Goal: Task Accomplishment & Management: Use online tool/utility

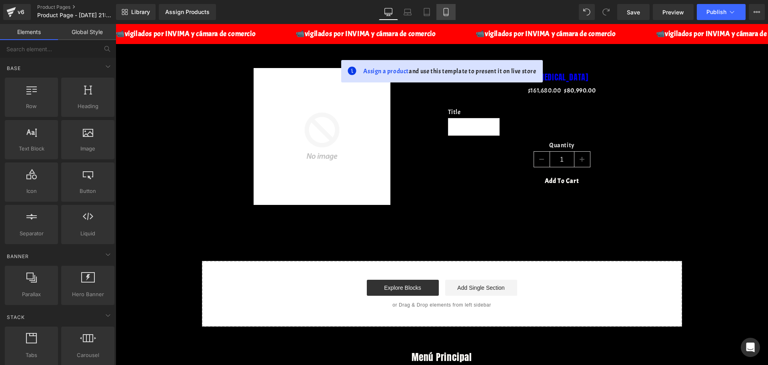
click at [455, 12] on link "Mobile" at bounding box center [445, 12] width 19 height 16
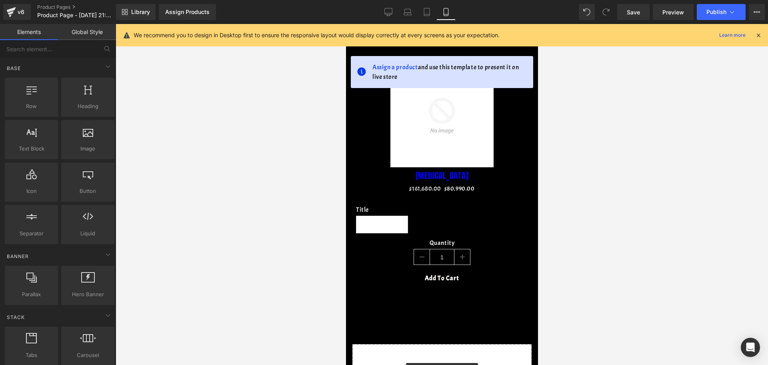
click at [761, 28] on div "We recommend you to design in Desktop first to ensure the responsive layout wou…" at bounding box center [442, 35] width 652 height 22
click at [758, 34] on icon at bounding box center [758, 35] width 7 height 7
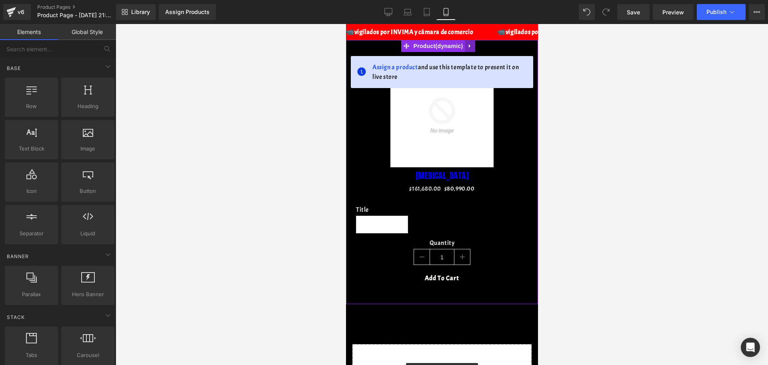
click at [465, 42] on link at bounding box center [469, 46] width 10 height 12
click at [474, 50] on link at bounding box center [474, 46] width 10 height 12
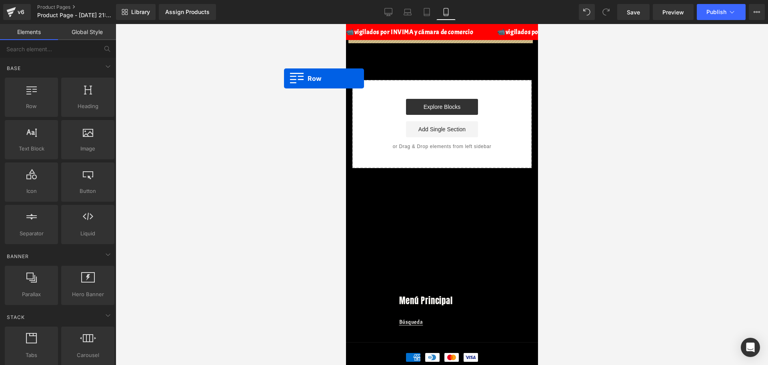
drag, startPoint x: 25, startPoint y: 107, endPoint x: 311, endPoint y: 79, distance: 286.9
click at [299, 79] on div "Row You are previewing how the will restyle your page. You can not edit Element…" at bounding box center [384, 189] width 768 height 378
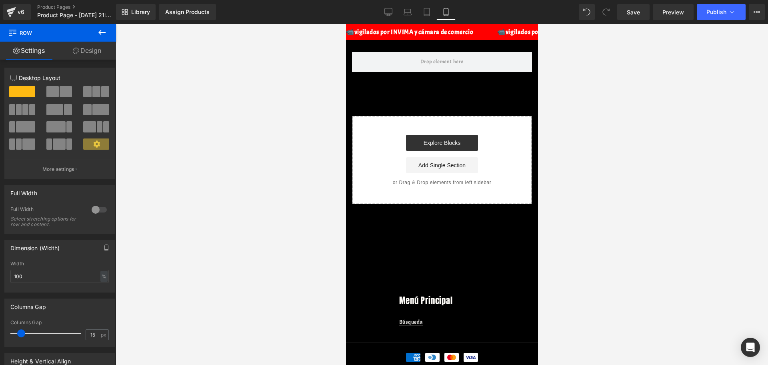
click at [100, 31] on icon at bounding box center [101, 32] width 7 height 5
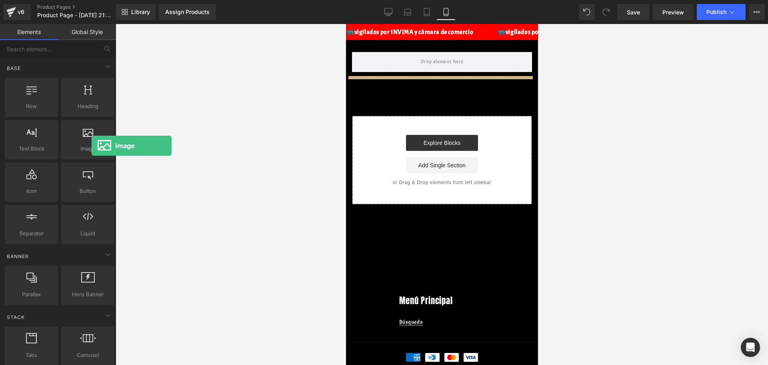
drag, startPoint x: 436, startPoint y: 170, endPoint x: 467, endPoint y: 44, distance: 128.9
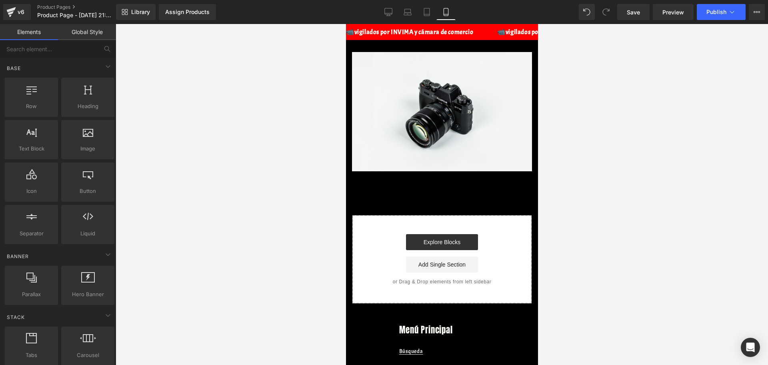
drag, startPoint x: 473, startPoint y: 38, endPoint x: 452, endPoint y: 44, distance: 21.6
click at [446, 52] on body "Ir directamente al contenido 📹vigilados por INVIMA y cámara de comercio 📹vigila…" at bounding box center [441, 232] width 192 height 416
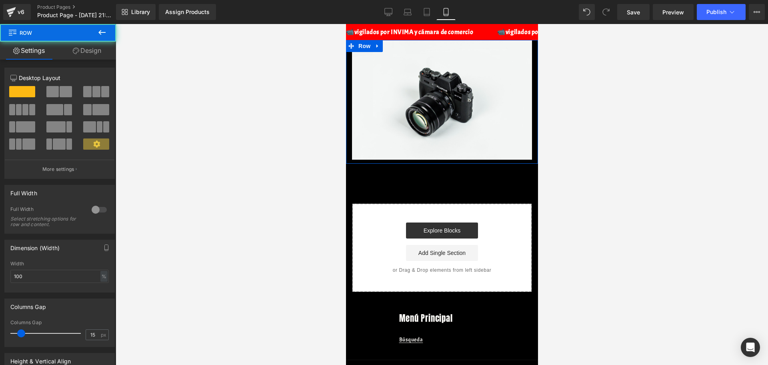
drag, startPoint x: 425, startPoint y: 50, endPoint x: 423, endPoint y: 38, distance: 11.8
click at [423, 38] on body "Ir directamente al contenido 📹vigilados por INVIMA y cámara de comercio 📹vigila…" at bounding box center [441, 226] width 192 height 404
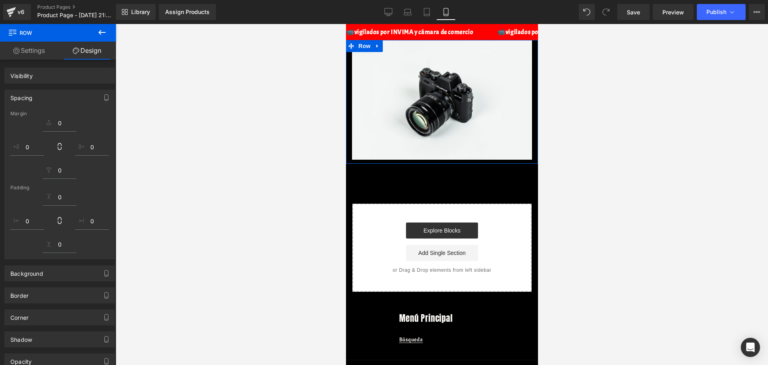
click at [521, 96] on div "Image" at bounding box center [441, 99] width 180 height 119
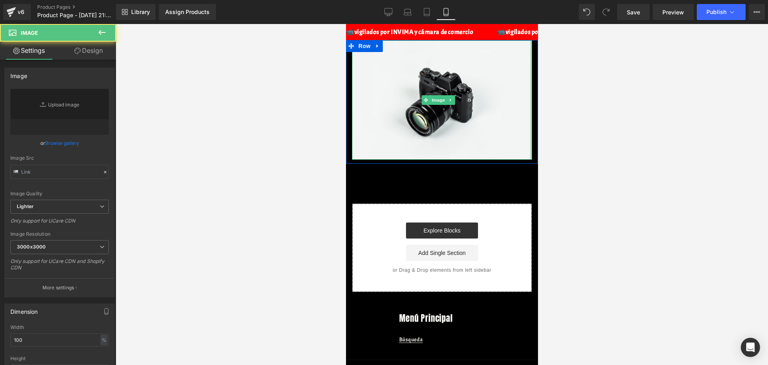
type input "//[DOMAIN_NAME][URL]"
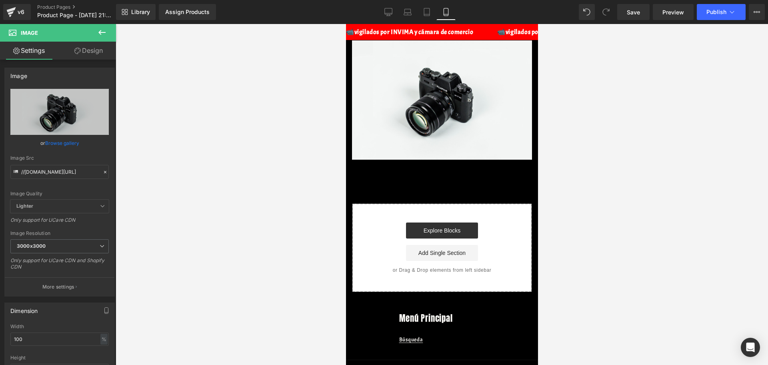
click at [423, 28] on div "📹vigilados por INVIMA y cámara de comercio 📹vigilados por INVIMA y cámara de co…" at bounding box center [441, 32] width 192 height 16
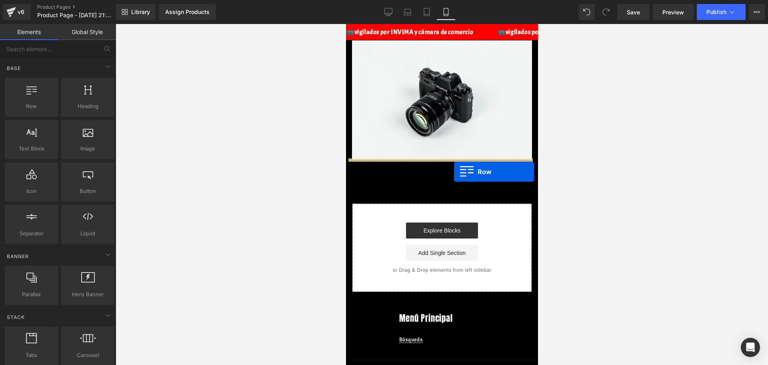
drag, startPoint x: 381, startPoint y: 120, endPoint x: 453, endPoint y: 172, distance: 88.9
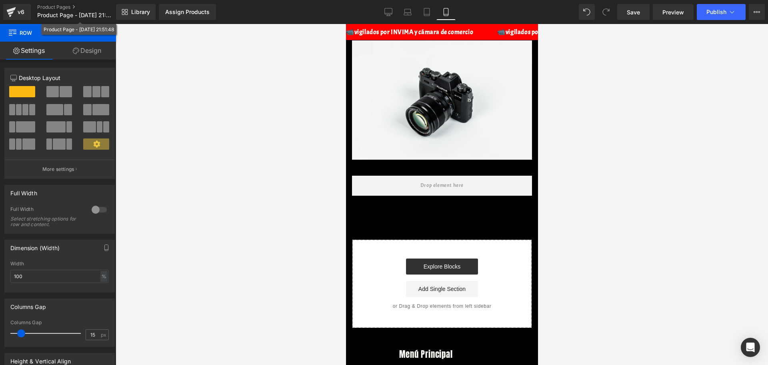
click at [95, 28] on div "Product Page - [DATE] 21:51:48" at bounding box center [79, 29] width 70 height 8
click at [101, 34] on div "Product Page - [DATE] 21:51:48" at bounding box center [78, 29] width 75 height 11
click at [165, 15] on div "Assign Products" at bounding box center [187, 12] width 44 height 6
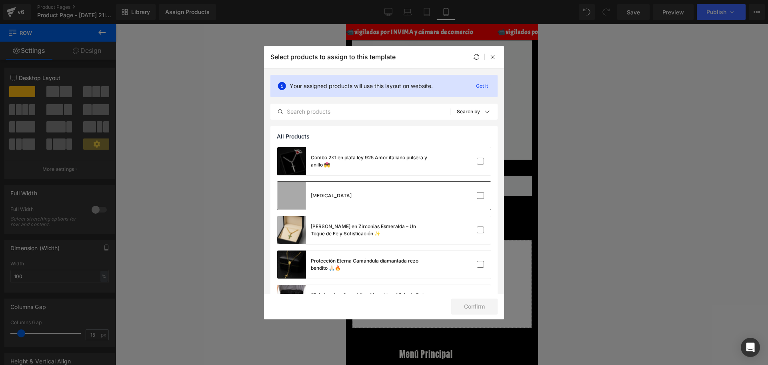
click at [403, 182] on div "[MEDICAL_DATA]" at bounding box center [384, 196] width 214 height 28
click at [467, 310] on button "Confirm" at bounding box center [474, 306] width 46 height 16
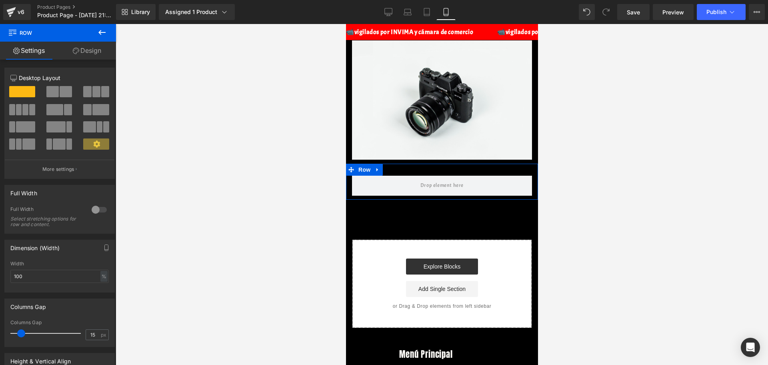
click at [90, 49] on link "Design" at bounding box center [87, 51] width 58 height 18
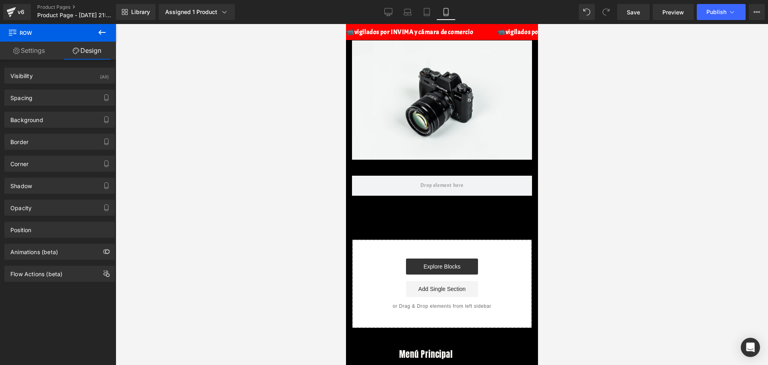
click at [103, 32] on icon at bounding box center [101, 32] width 7 height 5
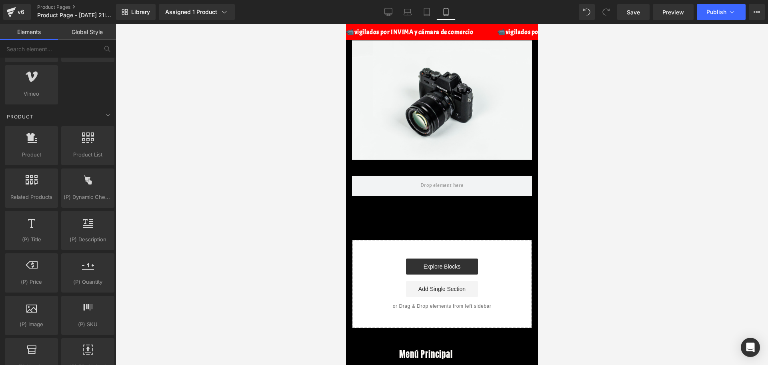
scroll to position [650, 0]
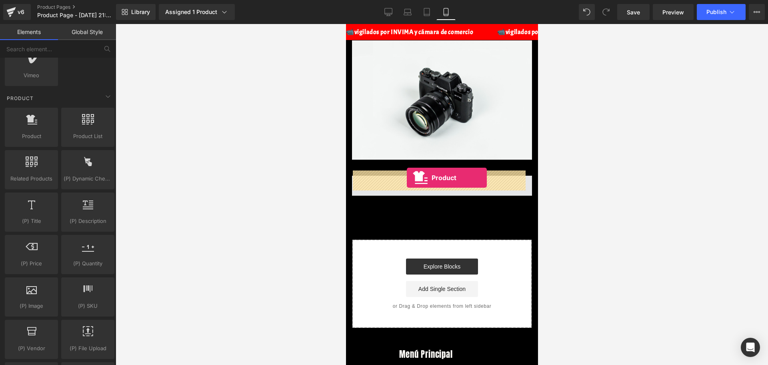
drag, startPoint x: 376, startPoint y: 166, endPoint x: 405, endPoint y: 178, distance: 31.6
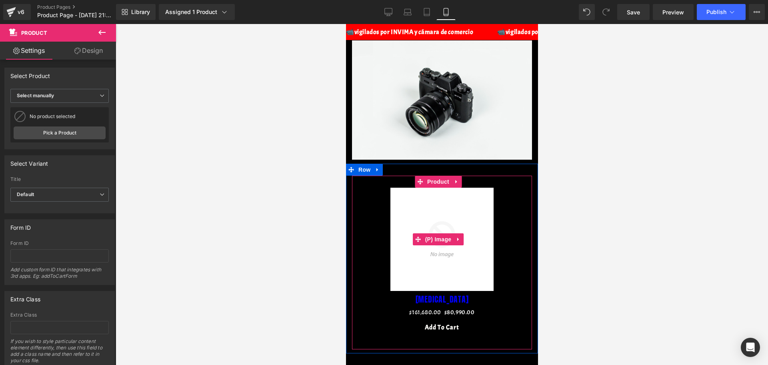
drag, startPoint x: 465, startPoint y: 237, endPoint x: 463, endPoint y: 230, distance: 8.0
click at [465, 237] on img at bounding box center [441, 239] width 103 height 103
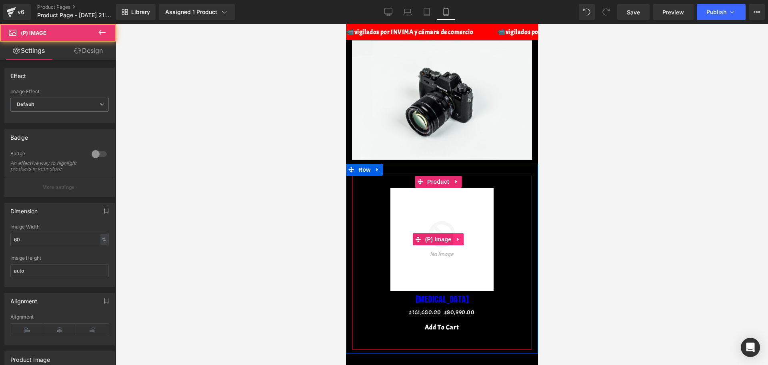
click at [460, 236] on icon at bounding box center [458, 239] width 6 height 6
click at [463, 236] on icon at bounding box center [463, 239] width 6 height 6
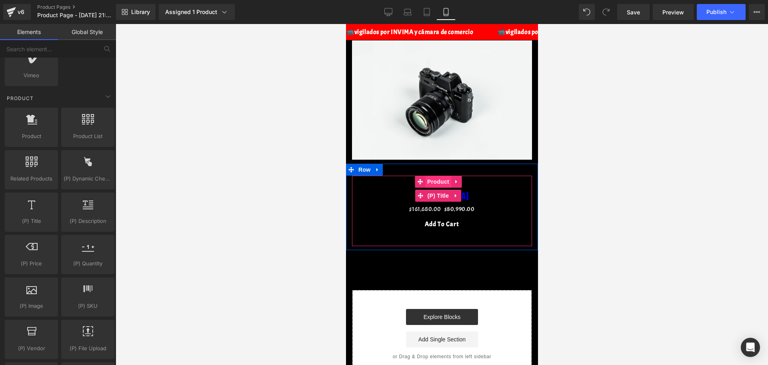
click at [448, 190] on span "(P) Title" at bounding box center [438, 196] width 26 height 12
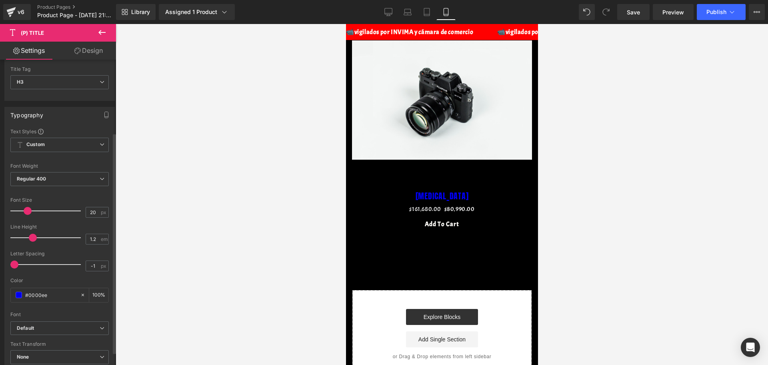
scroll to position [100, 0]
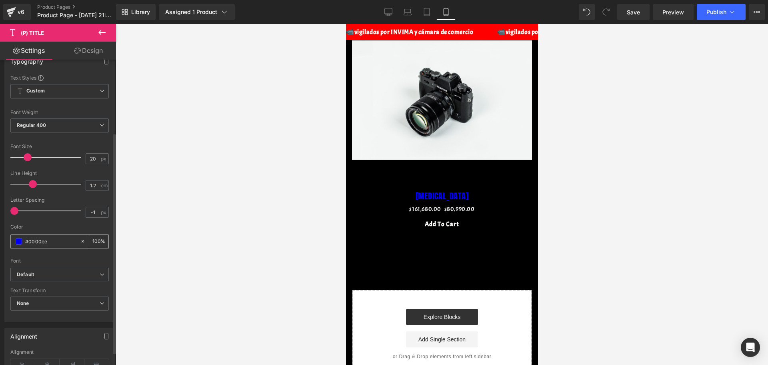
click at [17, 237] on div "#0000ee" at bounding box center [45, 241] width 69 height 14
click at [16, 237] on div "#0000ee" at bounding box center [45, 241] width 69 height 14
click at [16, 242] on span at bounding box center [19, 241] width 6 height 6
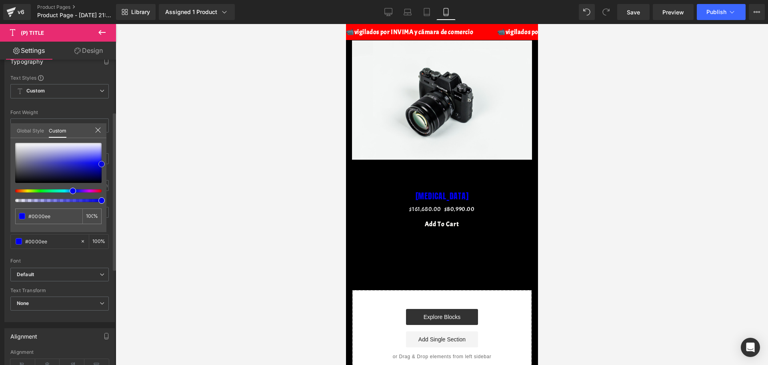
click at [102, 161] on span at bounding box center [101, 164] width 6 height 6
type input "#0101ee"
type input "#0f0fbc"
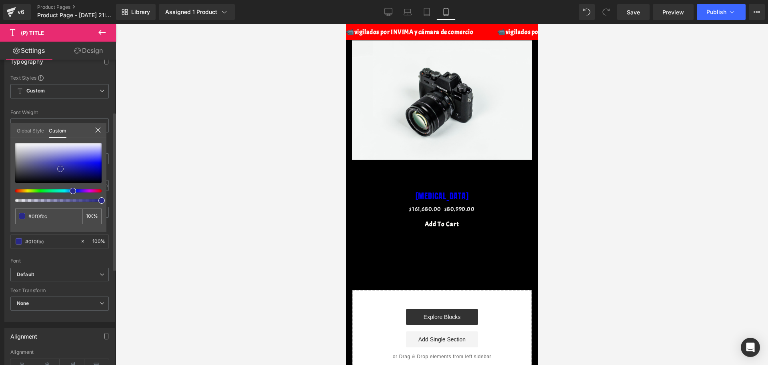
type input "#17179b"
type input "#25258d"
type input "#35358c"
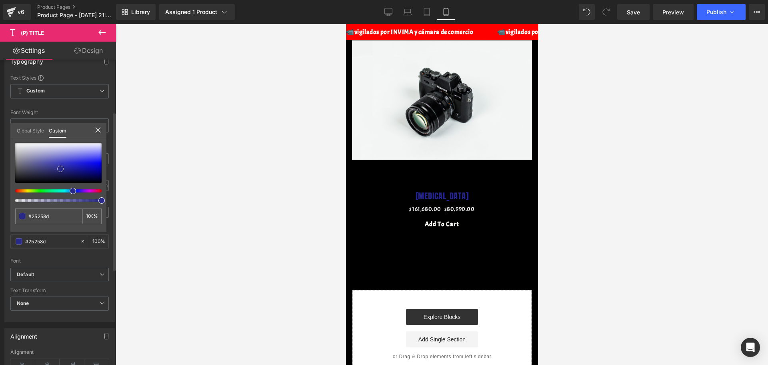
type input "#35358c"
type input "#4a4aaa"
type input "#7777ba"
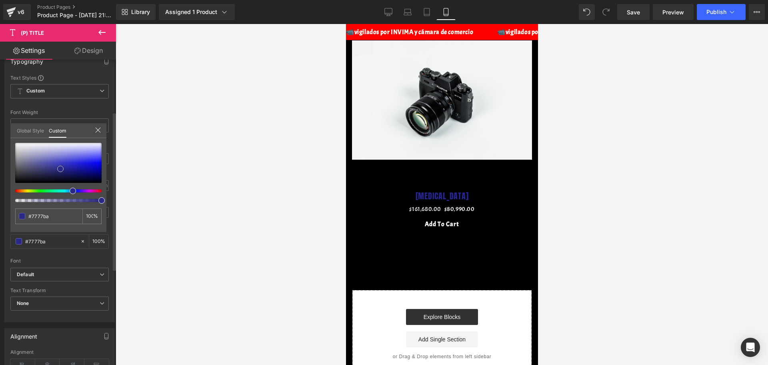
type input "#acaccd"
type input "#cecedd"
type input "#e4e4eb"
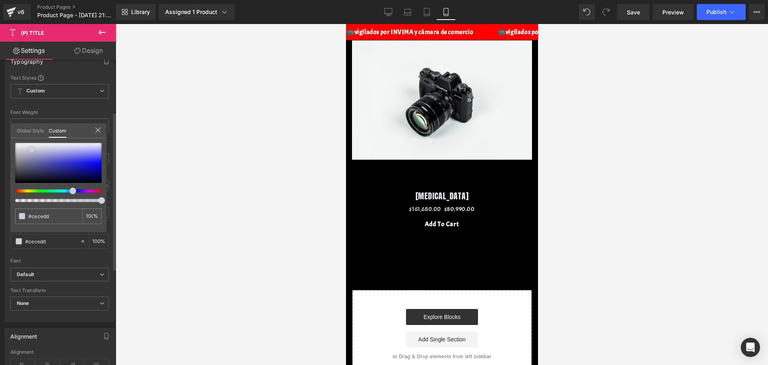
type input "#e4e4eb"
type input "#f6f6f8"
type input "#ffffff"
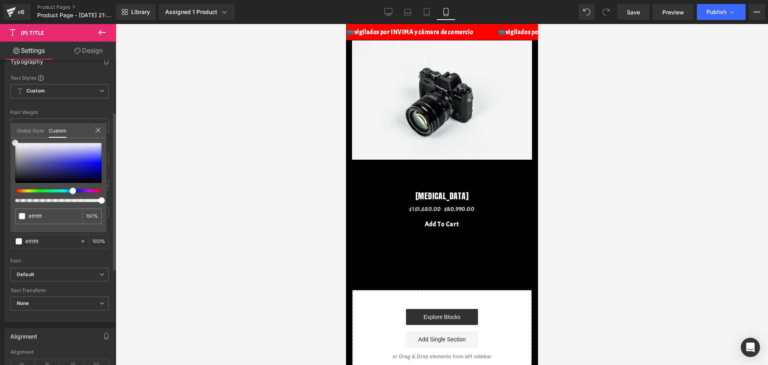
drag, startPoint x: 88, startPoint y: 168, endPoint x: 17, endPoint y: 145, distance: 74.4
click at [9, 140] on div "Typography Text Styles Custom Custom Setup Global Style Custom Setup Global Sty…" at bounding box center [60, 184] width 120 height 275
click at [175, 164] on div at bounding box center [442, 194] width 652 height 341
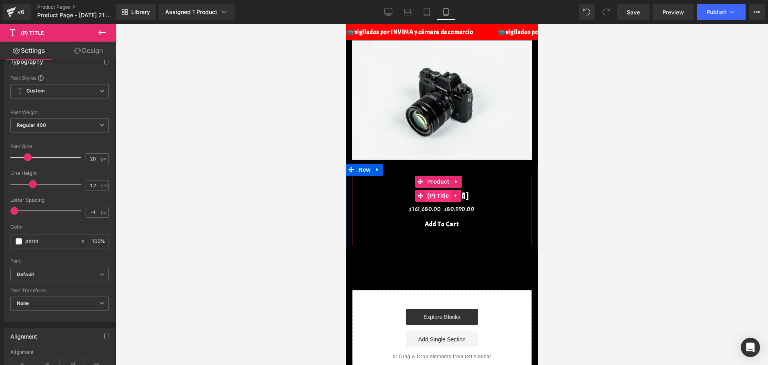
click at [437, 190] on span "(P) Title" at bounding box center [438, 196] width 26 height 12
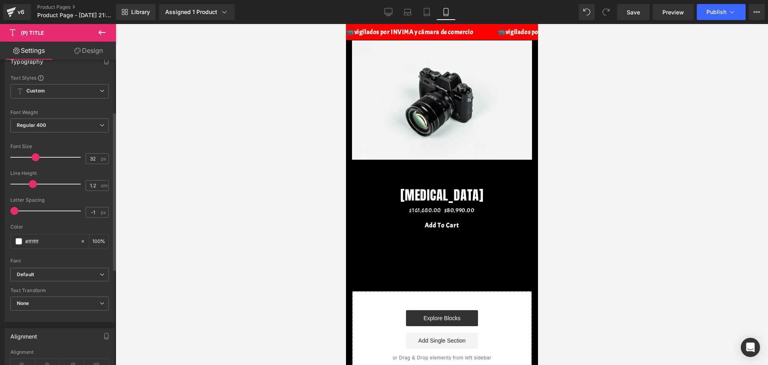
type input "30"
drag, startPoint x: 30, startPoint y: 159, endPoint x: 37, endPoint y: 156, distance: 7.3
click at [37, 156] on span at bounding box center [34, 157] width 8 height 8
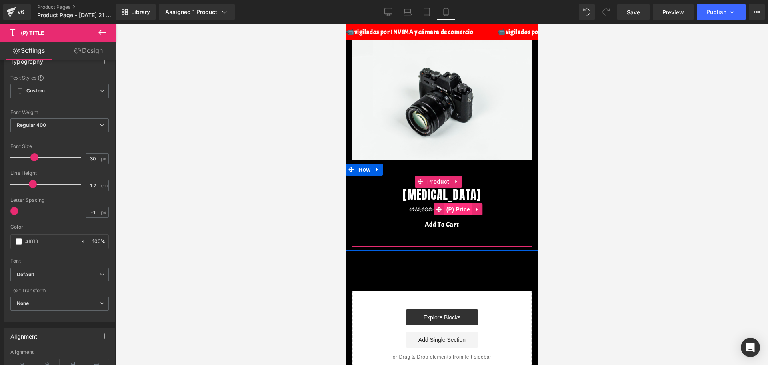
click at [449, 203] on span "(P) Price" at bounding box center [458, 209] width 28 height 12
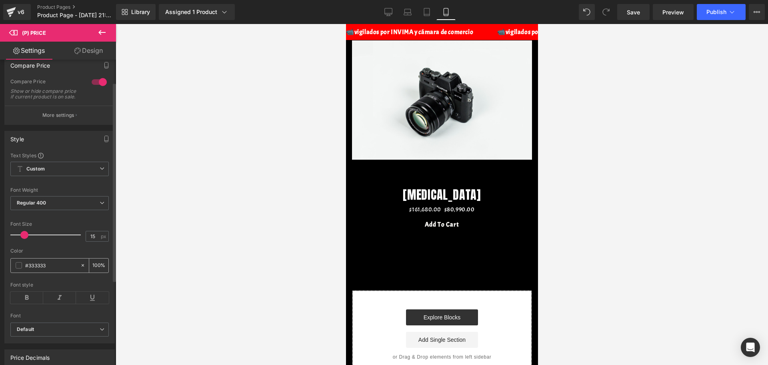
scroll to position [50, 0]
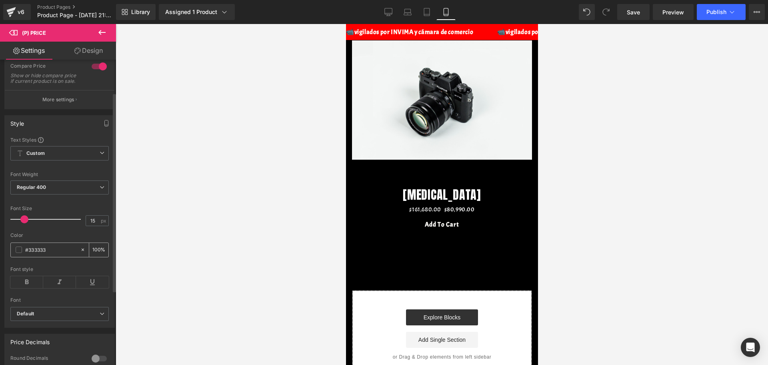
click at [16, 252] on div "#333333" at bounding box center [45, 250] width 69 height 14
click at [16, 252] on span at bounding box center [19, 249] width 6 height 6
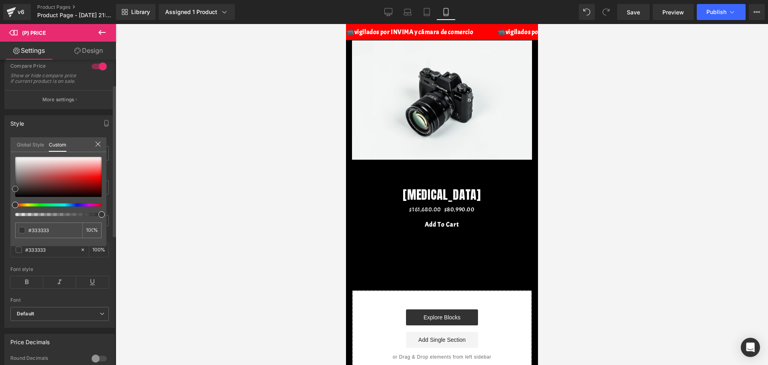
click at [18, 187] on span at bounding box center [15, 189] width 6 height 6
click at [82, 203] on div at bounding box center [55, 204] width 86 height 3
type input "#333233"
type input "#5c4b5c"
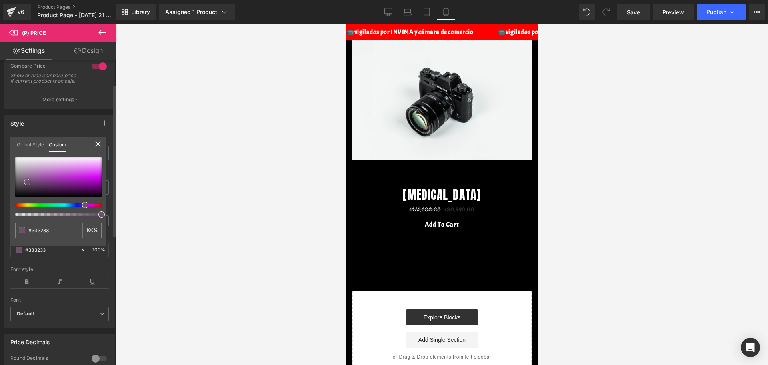
type input "#5c4b5c"
type input "#d49ad4"
type input "#ecc5ec"
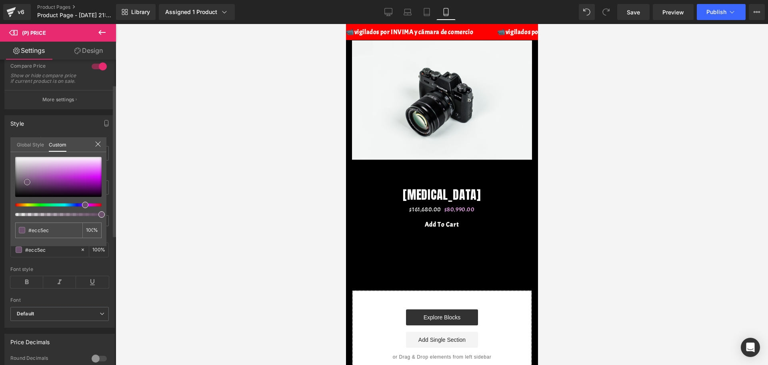
type input "#f1cff1"
type input "#f7ddf7"
type input "#fae9fa"
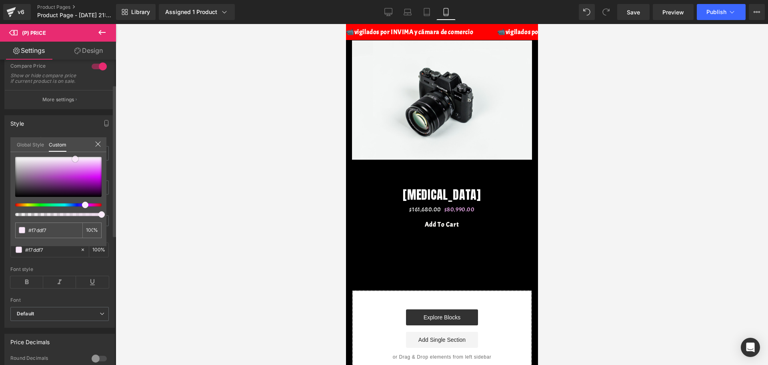
type input "#fae9fa"
type input "#fbe9fb"
type input "#fce8fc"
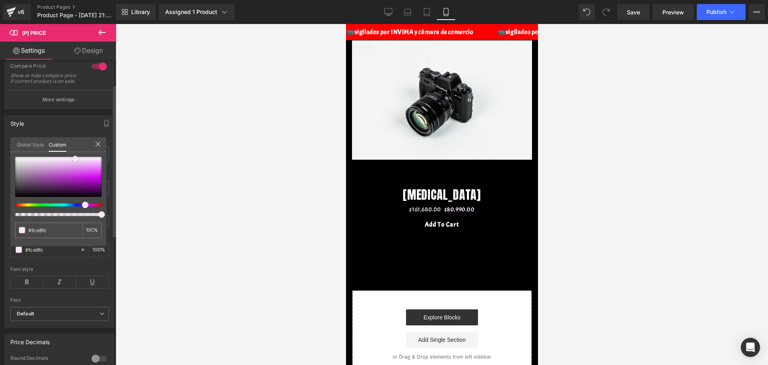
type input "#fde7fd"
type input "#fde6fd"
type input "#fee6fe"
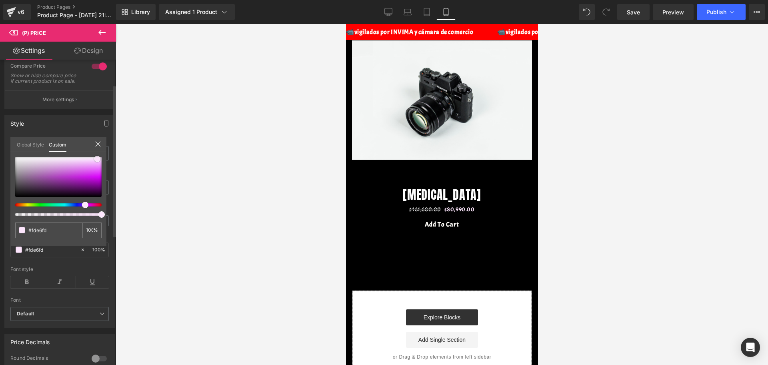
type input "#fee6fe"
type input "#fed6ff"
type input "#fec6ff"
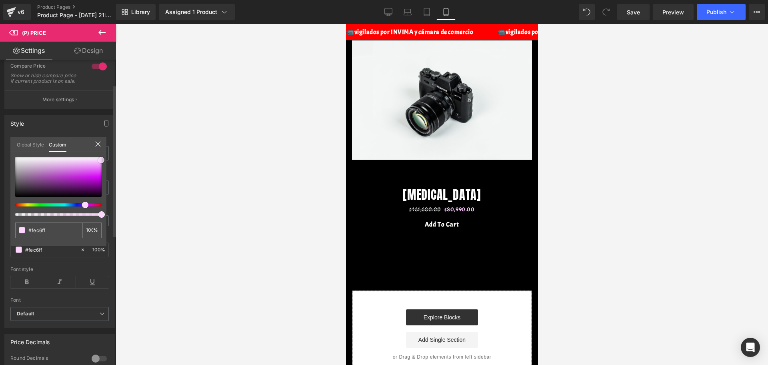
type input "#fdb7ff"
type input "#fba3ff"
type input "#f993ff"
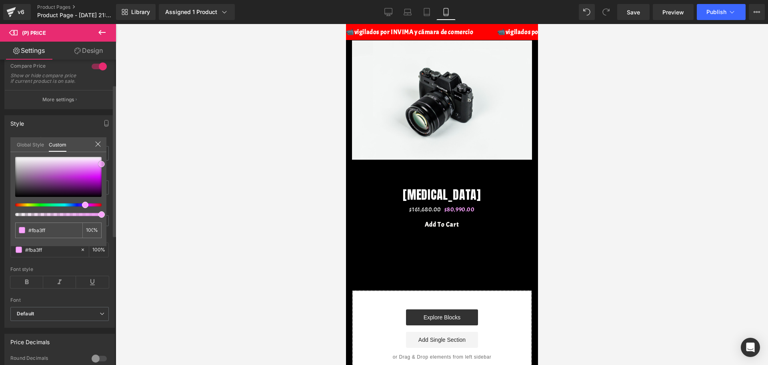
type input "#f993ff"
type input "#f875ff"
drag, startPoint x: 15, startPoint y: 192, endPoint x: 103, endPoint y: 170, distance: 90.1
click at [103, 170] on span at bounding box center [101, 167] width 6 height 6
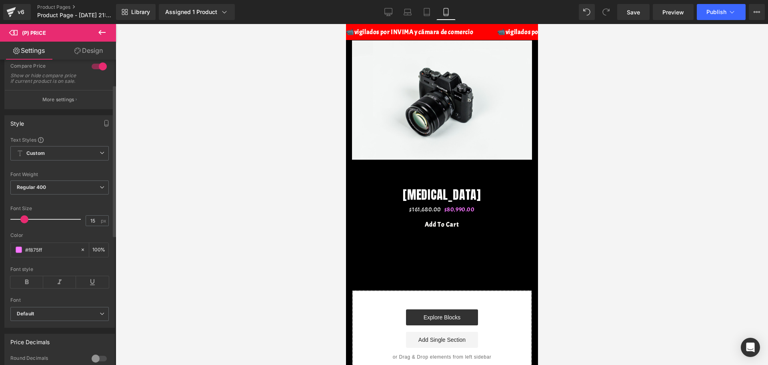
click at [205, 252] on div at bounding box center [442, 194] width 652 height 341
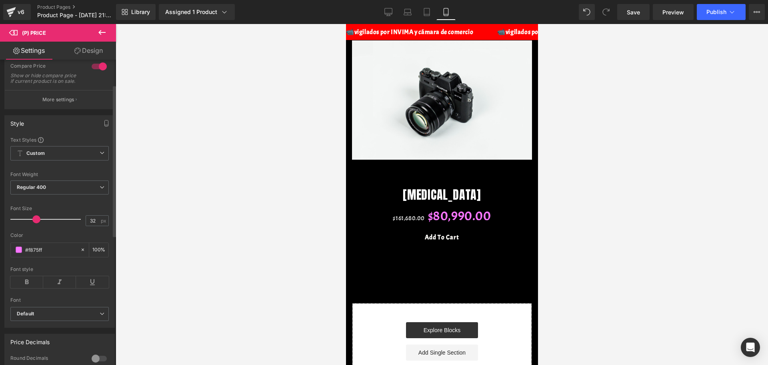
type input "30"
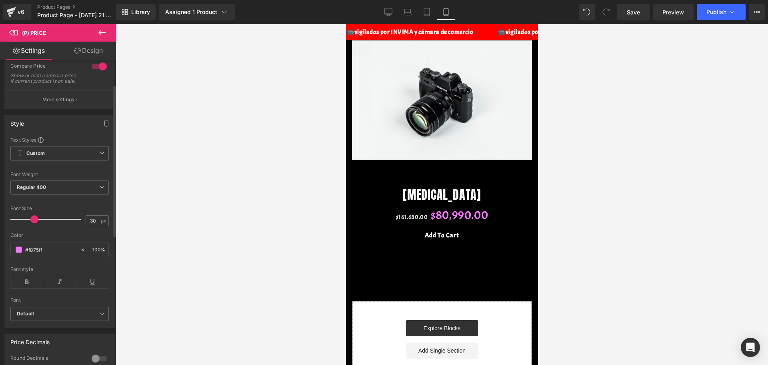
drag, startPoint x: 26, startPoint y: 224, endPoint x: 35, endPoint y: 221, distance: 9.9
click at [35, 221] on div at bounding box center [47, 219] width 66 height 16
click at [33, 288] on icon at bounding box center [26, 282] width 33 height 12
click at [58, 284] on icon at bounding box center [59, 282] width 33 height 12
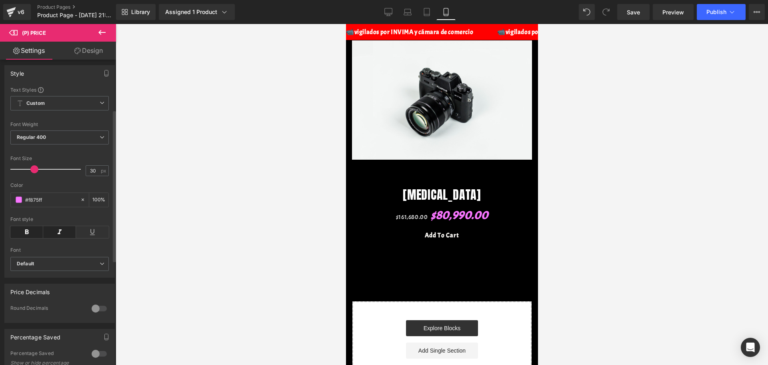
scroll to position [150, 0]
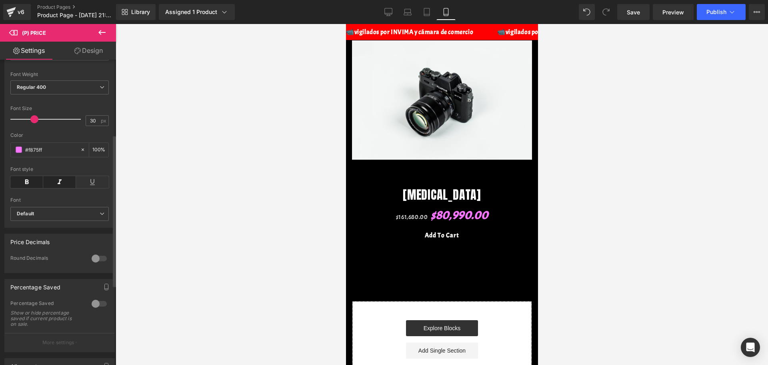
click at [90, 263] on div at bounding box center [99, 258] width 19 height 13
click at [92, 340] on div at bounding box center [99, 334] width 19 height 13
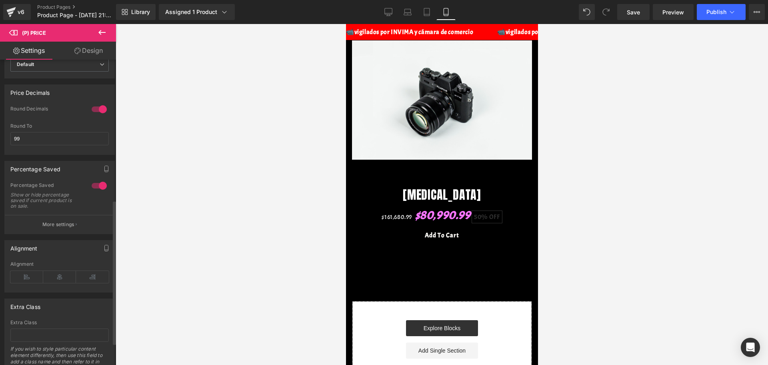
scroll to position [300, 0]
click at [54, 225] on button "More settings" at bounding box center [60, 223] width 110 height 19
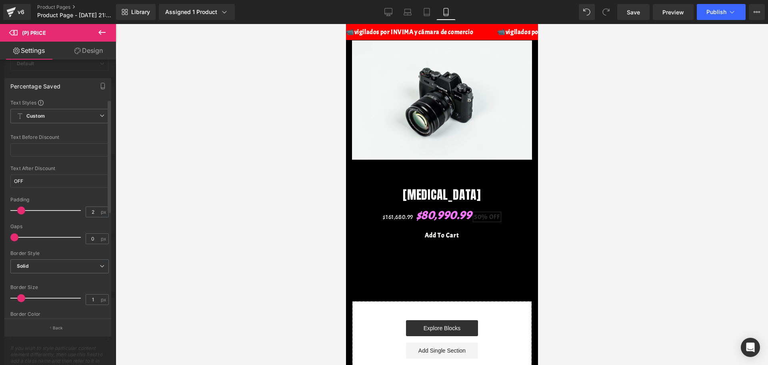
type input "1"
drag, startPoint x: 28, startPoint y: 208, endPoint x: 14, endPoint y: 206, distance: 14.1
click at [14, 206] on div at bounding box center [47, 210] width 66 height 16
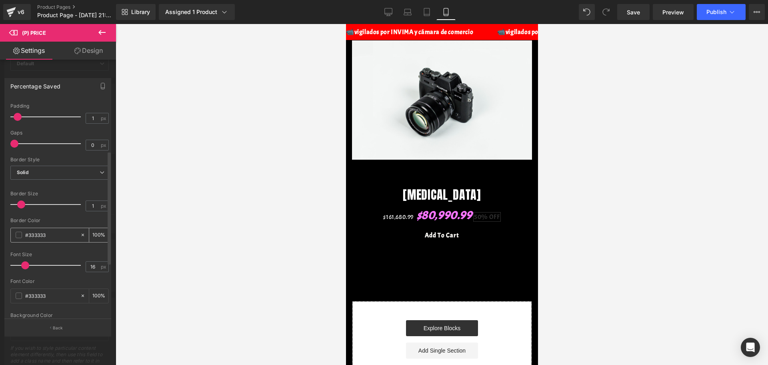
scroll to position [100, 0]
click at [19, 230] on span at bounding box center [19, 228] width 6 height 6
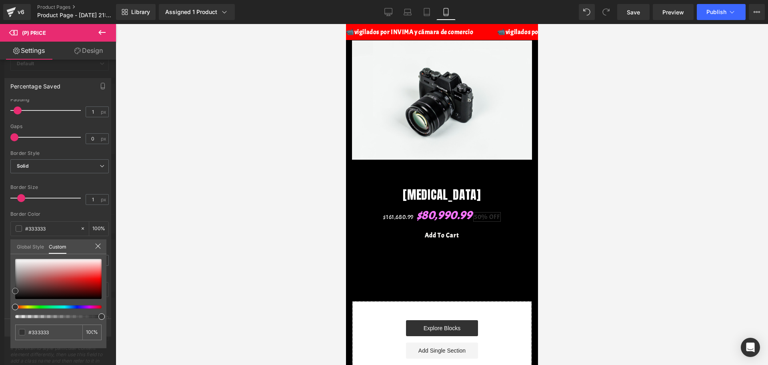
type input "#e6e4e4"
type input "#edecec"
type input "#ffffff"
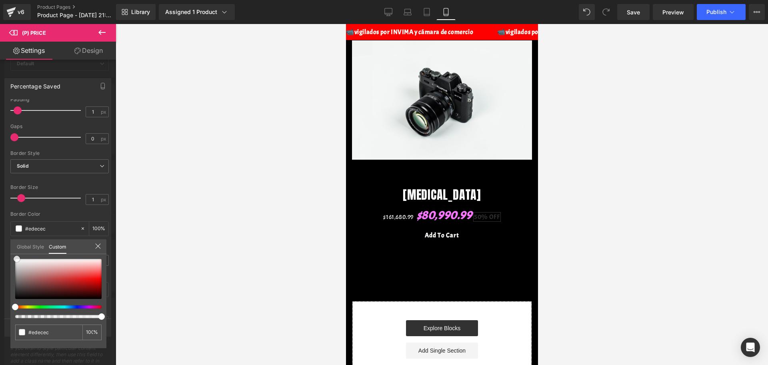
type input "#ffffff"
drag, startPoint x: 18, startPoint y: 263, endPoint x: 12, endPoint y: 250, distance: 14.3
click at [12, 250] on div "Global Style Custom Setup Global Style #ffffff 100 %" at bounding box center [58, 251] width 96 height 24
click at [168, 214] on div at bounding box center [442, 194] width 652 height 341
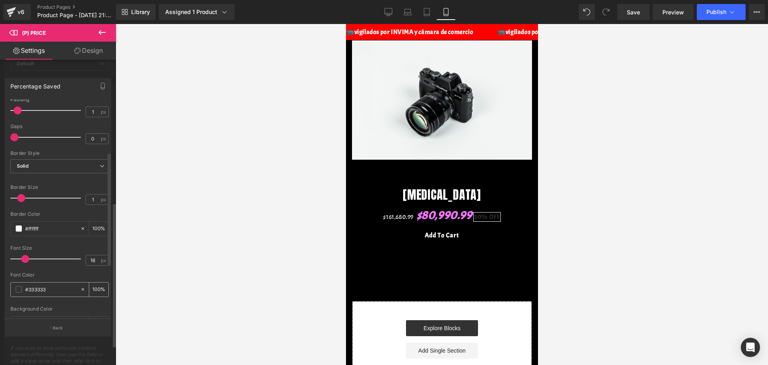
click at [17, 283] on div "#333333" at bounding box center [45, 289] width 69 height 14
click at [20, 290] on span at bounding box center [19, 289] width 6 height 6
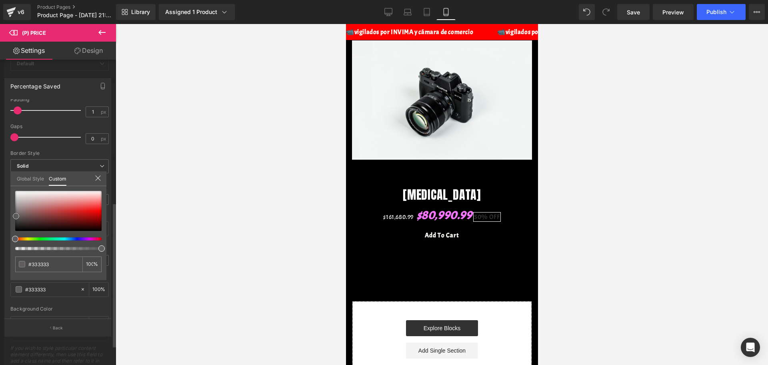
type input "#5f5d5d"
type input "#757070"
type input "#979090"
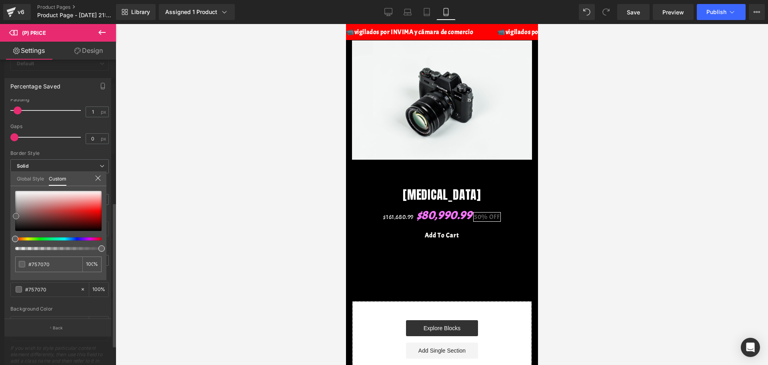
type input "#979090"
drag, startPoint x: 16, startPoint y: 216, endPoint x: 18, endPoint y: 208, distance: 8.6
click at [18, 208] on div at bounding box center [58, 211] width 86 height 40
type input "#c6c2c2"
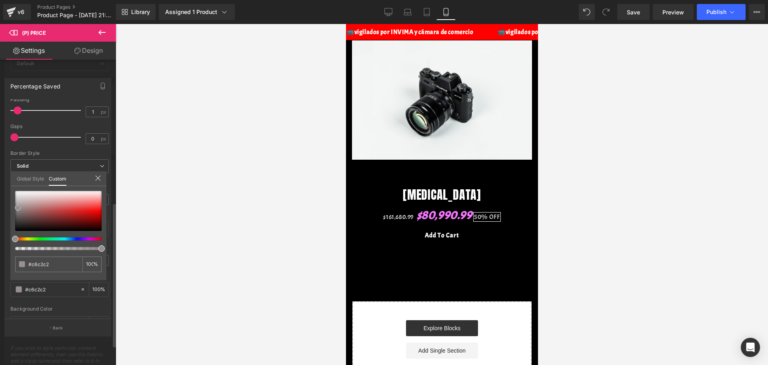
type input "#ccc6c6"
type input "#d3cece"
type input "#dad6d6"
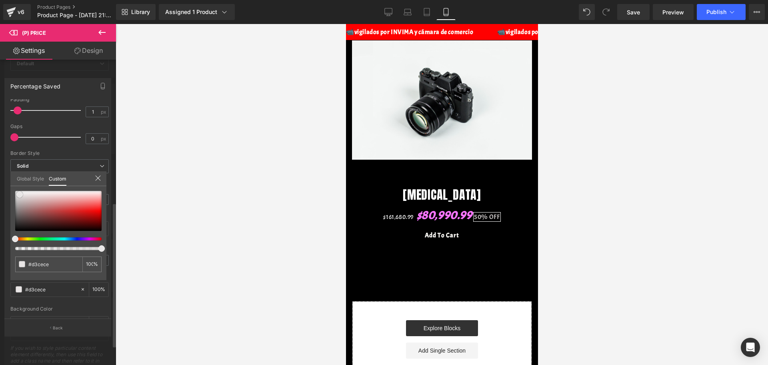
type input "#dad6d6"
type input "#e9e6e6"
type input "#f3f1f1"
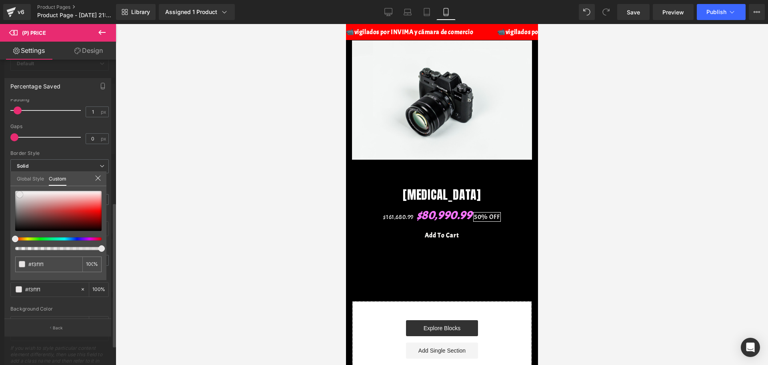
type input "#faf9f9"
type input "#ffffff"
type input "#dbd1d1"
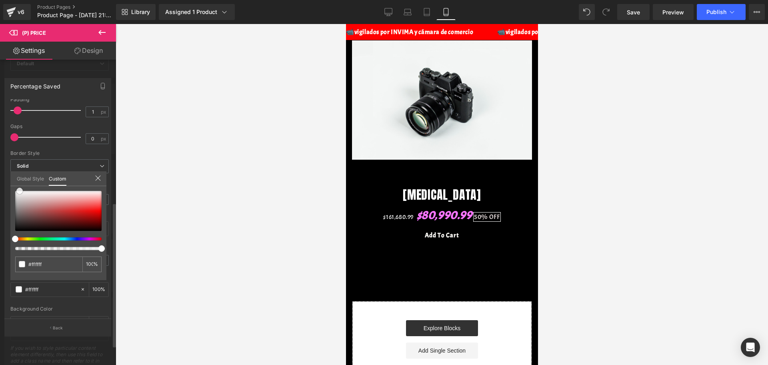
type input "#dbd1d1"
type input "#c7adad"
type input "#3e0909"
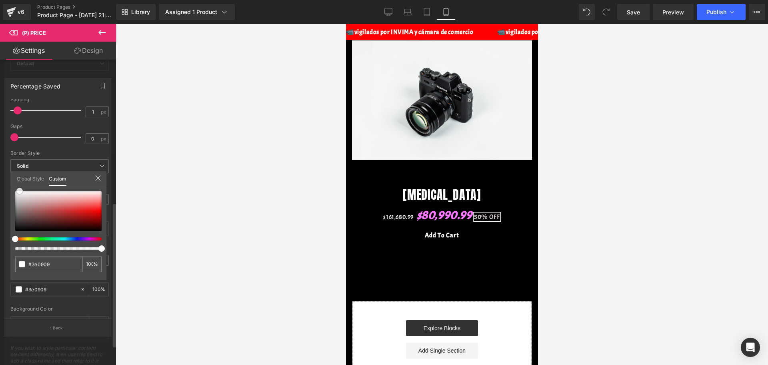
type input "#000000"
type input "#2d0000"
type input "#600000"
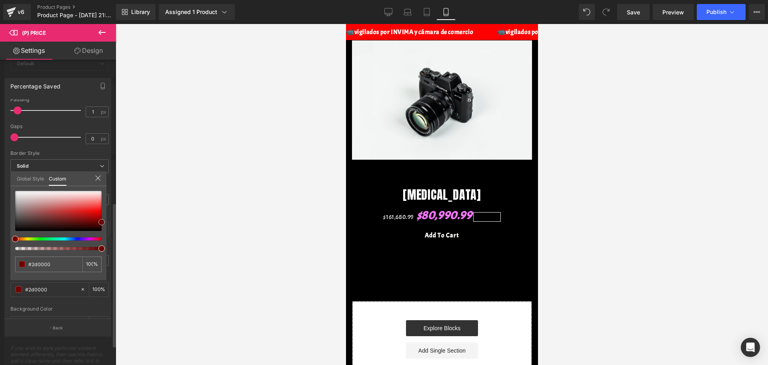
type input "#600000"
type input "#7f0000"
type input "#8e0000"
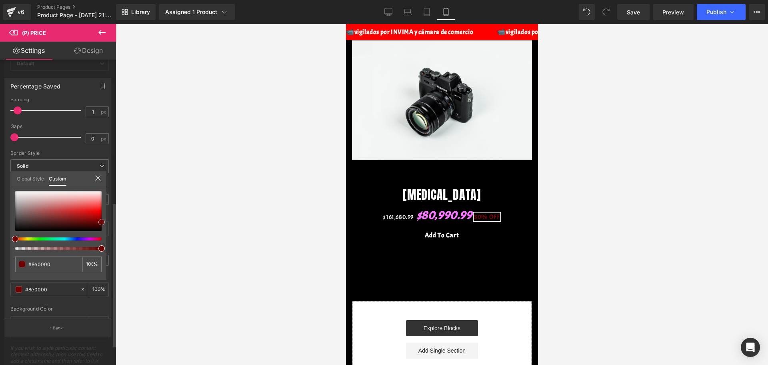
type input "#ad0000"
type input "#c10000"
type input "#e00000"
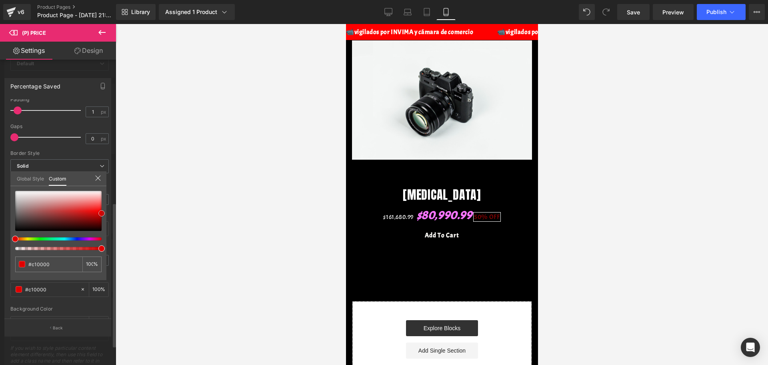
type input "#e00000"
type input "#ff0000"
type input "#ff0a0a"
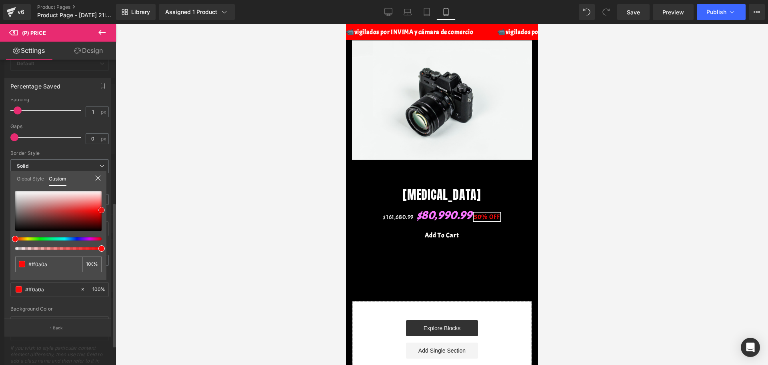
drag, startPoint x: 18, startPoint y: 200, endPoint x: 104, endPoint y: 210, distance: 86.9
click at [102, 210] on div at bounding box center [58, 211] width 86 height 40
click at [131, 210] on div at bounding box center [442, 194] width 652 height 341
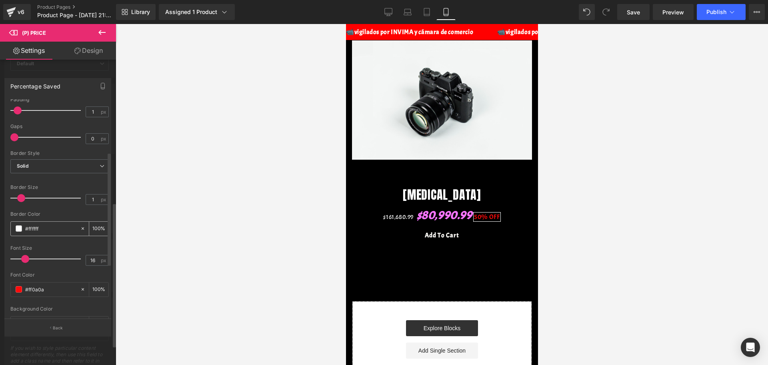
click at [21, 227] on span at bounding box center [19, 228] width 6 height 6
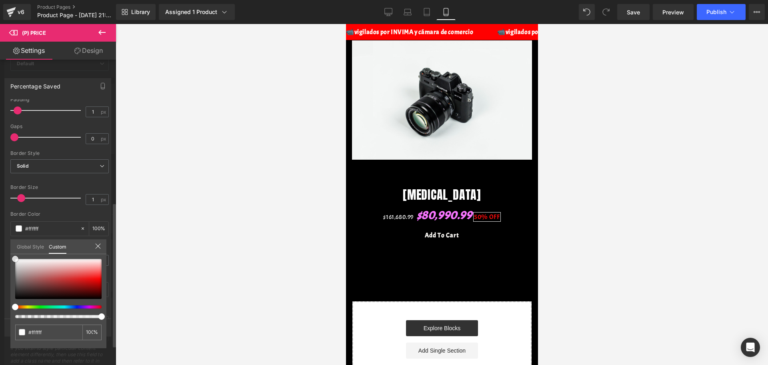
type input "#e8e8e8"
type input "#6e6c6c"
type input "#484646"
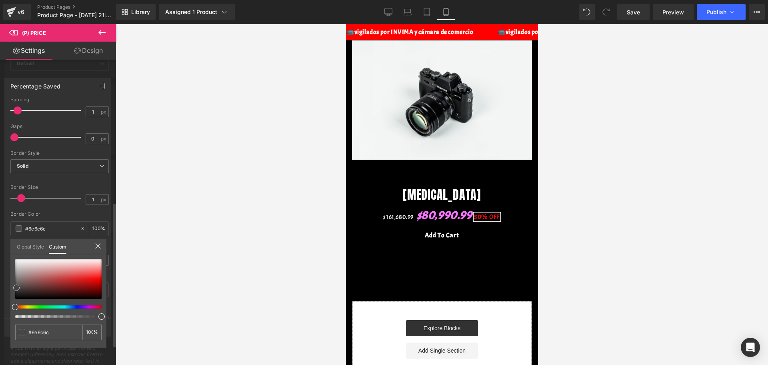
type input "#484646"
type input "#363535"
type input "#141414"
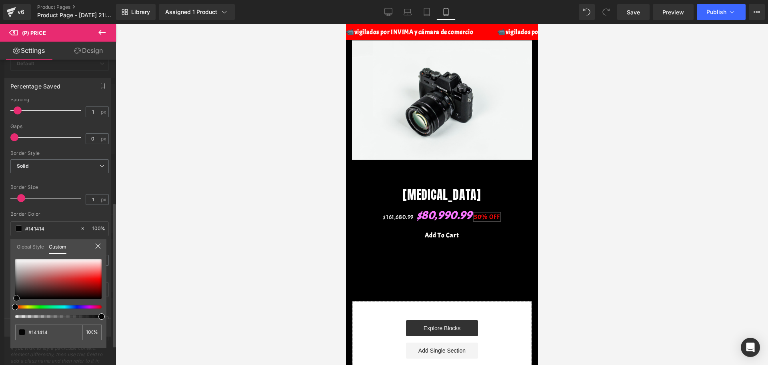
type input "#050505"
type input "#000000"
drag, startPoint x: 14, startPoint y: 260, endPoint x: 12, endPoint y: 317, distance: 57.2
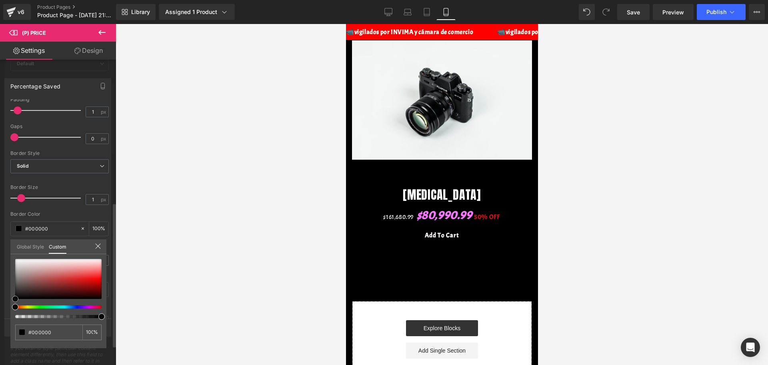
click at [15, 317] on div at bounding box center [58, 288] width 86 height 59
click at [146, 269] on div at bounding box center [442, 194] width 652 height 341
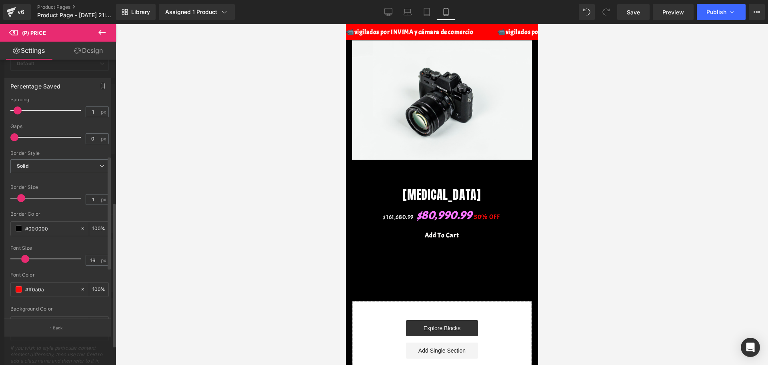
scroll to position [198, 0]
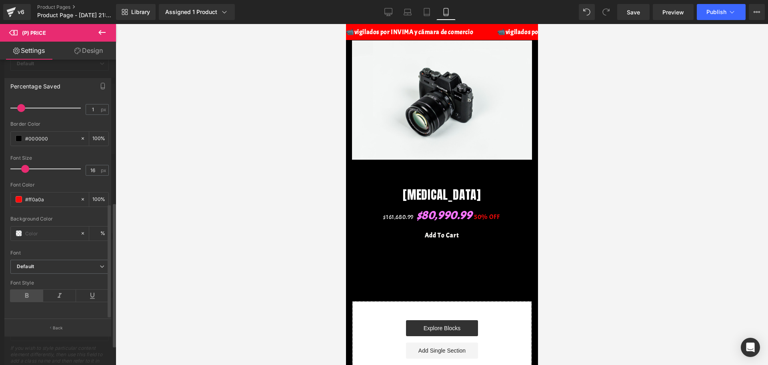
click at [34, 290] on icon at bounding box center [26, 296] width 33 height 12
click at [54, 294] on div "Font Style" at bounding box center [59, 295] width 98 height 31
click at [59, 290] on icon at bounding box center [59, 296] width 33 height 12
click at [98, 280] on div "Font Style" at bounding box center [59, 295] width 98 height 31
click at [99, 280] on div "Font Style" at bounding box center [59, 295] width 98 height 31
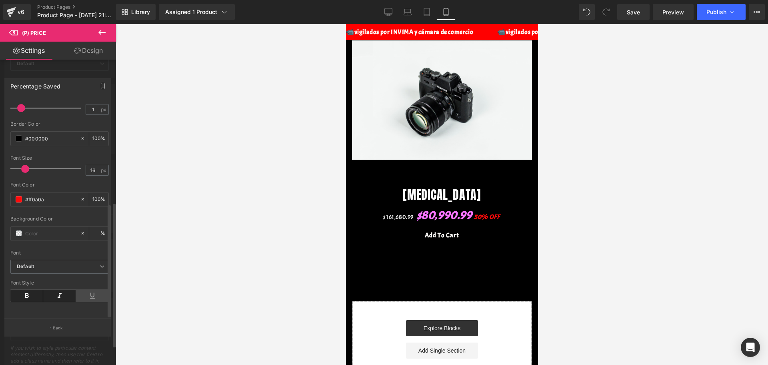
click at [100, 290] on icon at bounding box center [92, 296] width 33 height 12
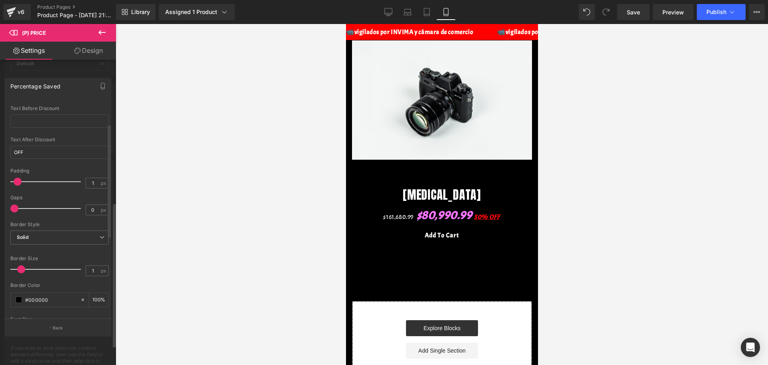
scroll to position [0, 0]
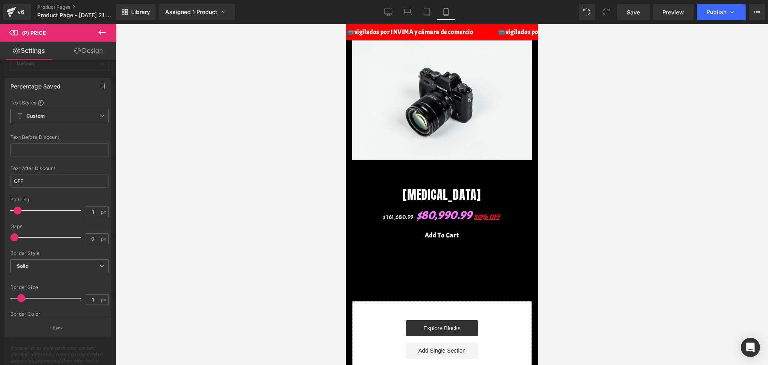
click at [126, 97] on div at bounding box center [442, 194] width 652 height 341
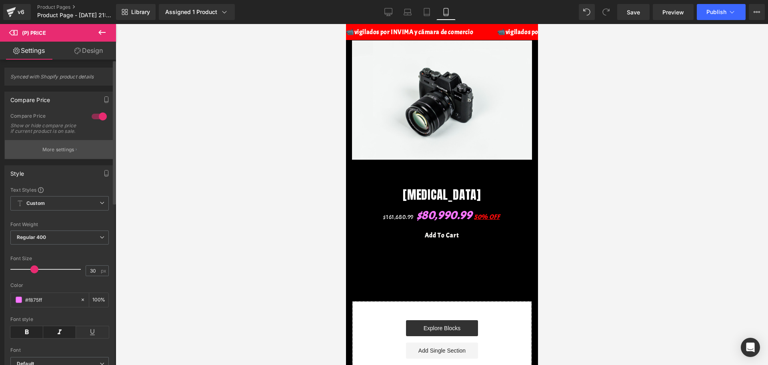
click at [80, 158] on button "More settings" at bounding box center [60, 149] width 110 height 19
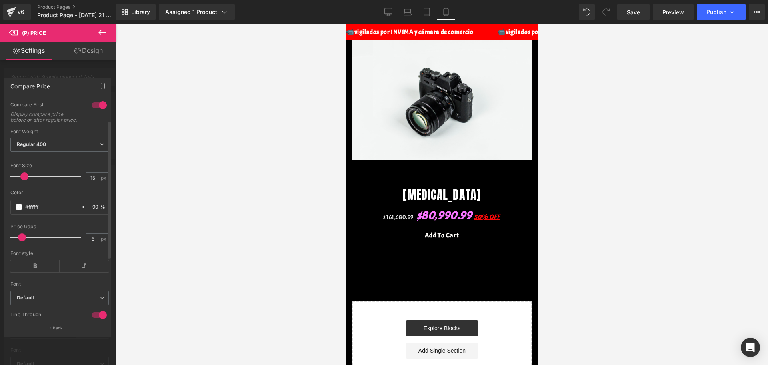
scroll to position [50, 0]
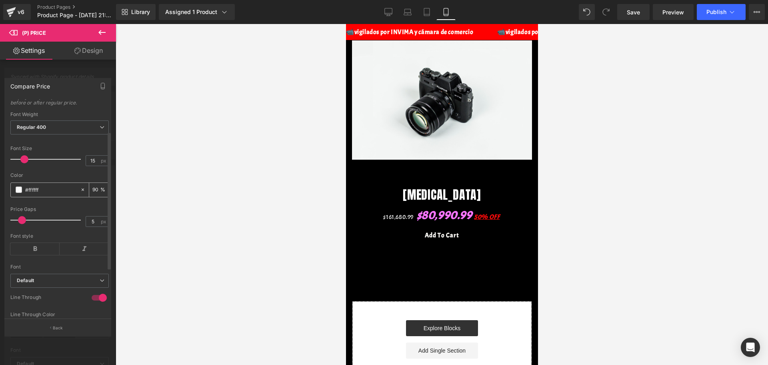
click at [19, 193] on span at bounding box center [19, 189] width 6 height 6
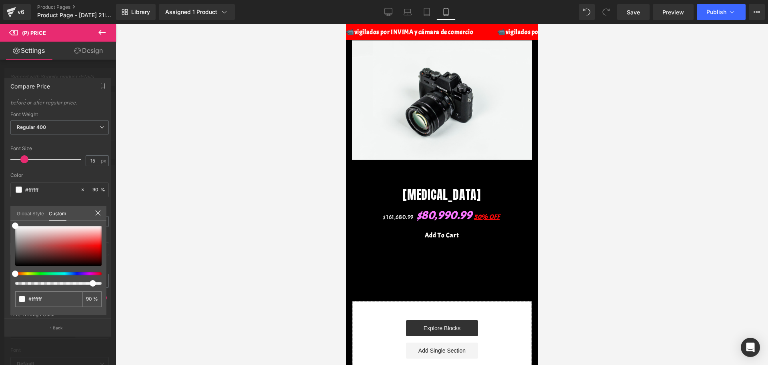
click at [16, 223] on div "#ffffff 90 %" at bounding box center [58, 226] width 96 height 10
type input "#d3bfbf"
type input "#cbb3b3"
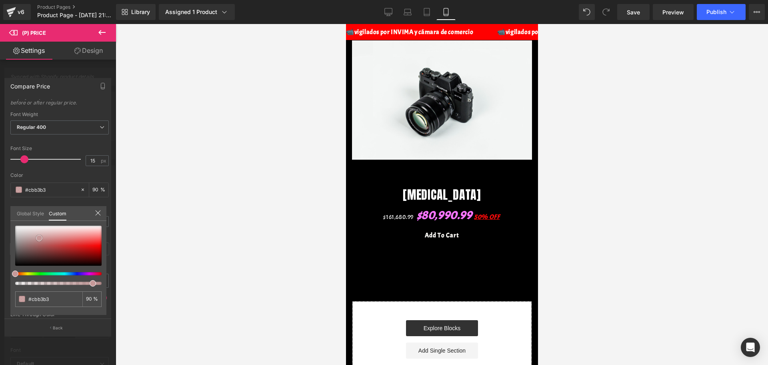
type input "#c49b9b"
type input "#c89797"
type input "#c77979"
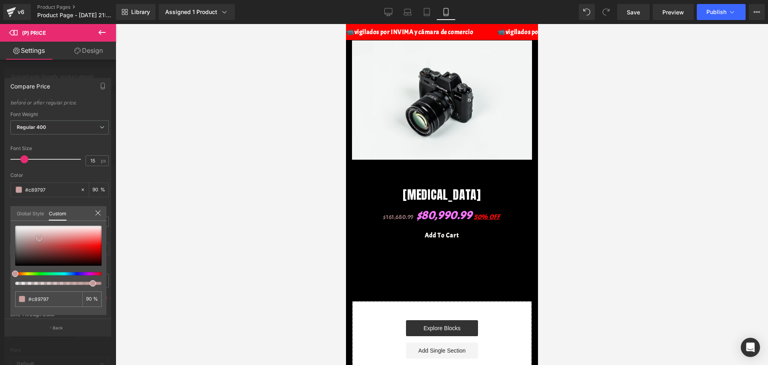
type input "#c77979"
type input "#c76a6a"
type input "#d55c5e"
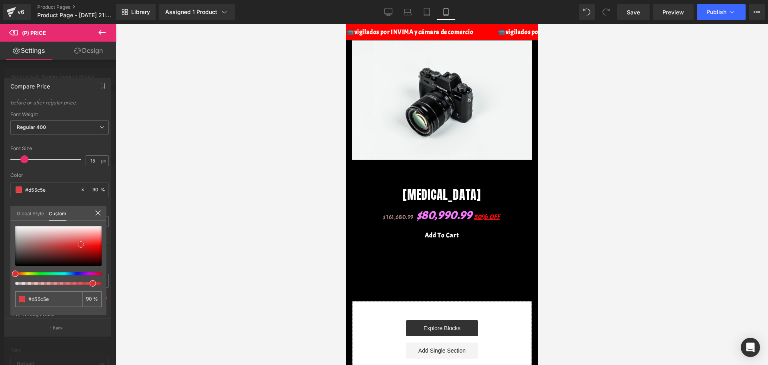
type input "#de2f32"
type input "#e82629"
type input "#ea2326"
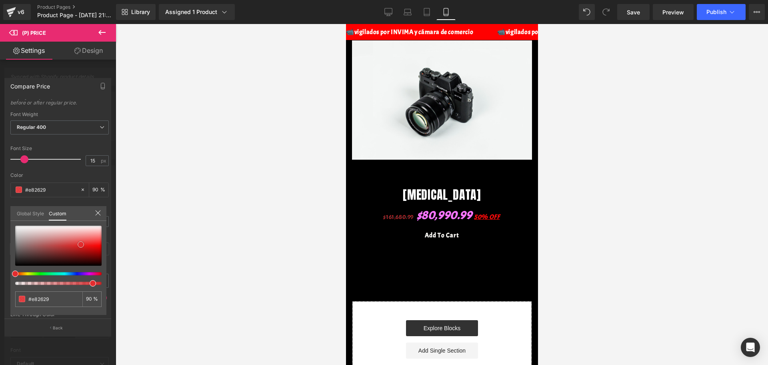
type input "#ea2326"
type input "#f31b1e"
type input "#f6171b"
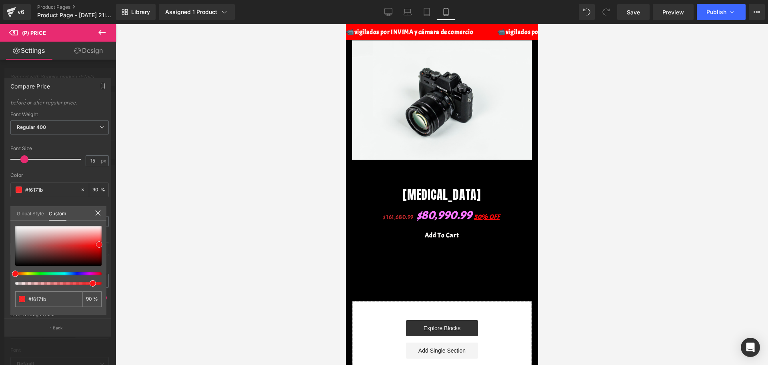
type input "#fb1216"
type input "#f90004"
type input "#f40004"
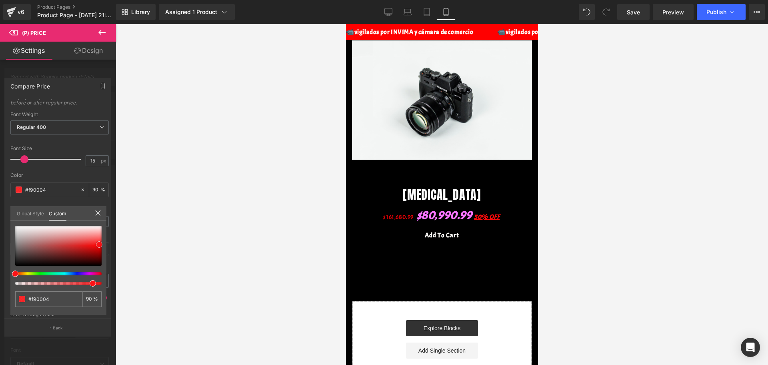
type input "#f40004"
type input "#e50003"
type input "#ef0003"
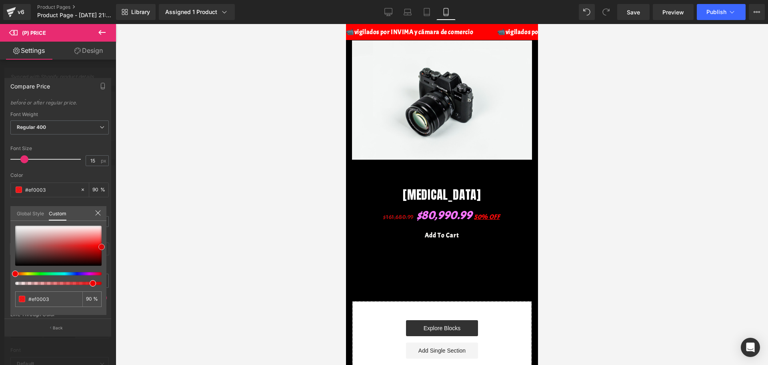
drag, startPoint x: 16, startPoint y: 223, endPoint x: 101, endPoint y: 244, distance: 87.8
click at [101, 244] on span at bounding box center [101, 247] width 6 height 6
type input "#ee0105"
click at [106, 240] on div "#ee0105 90 %" at bounding box center [58, 270] width 96 height 89
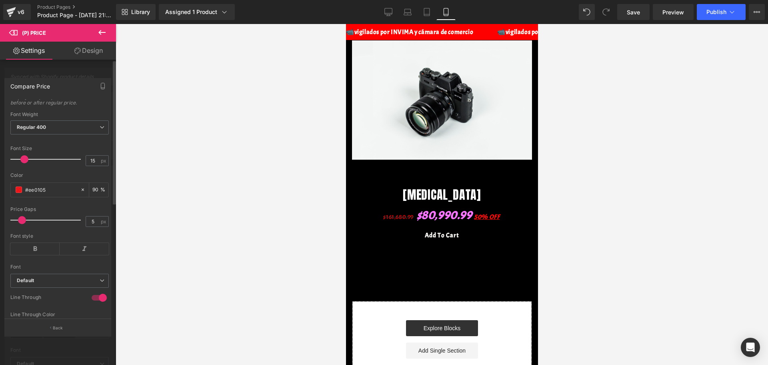
drag, startPoint x: 123, startPoint y: 232, endPoint x: 116, endPoint y: 228, distance: 7.9
click at [123, 231] on div at bounding box center [442, 194] width 652 height 341
click at [35, 197] on div "#ee0105" at bounding box center [45, 190] width 69 height 14
click at [35, 194] on input "#ee0105" at bounding box center [50, 189] width 51 height 9
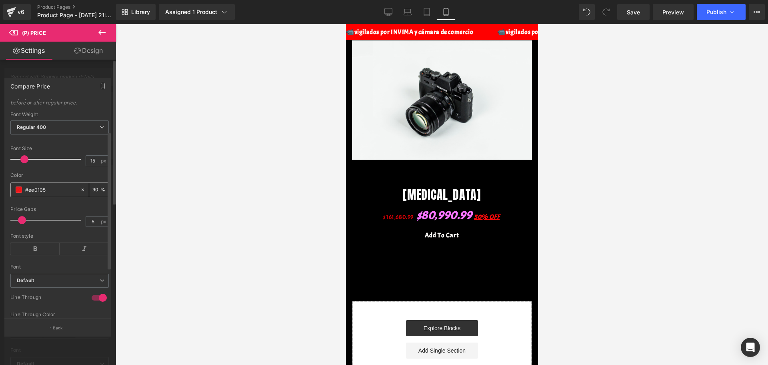
click at [35, 194] on input "#ee0105" at bounding box center [50, 189] width 51 height 9
click at [38, 263] on input "#333333" at bounding box center [50, 267] width 51 height 9
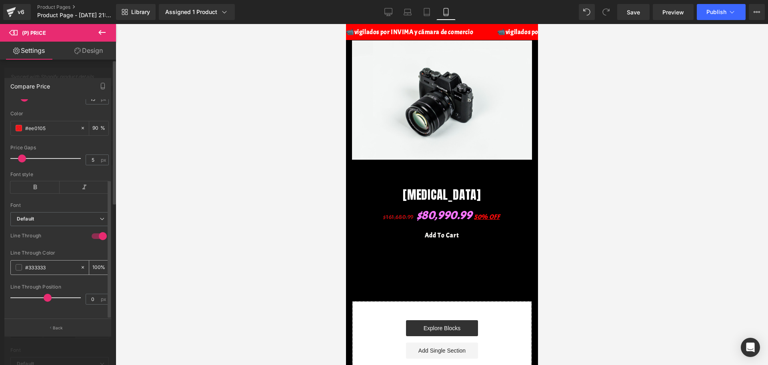
paste input "ee0105"
type input "#ee0105"
click at [43, 181] on icon at bounding box center [34, 187] width 49 height 12
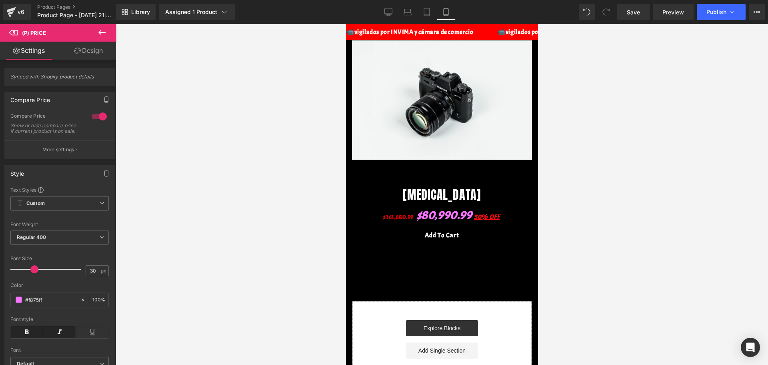
click at [198, 205] on div at bounding box center [442, 194] width 652 height 341
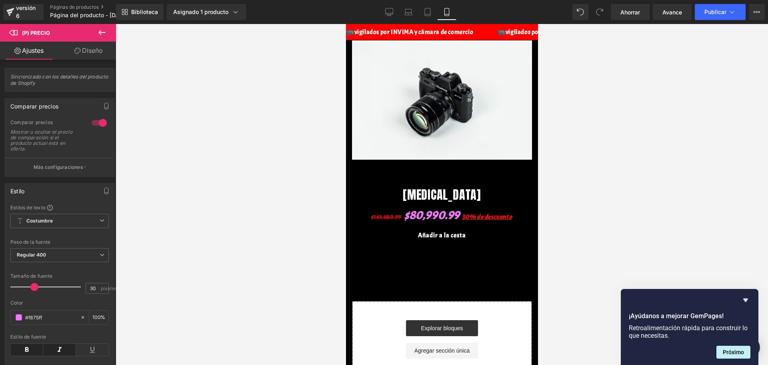
click at [687, 213] on div at bounding box center [442, 194] width 652 height 341
click at [213, 245] on div at bounding box center [442, 194] width 652 height 341
click at [696, 242] on div at bounding box center [442, 194] width 652 height 341
click at [629, 16] on span "Ahorrar" at bounding box center [630, 12] width 20 height 8
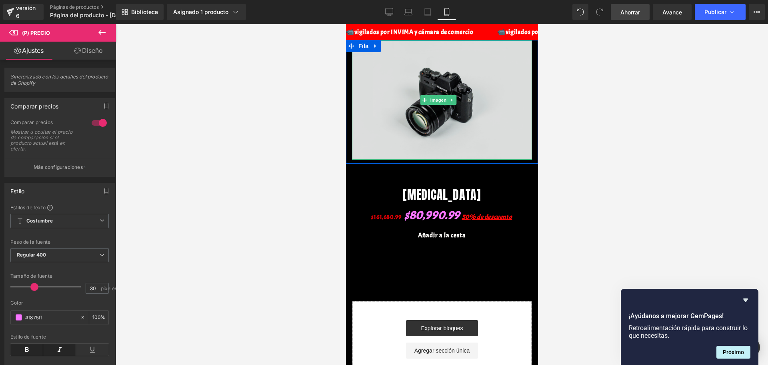
click at [388, 55] on img at bounding box center [441, 99] width 180 height 119
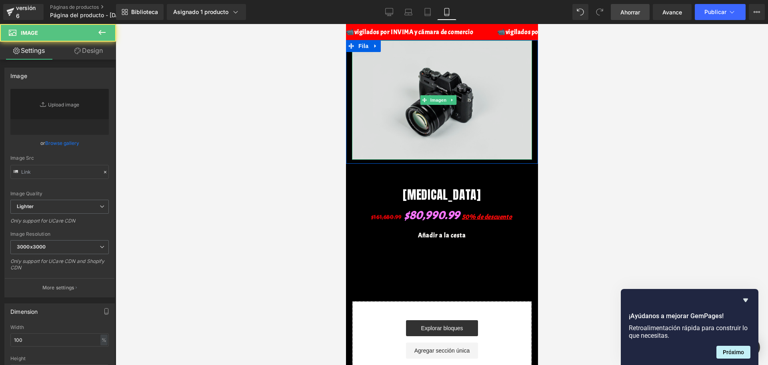
type input "//[DOMAIN_NAME][URL]"
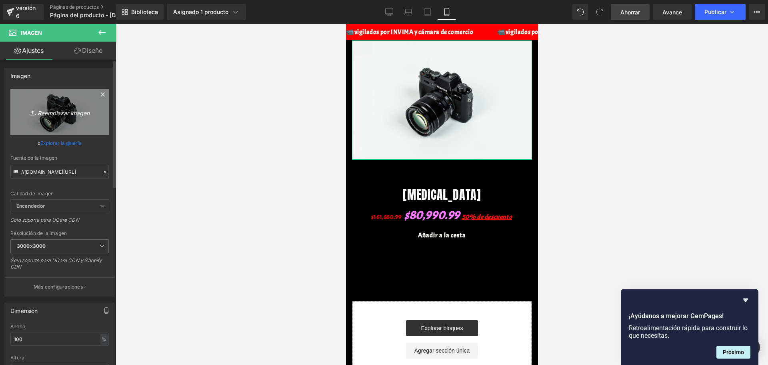
click at [59, 114] on font "Reemplazar imagen" at bounding box center [64, 112] width 52 height 7
type input "C:\fakepath\ChatGPT Image [DATE], 10_02_32 p.m..png"
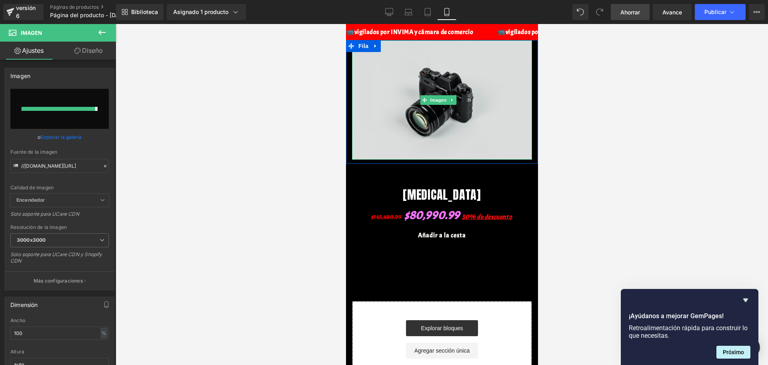
type input "[URL][DOMAIN_NAME][DATE]"
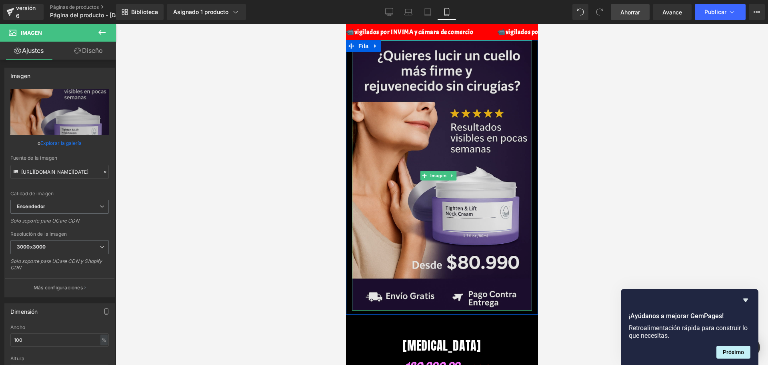
click at [431, 60] on img at bounding box center [441, 175] width 180 height 270
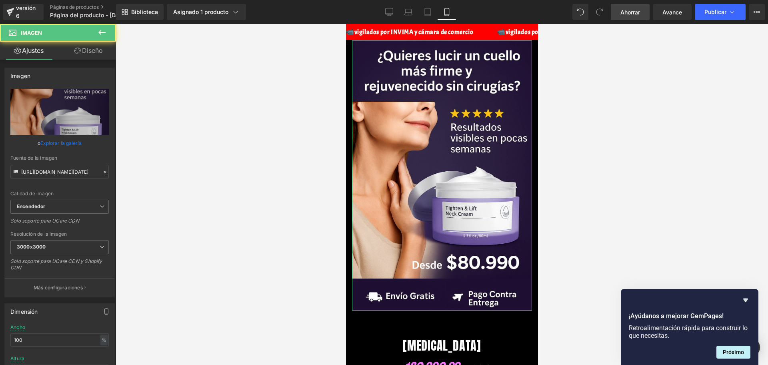
click at [76, 48] on icon at bounding box center [77, 51] width 6 height 6
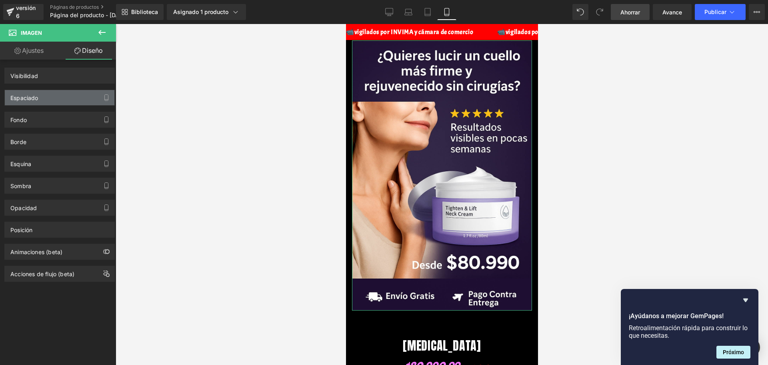
click at [28, 96] on font "Espaciado" at bounding box center [24, 97] width 28 height 7
click at [32, 104] on div "Espaciado" at bounding box center [60, 97] width 110 height 15
click at [28, 99] on font "Espaciado" at bounding box center [24, 97] width 28 height 7
click at [732, 353] on font "Próximo" at bounding box center [733, 352] width 21 height 6
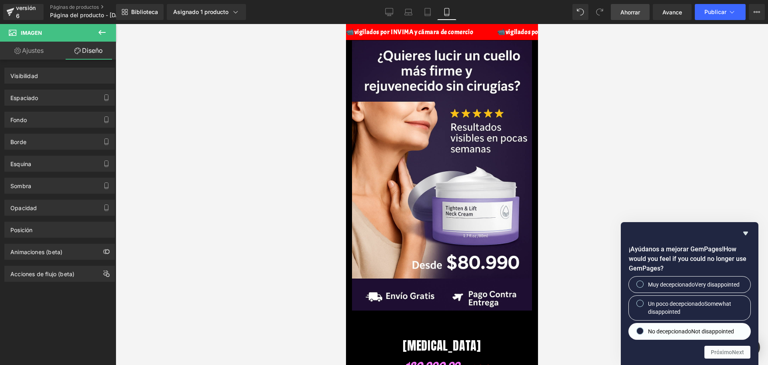
click at [643, 324] on label "No decepcionado Not disappointed" at bounding box center [690, 331] width 122 height 16
click at [643, 328] on input "No decepcionado Not disappointed" at bounding box center [639, 330] width 5 height 5
radio input "true"
click at [714, 356] on button "Próximo Next" at bounding box center [727, 351] width 46 height 13
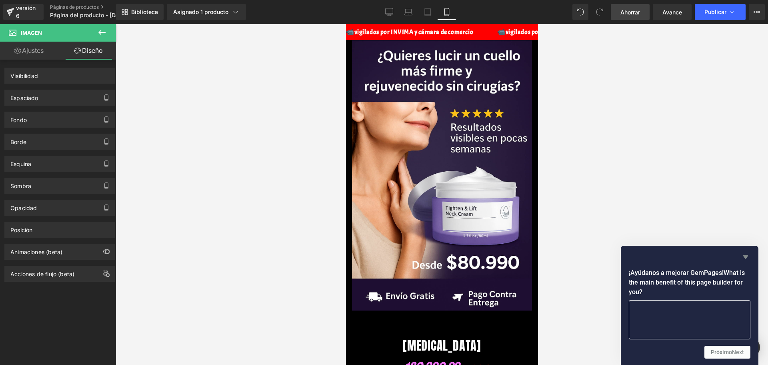
click at [744, 258] on icon "Ocultar encuesta" at bounding box center [746, 257] width 10 height 10
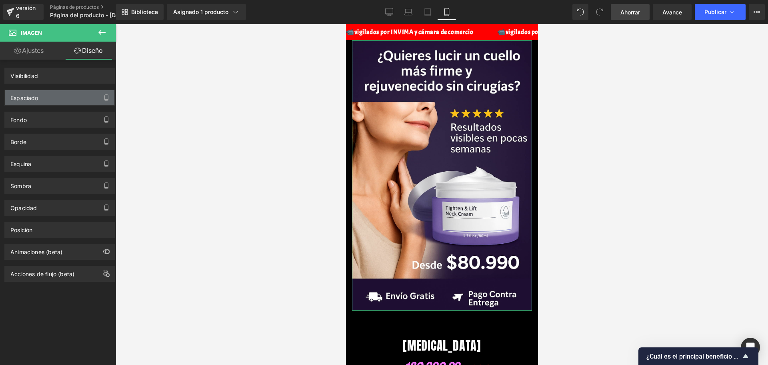
click at [62, 90] on div "Espaciado" at bounding box center [60, 97] width 110 height 15
click at [47, 92] on div "Espaciado" at bounding box center [60, 97] width 110 height 15
click at [48, 96] on div "Espaciado" at bounding box center [60, 97] width 110 height 15
click at [109, 93] on button "button" at bounding box center [106, 97] width 13 height 15
click at [635, 14] on font "Ahorrar" at bounding box center [630, 12] width 20 height 7
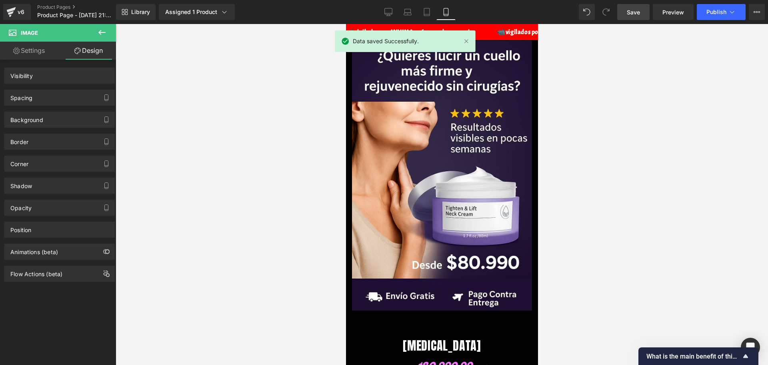
click at [582, 109] on div at bounding box center [442, 194] width 652 height 341
click at [15, 98] on div "Spacing" at bounding box center [21, 95] width 22 height 11
click at [20, 99] on div "Spacing" at bounding box center [21, 95] width 22 height 11
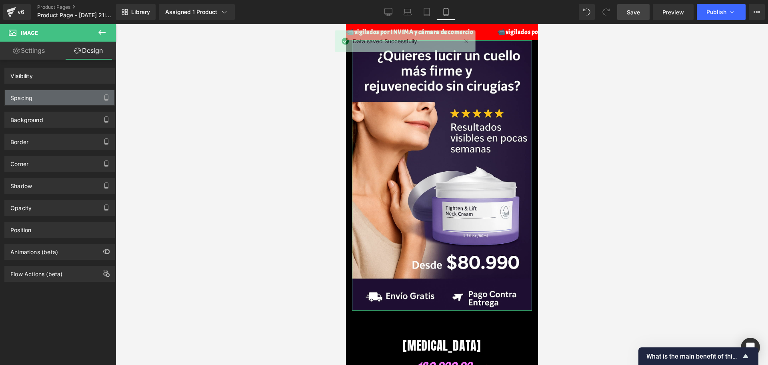
click at [28, 97] on div "Spacing" at bounding box center [21, 95] width 22 height 11
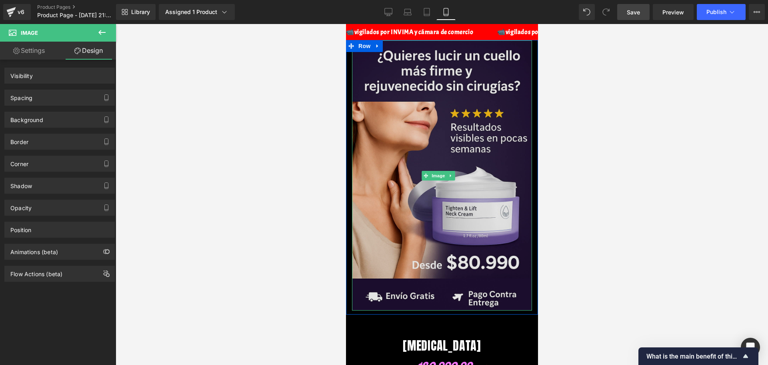
click at [457, 103] on img at bounding box center [441, 175] width 180 height 270
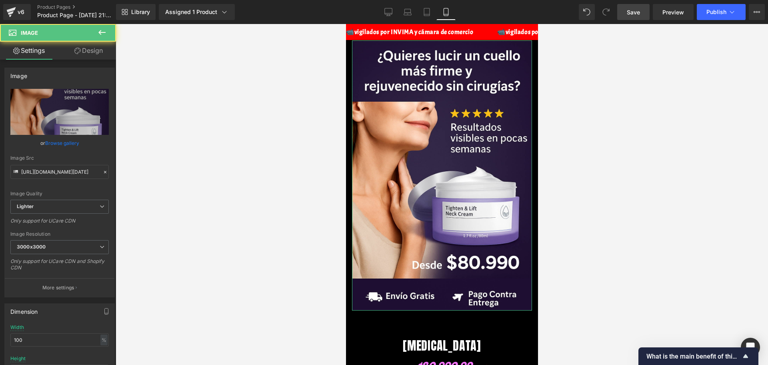
click at [66, 56] on link "Design" at bounding box center [89, 51] width 58 height 18
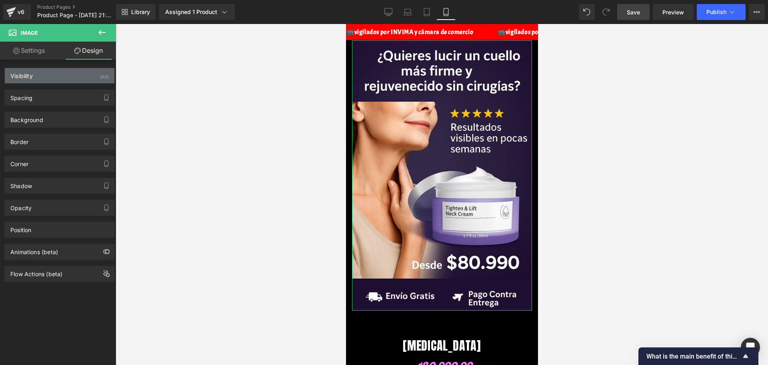
type input "0"
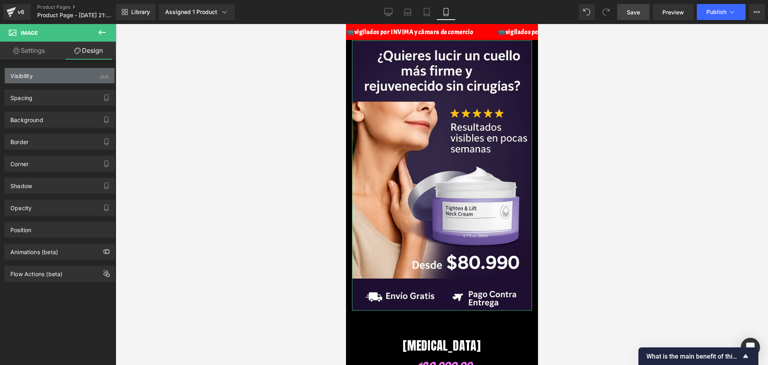
type input "0"
click at [65, 76] on div "Visibility (All)" at bounding box center [60, 75] width 110 height 15
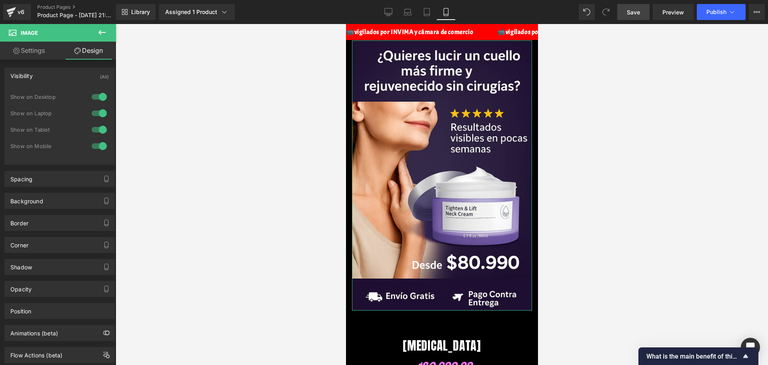
click at [88, 49] on link "Design" at bounding box center [89, 51] width 58 height 18
click at [56, 42] on link "Settings" at bounding box center [29, 51] width 58 height 18
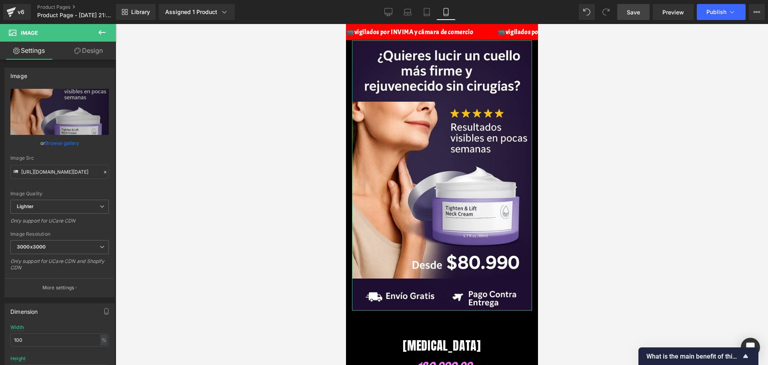
click at [92, 54] on link "Design" at bounding box center [89, 51] width 58 height 18
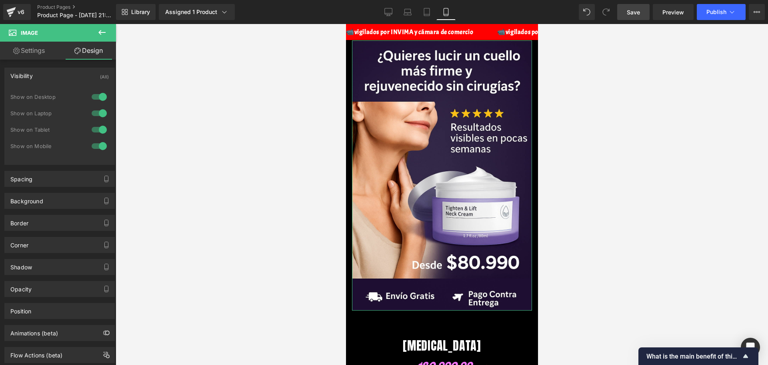
type input "0"
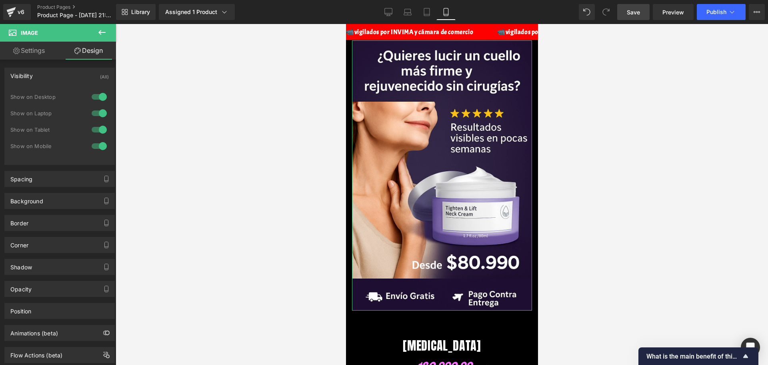
type input "0"
click at [34, 178] on div "Spacing" at bounding box center [60, 178] width 110 height 15
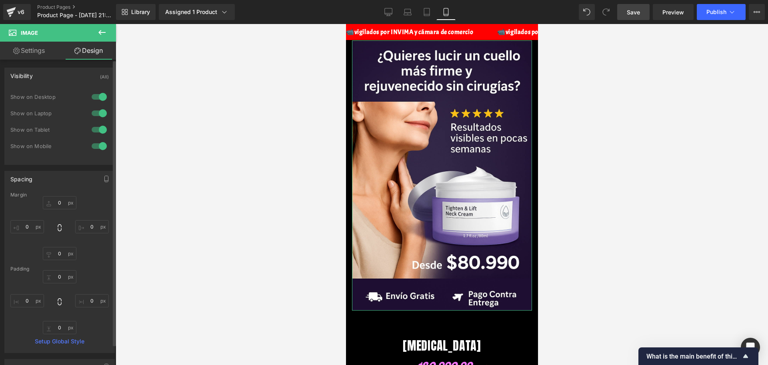
drag, startPoint x: 29, startPoint y: 236, endPoint x: 25, endPoint y: 226, distance: 10.8
click at [28, 236] on div "0px 0 0px 0 0px 0 0px 0" at bounding box center [59, 228] width 98 height 64
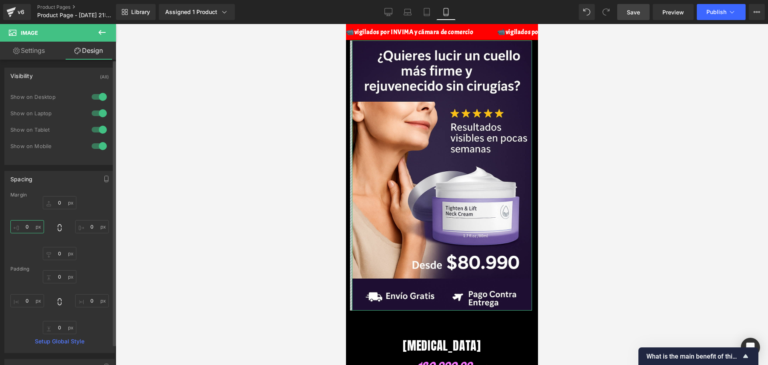
click at [25, 226] on input "0" at bounding box center [27, 226] width 34 height 13
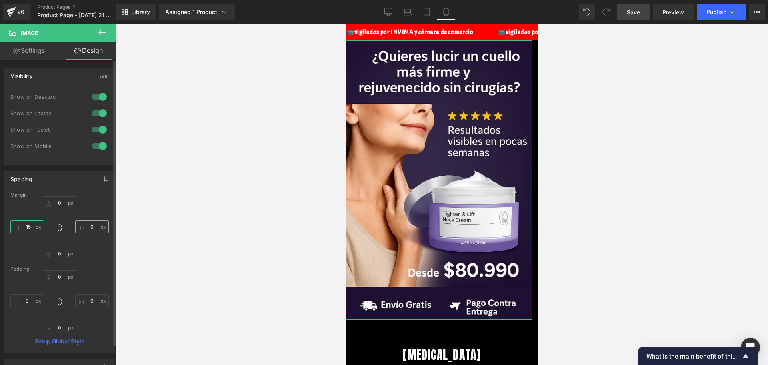
type input "-15"
click at [87, 232] on input "0" at bounding box center [92, 226] width 34 height 13
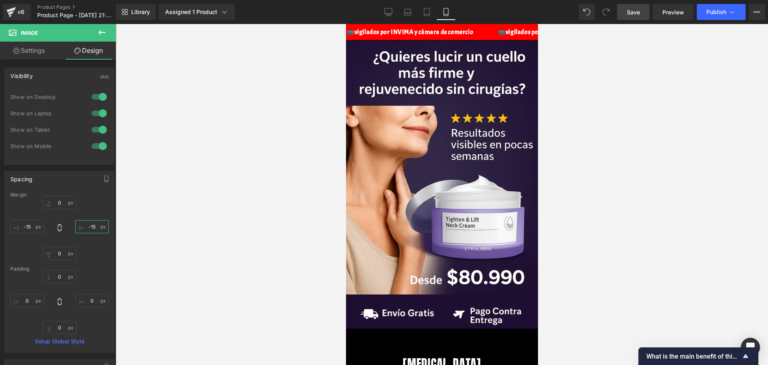
type input "-15"
click at [609, 226] on div at bounding box center [442, 194] width 652 height 341
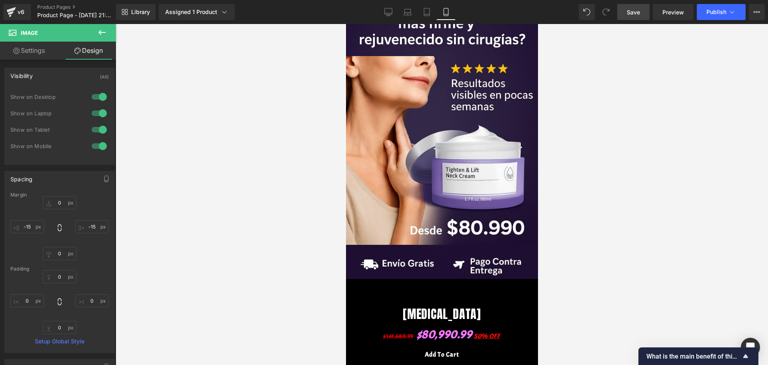
scroll to position [50, 0]
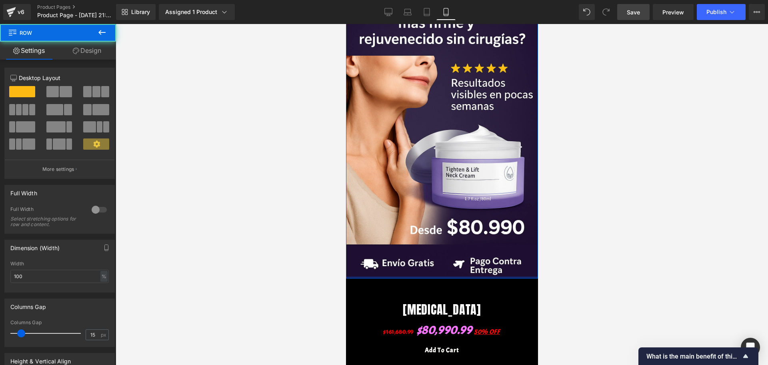
click at [423, 253] on div "Image Row" at bounding box center [441, 134] width 192 height 288
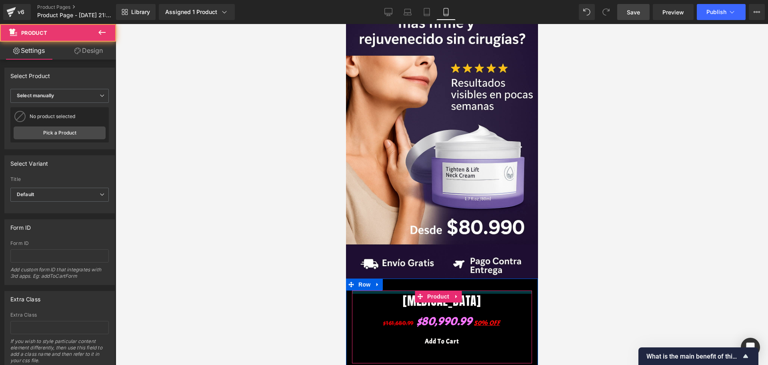
drag, startPoint x: 407, startPoint y: 282, endPoint x: 407, endPoint y: 269, distance: 12.4
click at [407, 278] on div "[MEDICAL_DATA] (P) Title $161,680.99 $80,990.99 50% OFF (P) Price Add To Cart (…" at bounding box center [441, 322] width 192 height 89
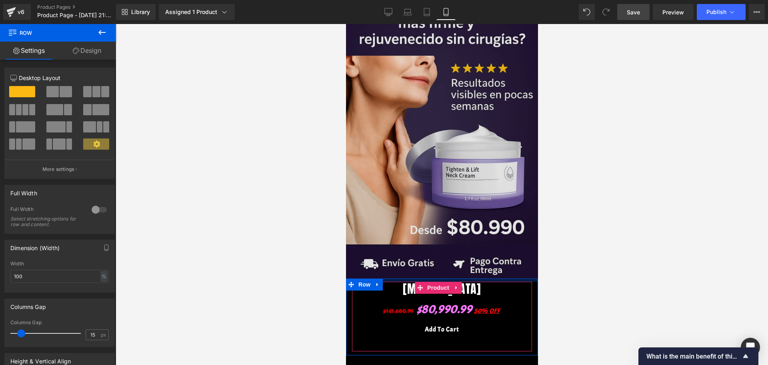
drag, startPoint x: 407, startPoint y: 269, endPoint x: 409, endPoint y: 260, distance: 8.9
click at [409, 260] on div "Image Row [MEDICAL_DATA] (P) Title $161,680.99 $80,990.99 50% OFF (P) Price Add…" at bounding box center [441, 236] width 192 height 493
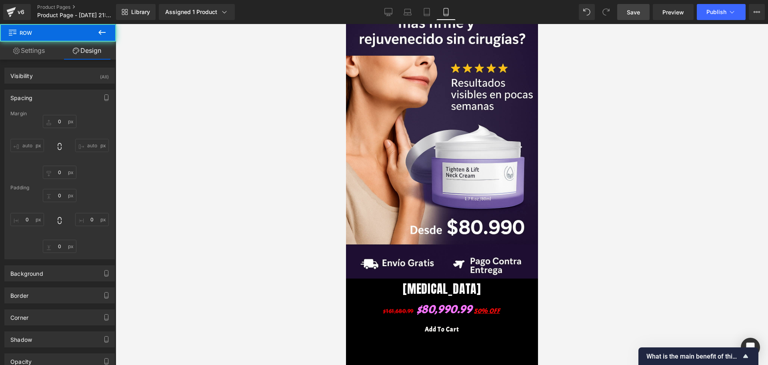
type input "0"
type input "8"
type input "0"
type input "10"
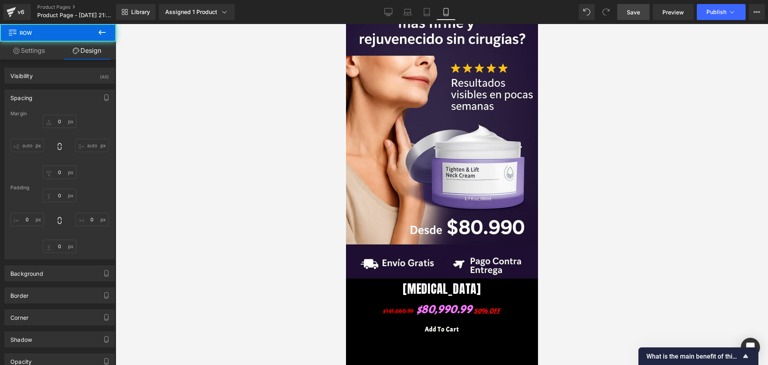
type input "0"
click at [537, 301] on html "Ir directamente al contenido 📹vigilados por INVIMA y cámara de comercio 📹vigila…" at bounding box center [441, 144] width 192 height 341
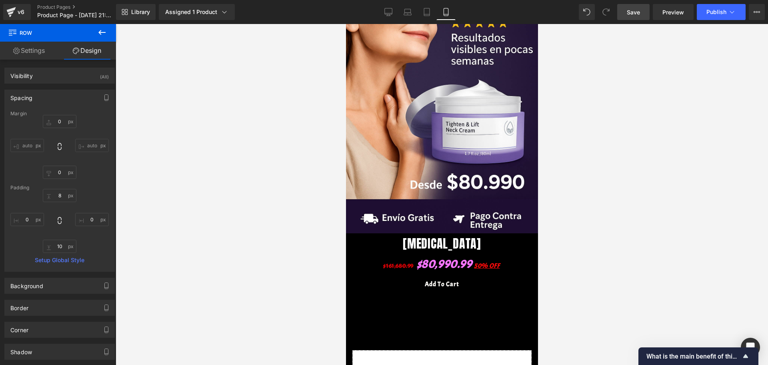
scroll to position [94, 0]
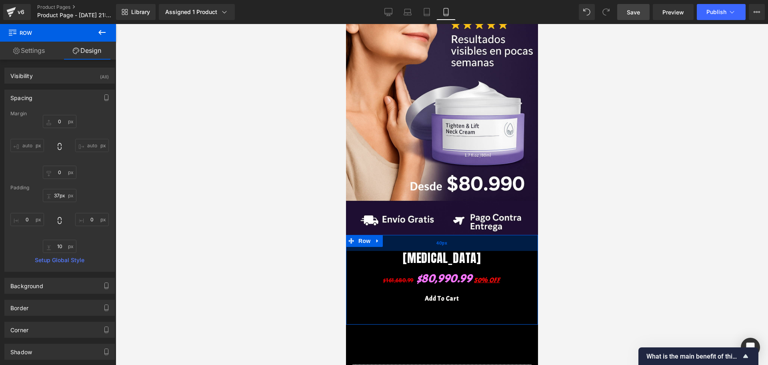
type input "34px"
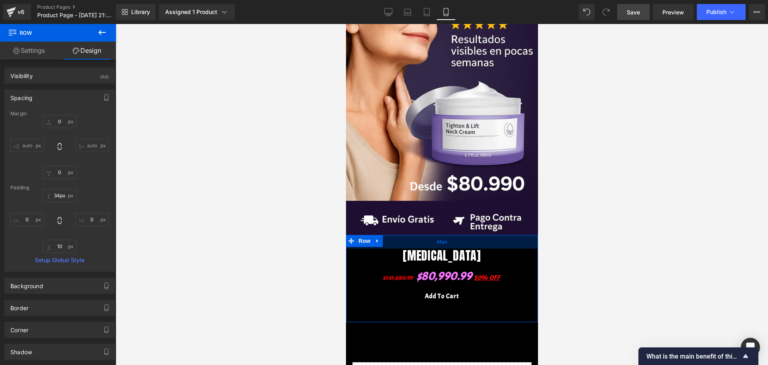
drag, startPoint x: 391, startPoint y: 224, endPoint x: 389, endPoint y: 235, distance: 10.6
click at [389, 235] on div "34px" at bounding box center [441, 242] width 192 height 14
click at [637, 242] on div at bounding box center [442, 194] width 652 height 341
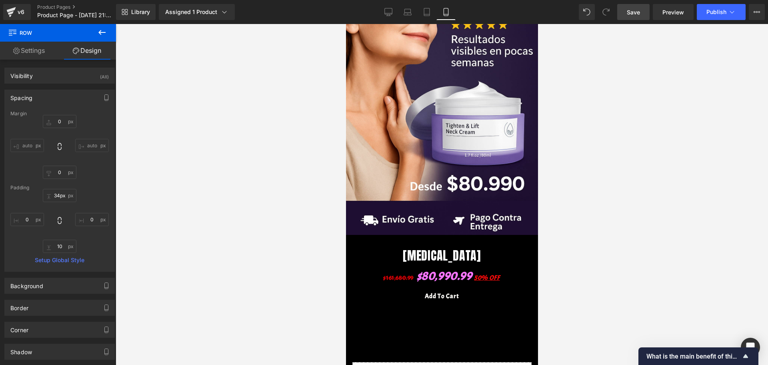
click at [108, 30] on button at bounding box center [102, 33] width 28 height 18
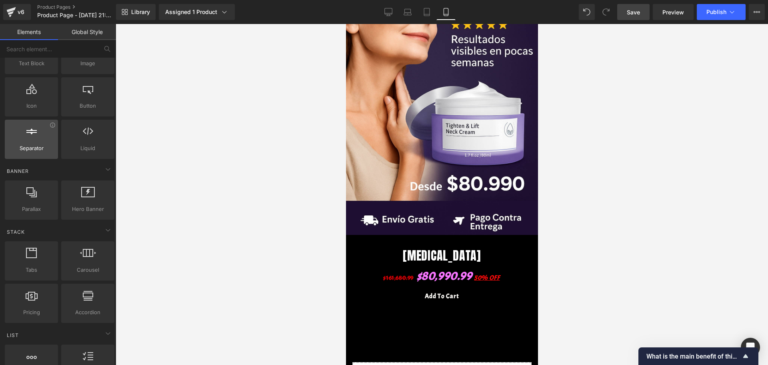
scroll to position [0, 0]
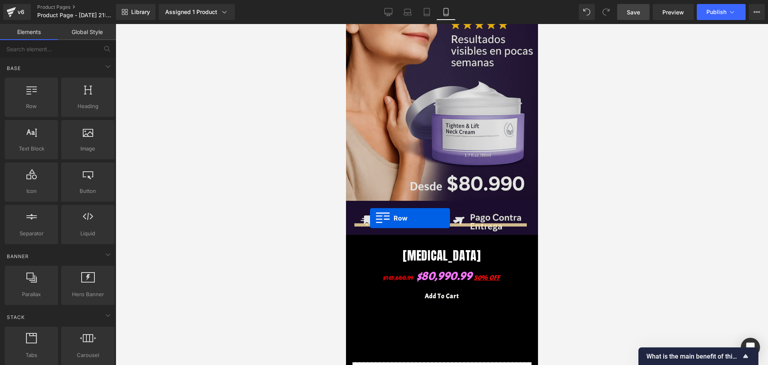
drag, startPoint x: 380, startPoint y: 134, endPoint x: 369, endPoint y: 218, distance: 84.2
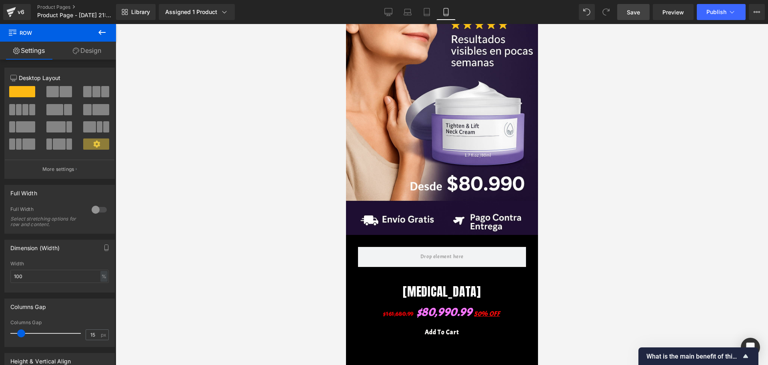
click at [106, 28] on icon at bounding box center [102, 33] width 10 height 10
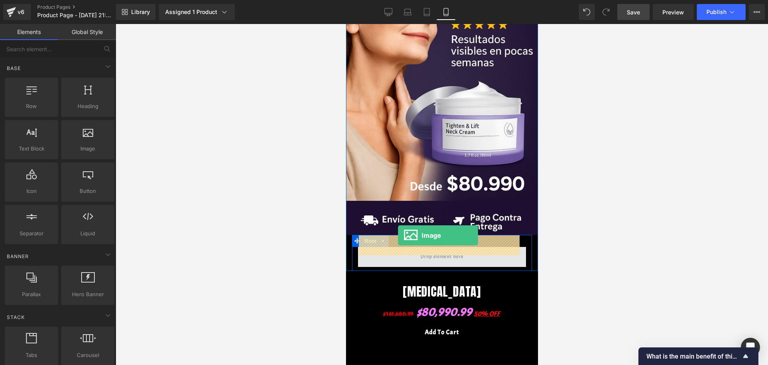
drag, startPoint x: 426, startPoint y: 164, endPoint x: 397, endPoint y: 235, distance: 76.3
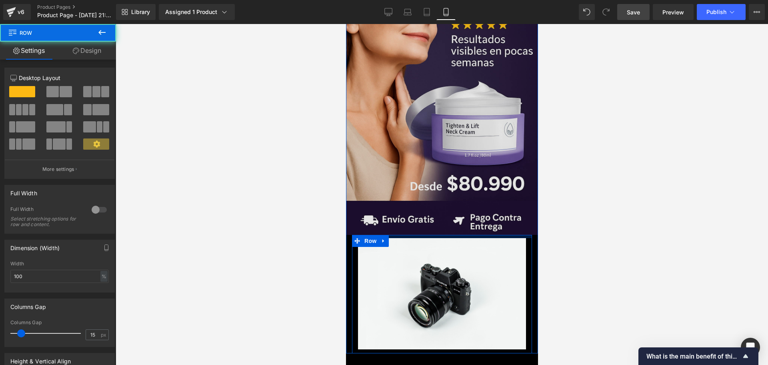
drag, startPoint x: 413, startPoint y: 224, endPoint x: 413, endPoint y: 215, distance: 8.8
click at [413, 215] on div "Image Image Row" at bounding box center [441, 150] width 192 height 406
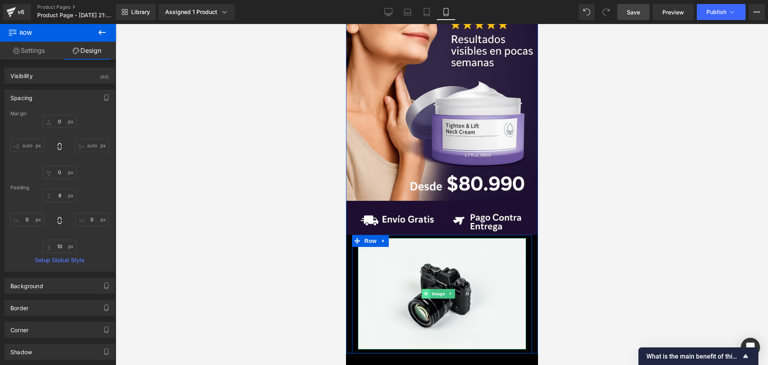
click at [427, 289] on span at bounding box center [425, 294] width 8 height 10
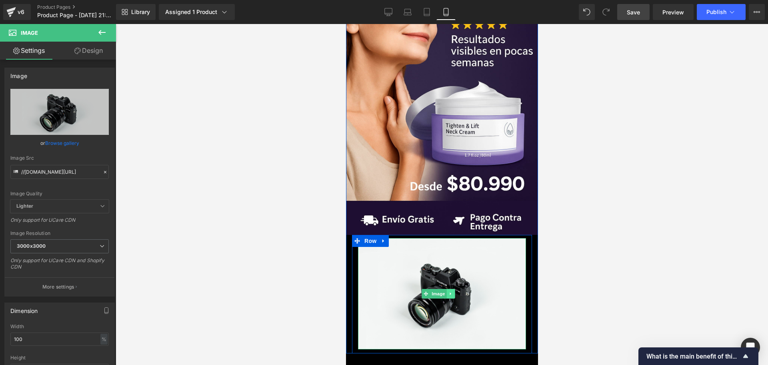
click at [449, 291] on icon at bounding box center [450, 293] width 4 height 5
click at [452, 292] on icon at bounding box center [454, 294] width 4 height 4
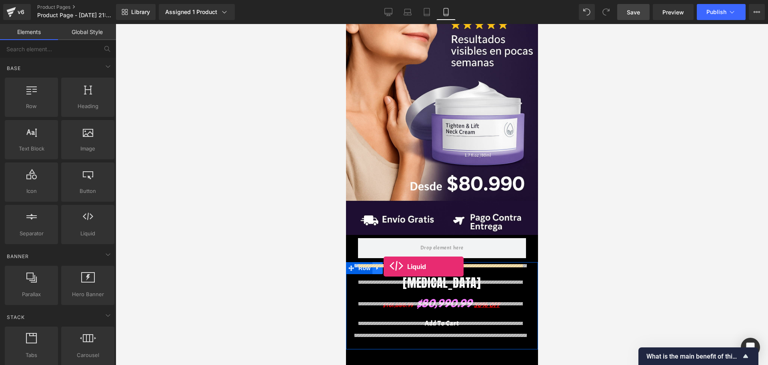
drag, startPoint x: 434, startPoint y: 252, endPoint x: 382, endPoint y: 255, distance: 52.1
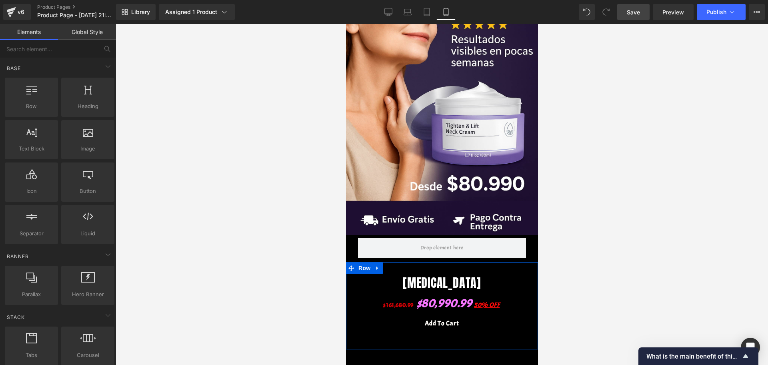
click at [382, 238] on span at bounding box center [441, 248] width 168 height 20
click at [382, 236] on link at bounding box center [380, 241] width 8 height 10
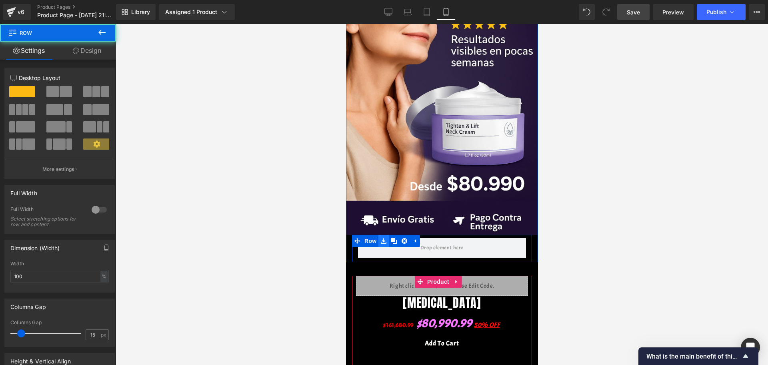
click at [382, 238] on icon at bounding box center [383, 241] width 6 height 6
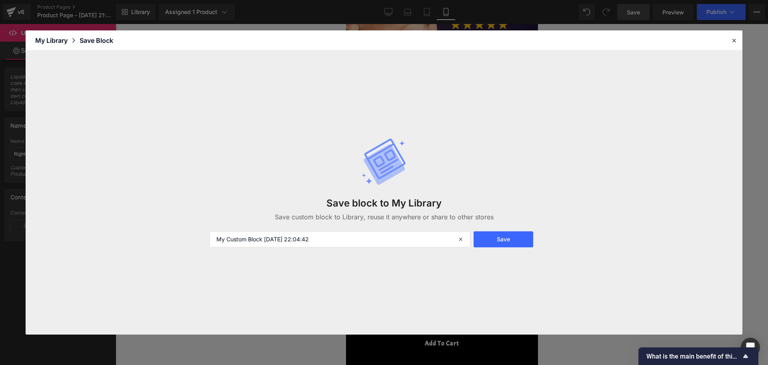
drag, startPoint x: 741, startPoint y: 49, endPoint x: 734, endPoint y: 35, distance: 15.4
click at [738, 48] on header "Library Elements Blocks Templates Saved Library My Library Save Block" at bounding box center [384, 40] width 717 height 20
click at [734, 35] on header "Library Elements Blocks Templates Saved Library My Library Save Block" at bounding box center [384, 40] width 717 height 20
click at [734, 38] on icon at bounding box center [733, 40] width 7 height 7
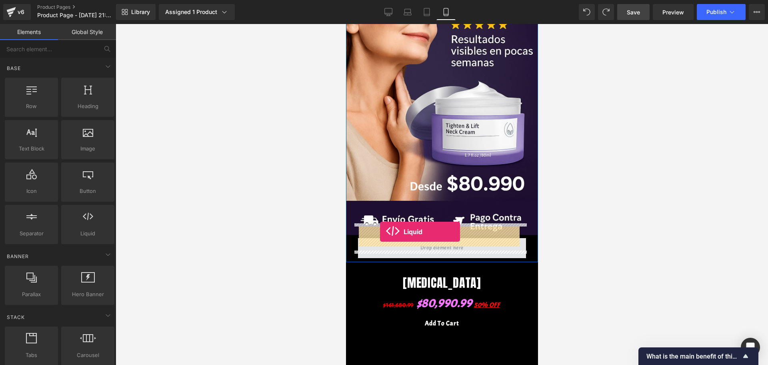
drag, startPoint x: 459, startPoint y: 261, endPoint x: 379, endPoint y: 232, distance: 85.3
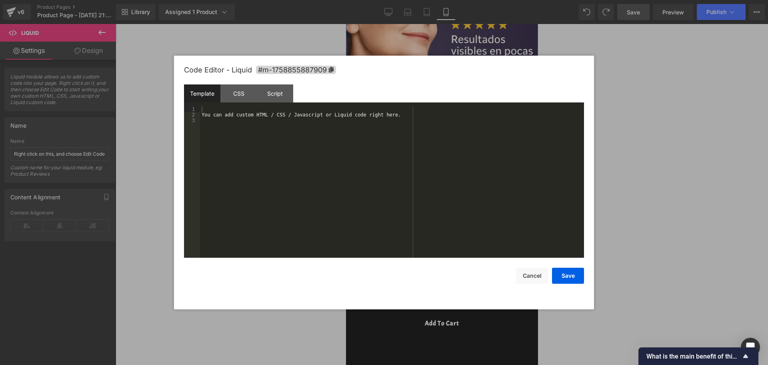
drag, startPoint x: 449, startPoint y: 233, endPoint x: 790, endPoint y: 248, distance: 340.6
click at [449, 238] on div "Liquid" at bounding box center [441, 248] width 168 height 20
click at [219, 106] on div "You can add custom HTML / CSS / Javascript or Liquid code right here." at bounding box center [392, 187] width 384 height 162
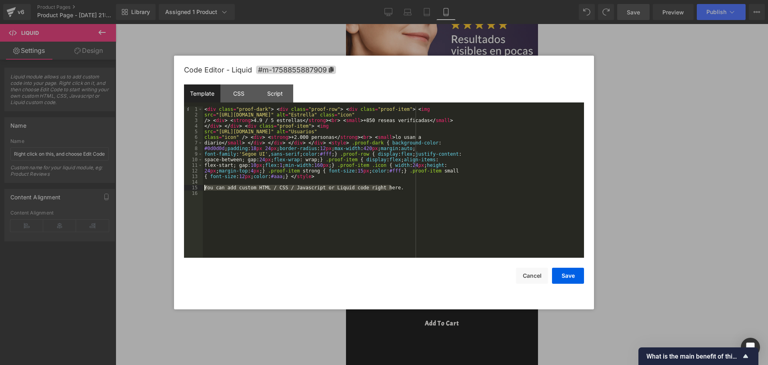
drag, startPoint x: 389, startPoint y: 189, endPoint x: 225, endPoint y: 207, distance: 164.9
click at [199, 187] on pre "1 2 3 4 5 6 7 8 9 10 11 12 13 14 15 16 < div class = "proof-dark" > < div class…" at bounding box center [384, 181] width 400 height 151
click at [570, 285] on div "Code Editor - Liquid #m-1758855887909 Template CSS Script Data 1 2 3 4 5 6 7 8 …" at bounding box center [384, 183] width 400 height 254
drag, startPoint x: 570, startPoint y: 277, endPoint x: 570, endPoint y: 271, distance: 6.4
click at [570, 276] on button "Save" at bounding box center [568, 276] width 32 height 16
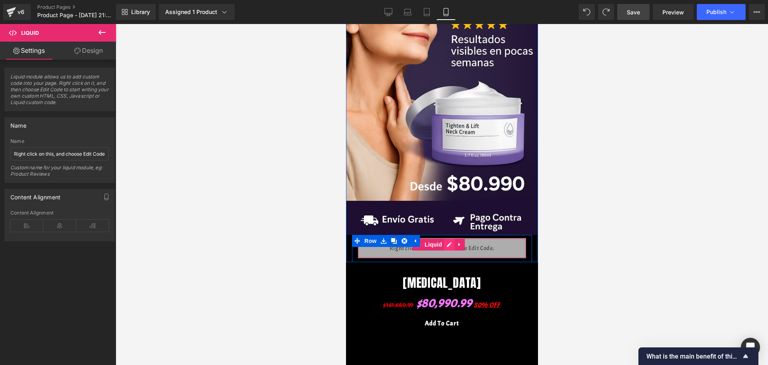
click at [447, 238] on div "Liquid" at bounding box center [441, 248] width 168 height 20
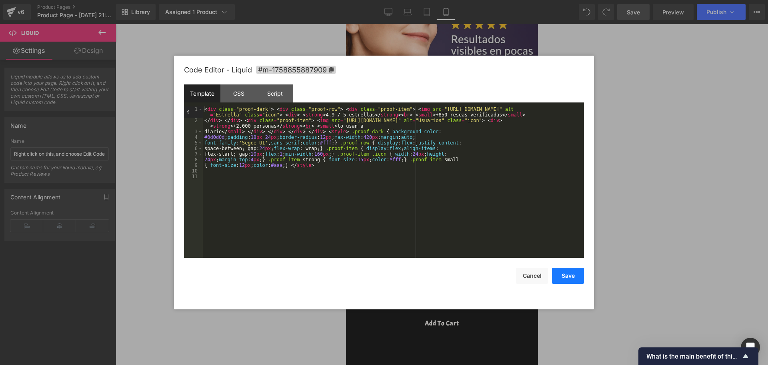
click at [563, 280] on button "Save" at bounding box center [568, 276] width 32 height 16
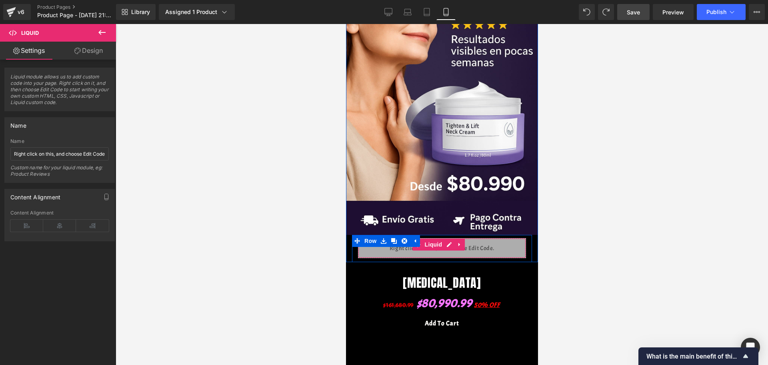
click at [373, 247] on div "Liquid" at bounding box center [441, 248] width 168 height 20
click at [434, 238] on span "Liquid" at bounding box center [433, 244] width 22 height 12
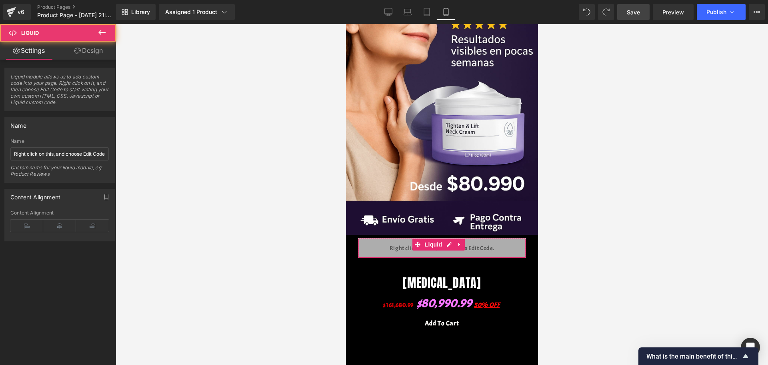
click at [63, 58] on link "Design" at bounding box center [89, 51] width 58 height 18
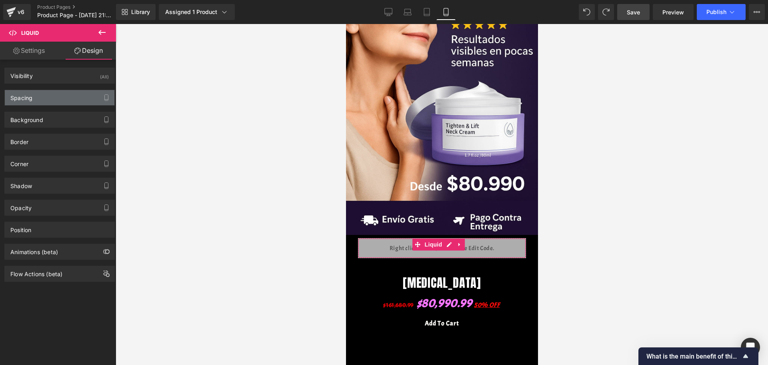
click at [66, 97] on div "Spacing" at bounding box center [60, 97] width 110 height 15
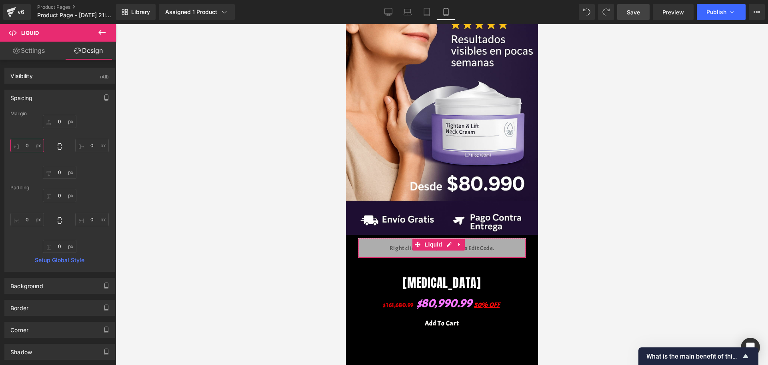
click at [30, 149] on input "0" at bounding box center [27, 145] width 34 height 13
type input "-30"
click at [91, 148] on input "0" at bounding box center [92, 145] width 34 height 13
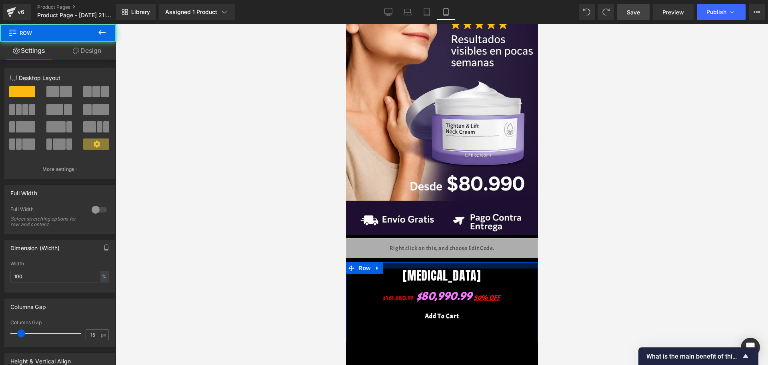
drag, startPoint x: 499, startPoint y: 252, endPoint x: 488, endPoint y: 245, distance: 13.6
click at [488, 245] on div "Image Liquid Row Row [MEDICAL_DATA] (P) Title $161,680.99 $80,990.99 50% OFF (P…" at bounding box center [441, 207] width 192 height 523
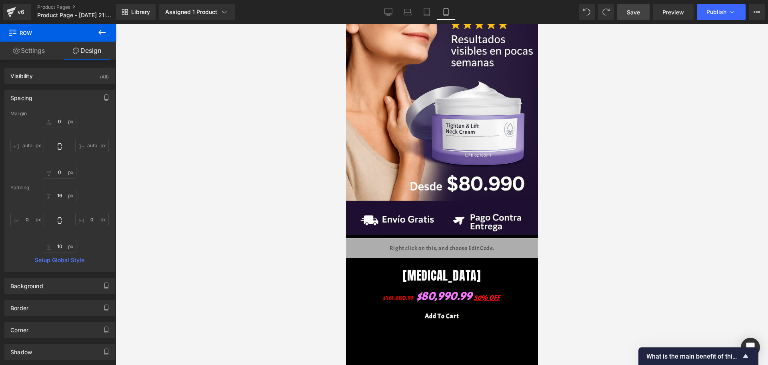
click at [576, 271] on div at bounding box center [442, 194] width 652 height 341
click at [100, 23] on div "v6 Product Pages Product Page - [DATE] 21:51:48" at bounding box center [58, 12] width 116 height 24
click at [101, 39] on button at bounding box center [102, 33] width 28 height 18
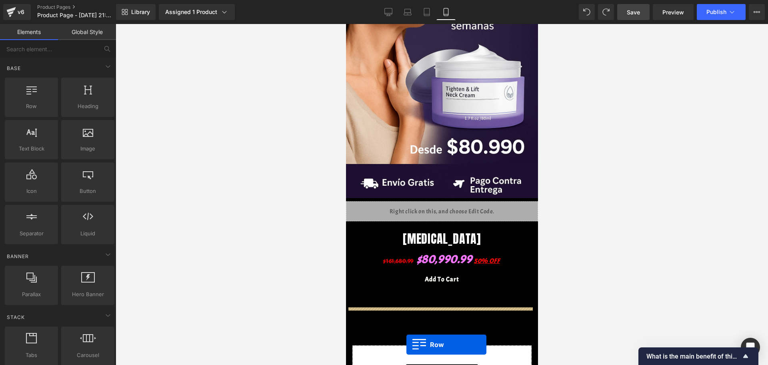
scroll to position [141, 0]
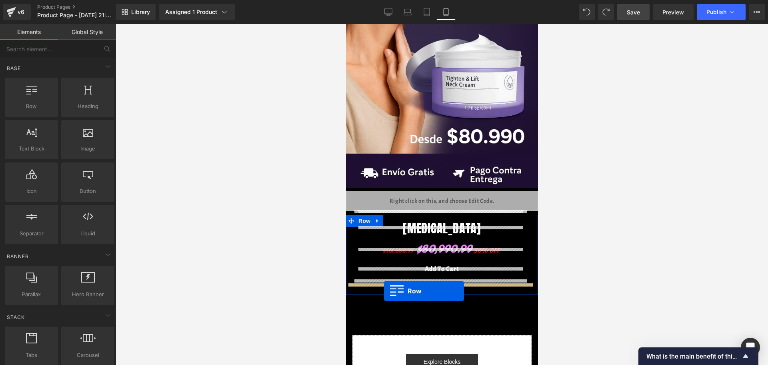
drag, startPoint x: 363, startPoint y: 114, endPoint x: 383, endPoint y: 291, distance: 178.3
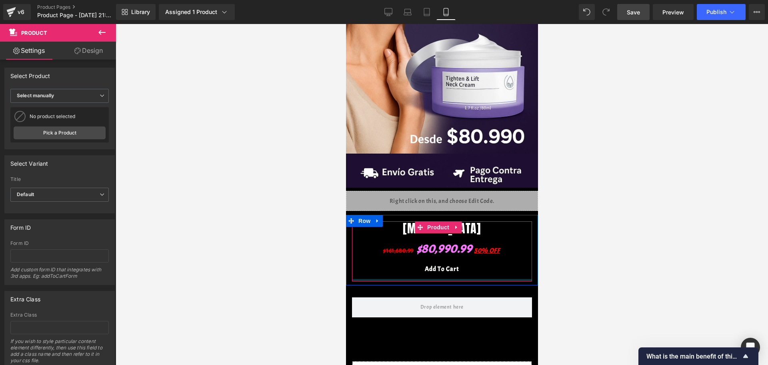
drag, startPoint x: 425, startPoint y: 277, endPoint x: 423, endPoint y: 268, distance: 9.8
click at [423, 279] on div at bounding box center [441, 280] width 180 height 2
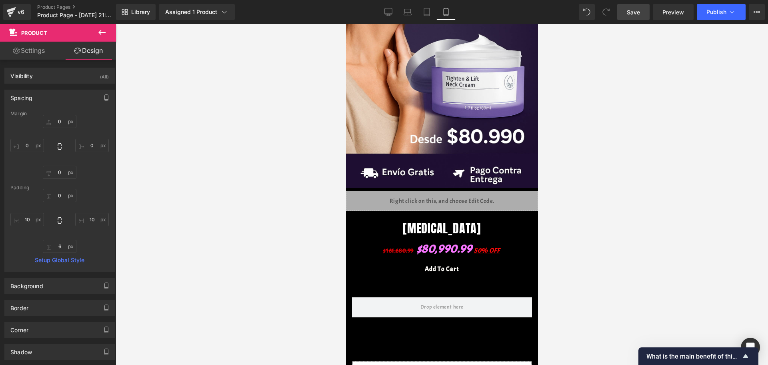
click at [101, 24] on button at bounding box center [102, 33] width 28 height 18
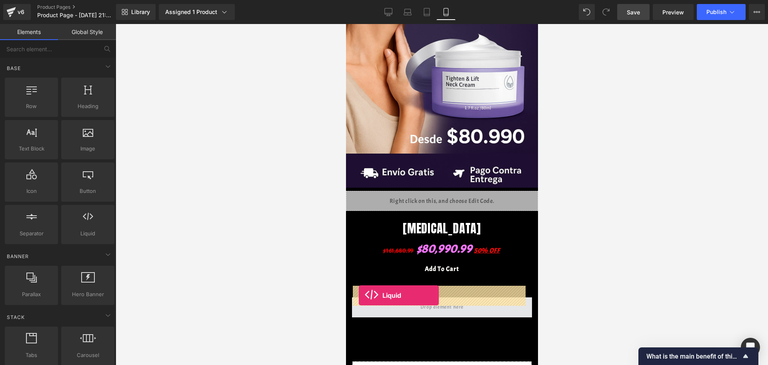
drag, startPoint x: 453, startPoint y: 257, endPoint x: 358, endPoint y: 295, distance: 102.5
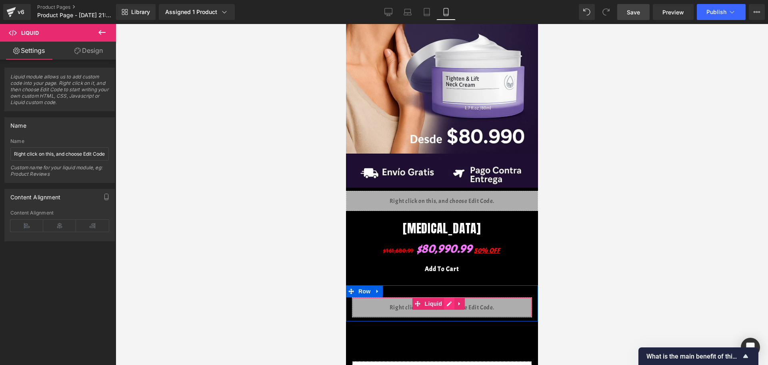
click at [446, 297] on div "Liquid" at bounding box center [441, 307] width 180 height 20
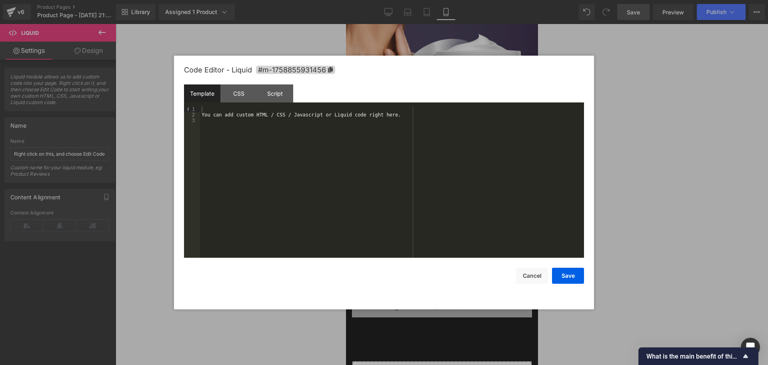
click at [282, 110] on div "You can add custom HTML / CSS / Javascript or Liquid code right here." at bounding box center [392, 187] width 384 height 162
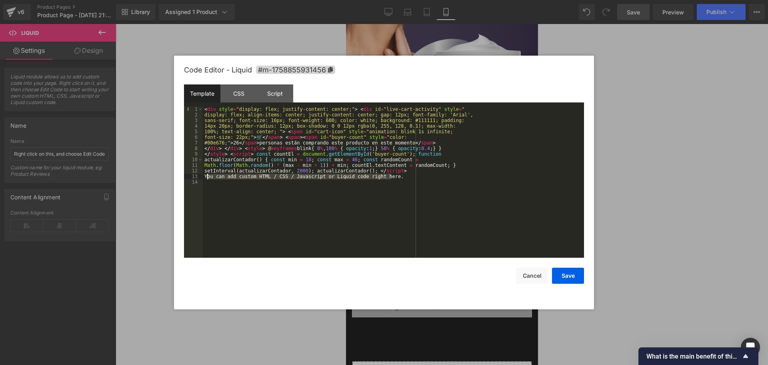
drag, startPoint x: 397, startPoint y: 178, endPoint x: 206, endPoint y: 179, distance: 191.1
click at [206, 179] on div "< div style = "display: flex; justify-content: center;" > < div id = "live-cart…" at bounding box center [393, 187] width 381 height 162
click at [568, 273] on button "Save" at bounding box center [568, 276] width 32 height 16
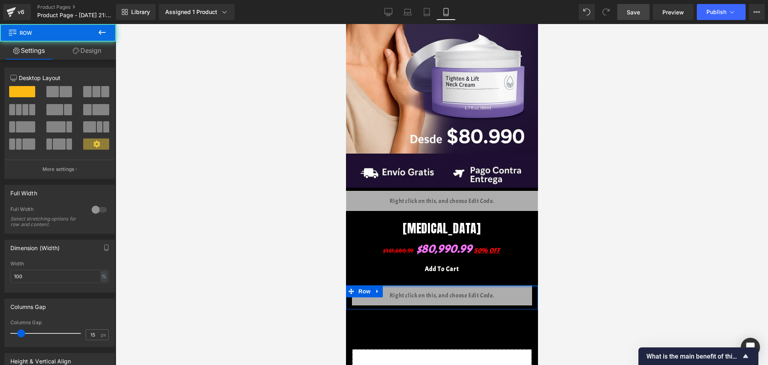
drag, startPoint x: 496, startPoint y: 280, endPoint x: 495, endPoint y: 272, distance: 8.4
click at [489, 268] on div "Image Liquid Row Row [MEDICAL_DATA] (P) Title $161,680.99 $80,990.99 50% OFF (P…" at bounding box center [441, 168] width 192 height 538
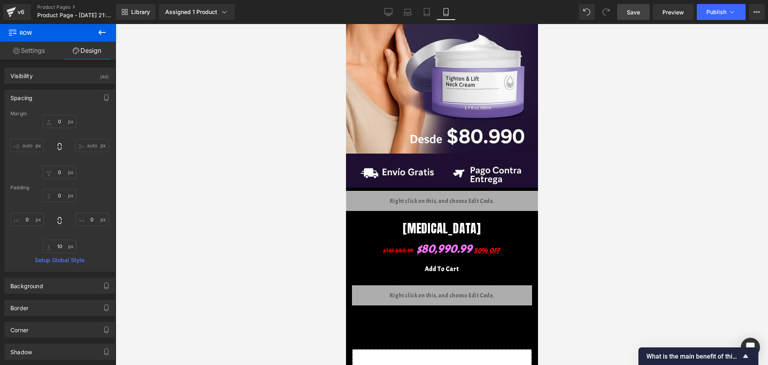
click at [604, 268] on div at bounding box center [442, 194] width 652 height 341
click at [452, 238] on span "$80,990.99" at bounding box center [444, 249] width 56 height 22
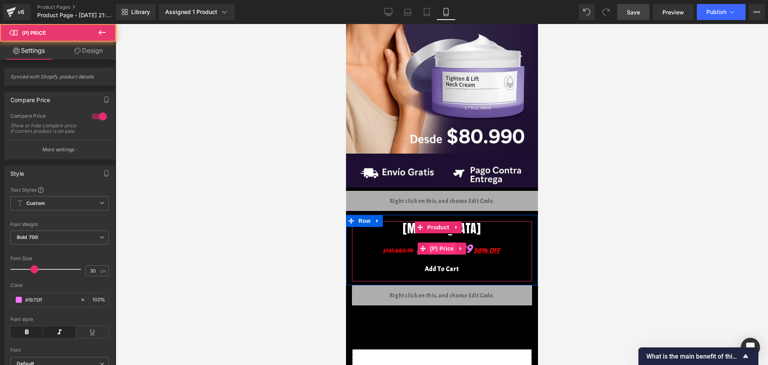
click at [442, 242] on span "(P) Price" at bounding box center [441, 248] width 28 height 12
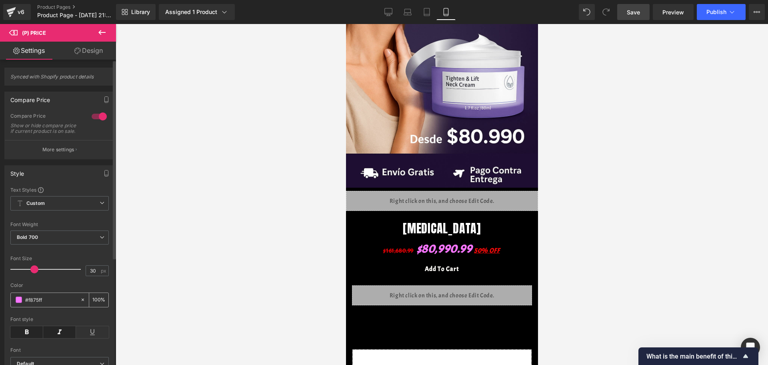
click at [16, 307] on div "#f875ff" at bounding box center [45, 300] width 69 height 14
click at [16, 300] on div "#f875ff" at bounding box center [45, 300] width 69 height 14
click at [17, 307] on div "#f875ff" at bounding box center [45, 300] width 69 height 14
click at [16, 297] on div "Color #f875ff 100 %" at bounding box center [59, 299] width 98 height 34
click at [19, 303] on span at bounding box center [19, 299] width 6 height 6
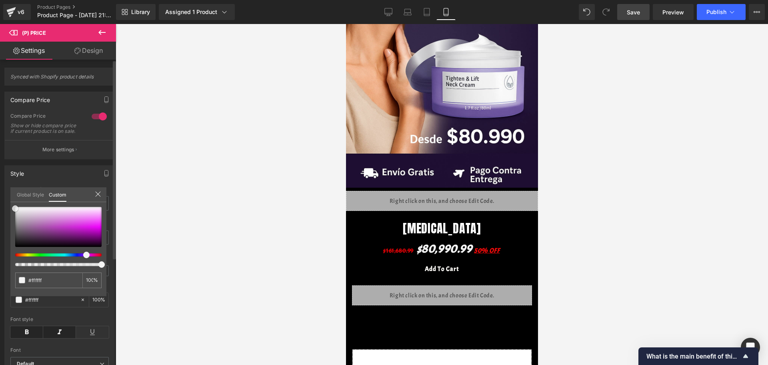
drag, startPoint x: 103, startPoint y: 217, endPoint x: 13, endPoint y: 206, distance: 90.2
click at [13, 206] on span at bounding box center [15, 208] width 6 height 6
click at [282, 255] on div at bounding box center [442, 194] width 652 height 341
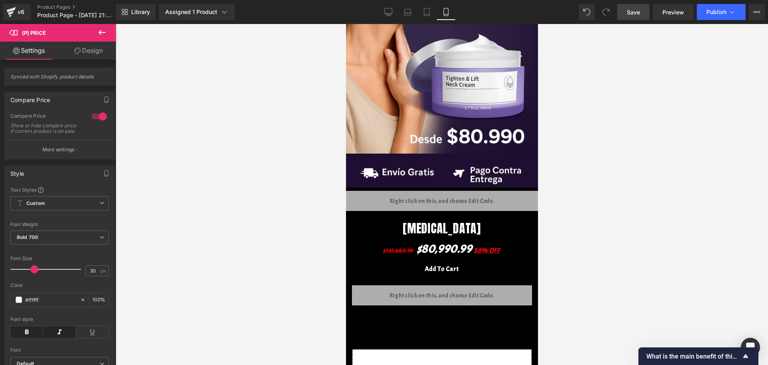
click at [675, 239] on div at bounding box center [442, 194] width 652 height 341
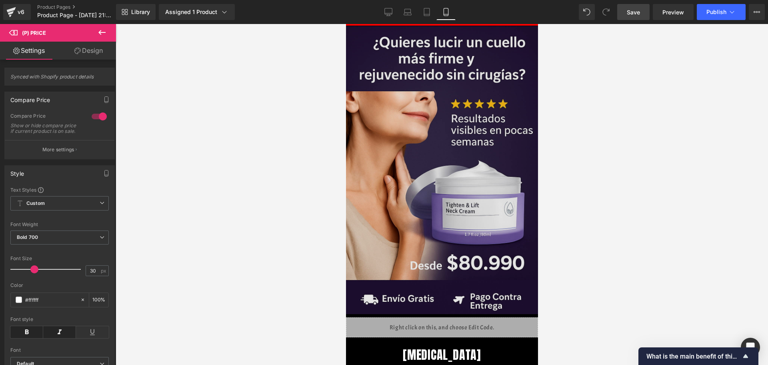
scroll to position [0, 0]
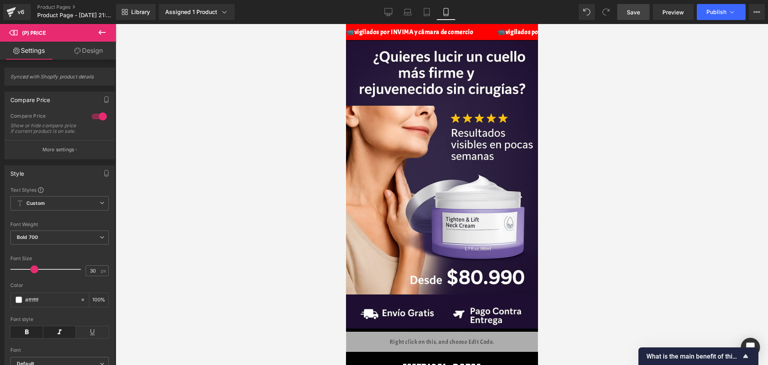
click at [639, 10] on span "Save" at bounding box center [633, 12] width 13 height 8
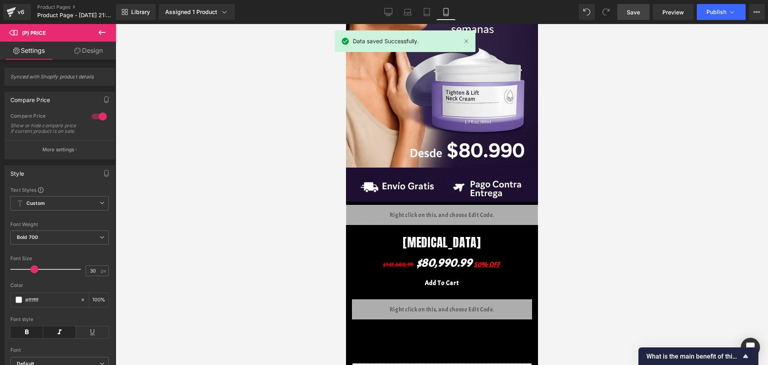
scroll to position [200, 0]
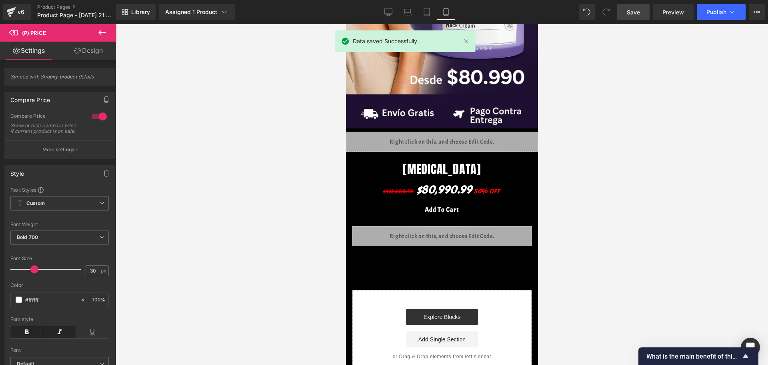
click at [100, 32] on icon at bounding box center [102, 33] width 10 height 10
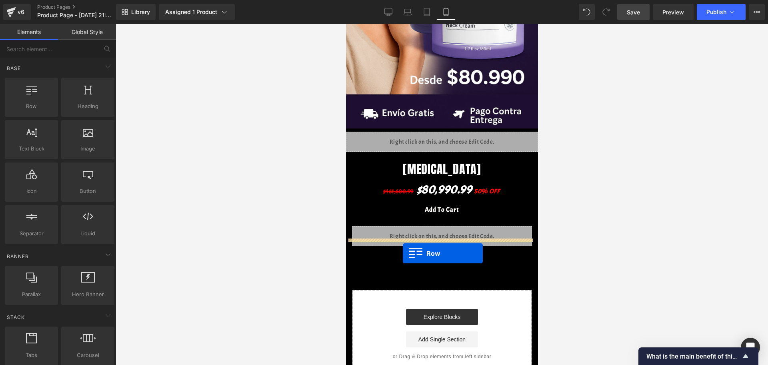
drag, startPoint x: 388, startPoint y: 132, endPoint x: 402, endPoint y: 253, distance: 121.6
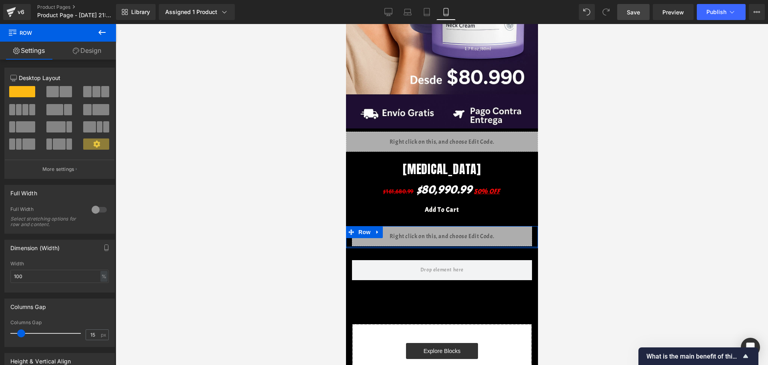
click at [409, 246] on div at bounding box center [441, 247] width 192 height 2
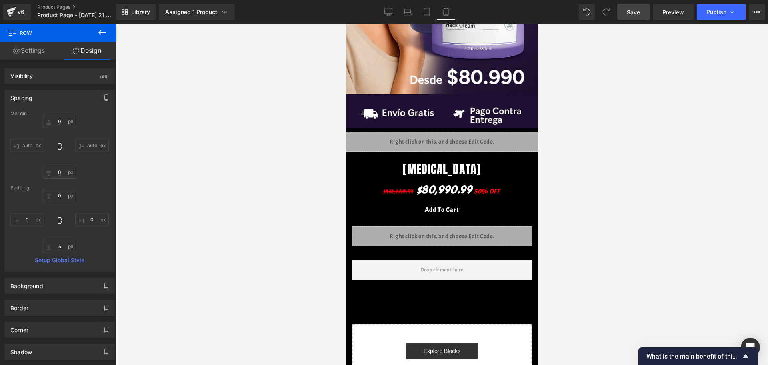
click at [104, 29] on icon at bounding box center [102, 33] width 10 height 10
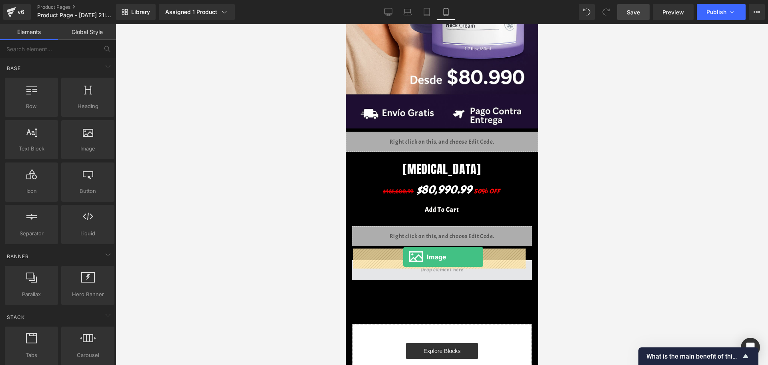
drag, startPoint x: 437, startPoint y: 180, endPoint x: 403, endPoint y: 257, distance: 83.6
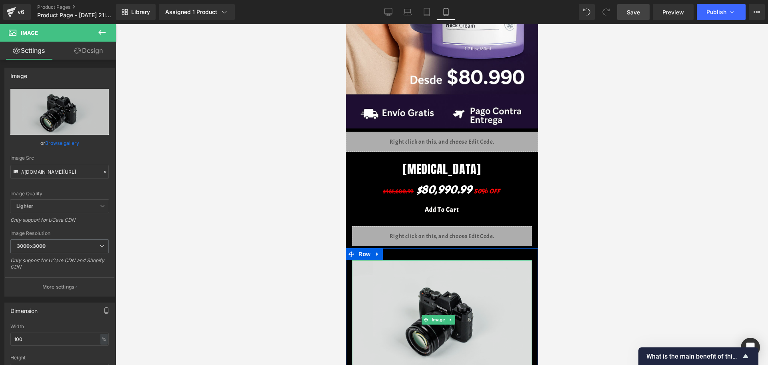
click at [449, 262] on img at bounding box center [441, 319] width 180 height 119
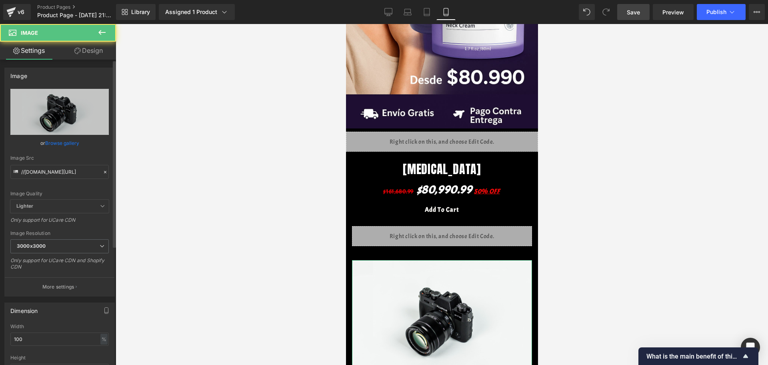
click at [18, 172] on icon at bounding box center [16, 171] width 4 height 3
click at [35, 169] on input "//[DOMAIN_NAME][URL]" at bounding box center [59, 172] width 98 height 14
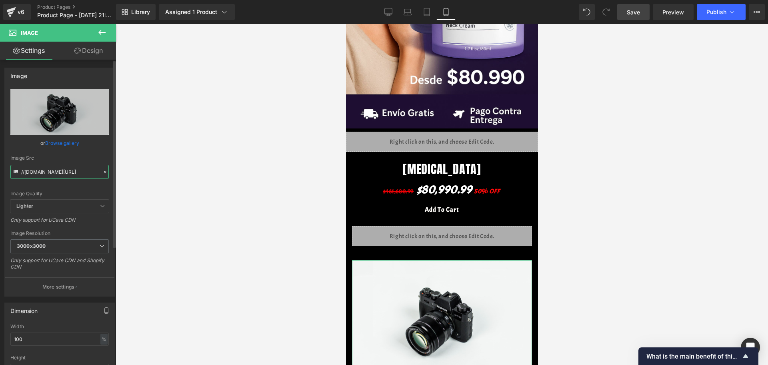
paste input "[URL][DOMAIN_NAME]"
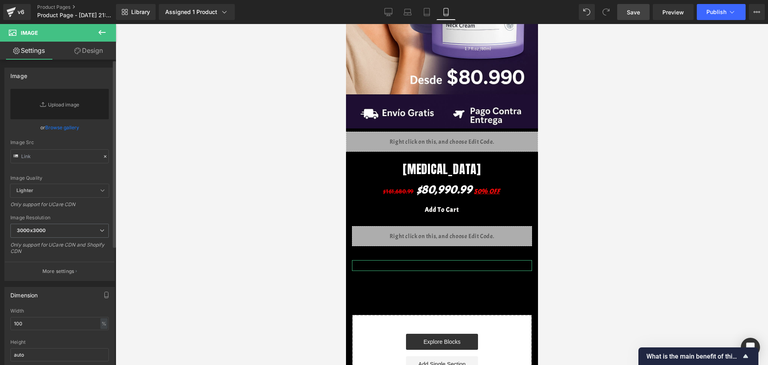
click at [78, 166] on div "Image Quality Lighter Lightest Lighter Lighter Lightest Only support for UCare …" at bounding box center [59, 136] width 98 height 95
click at [73, 152] on input "text" at bounding box center [59, 156] width 98 height 14
paste input "[URL][DOMAIN_NAME][DATE]"
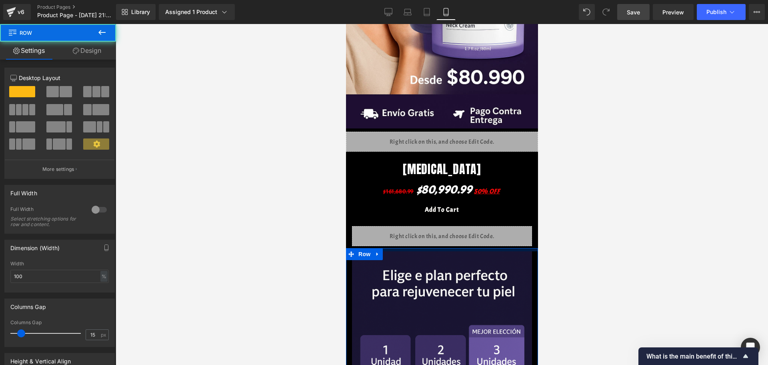
drag, startPoint x: 454, startPoint y: 242, endPoint x: 452, endPoint y: 234, distance: 9.0
click at [452, 234] on div "Image Liquid Row Row [MEDICAL_DATA] (P) Title $161,680.99 $80,990.99 50% OFF (P…" at bounding box center [441, 246] width 192 height 813
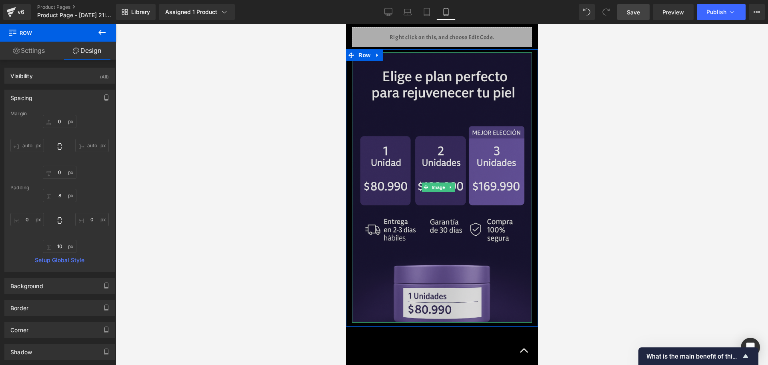
scroll to position [400, 0]
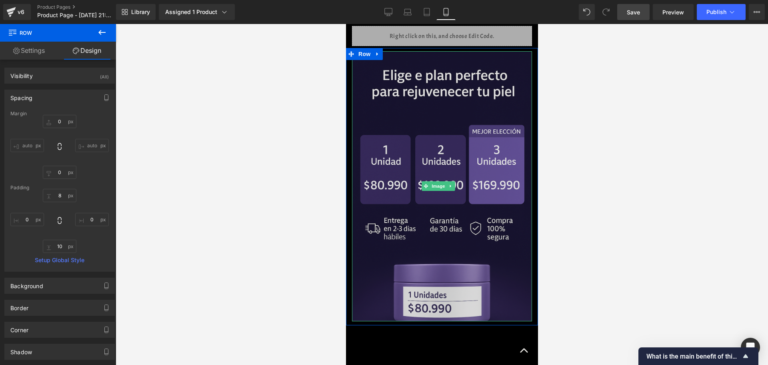
click at [437, 202] on img at bounding box center [441, 186] width 180 height 270
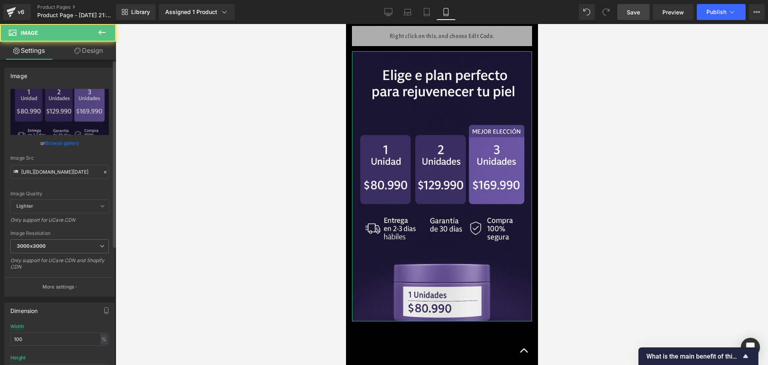
click at [90, 57] on link "Design" at bounding box center [89, 51] width 58 height 18
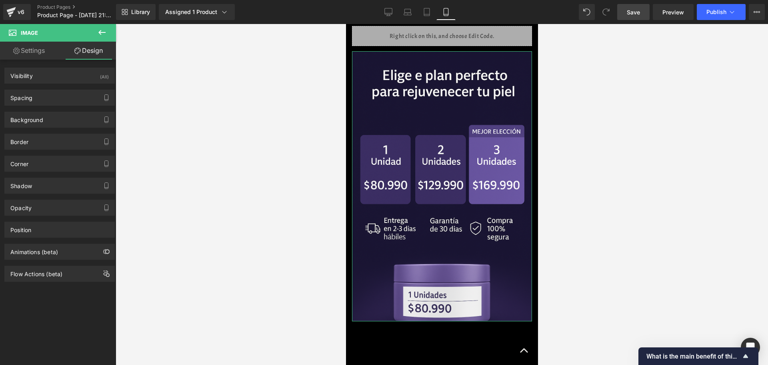
drag, startPoint x: 43, startPoint y: 99, endPoint x: 40, endPoint y: 106, distance: 8.0
click at [43, 99] on div "Spacing" at bounding box center [60, 97] width 110 height 15
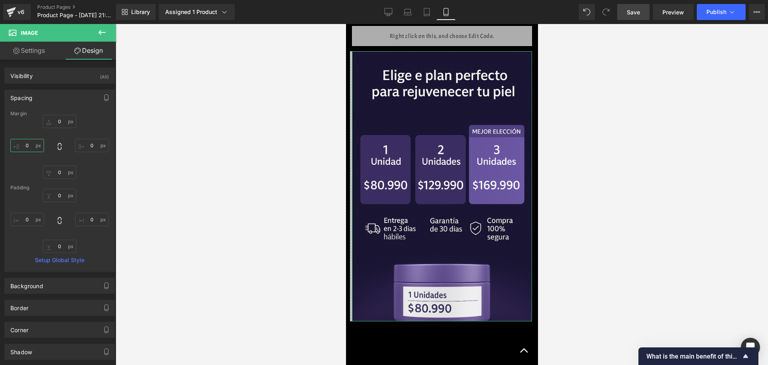
click at [30, 142] on input "0" at bounding box center [27, 145] width 34 height 13
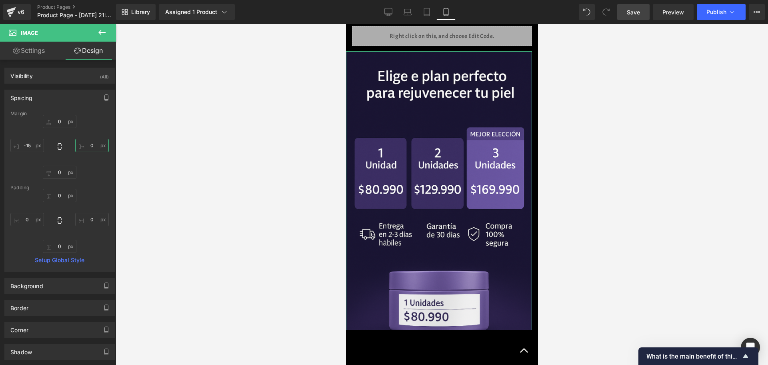
click at [87, 148] on input "0" at bounding box center [92, 145] width 34 height 13
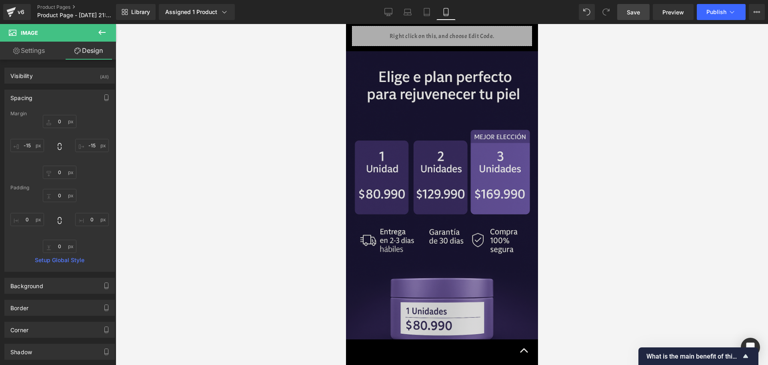
click at [489, 216] on img at bounding box center [441, 195] width 192 height 288
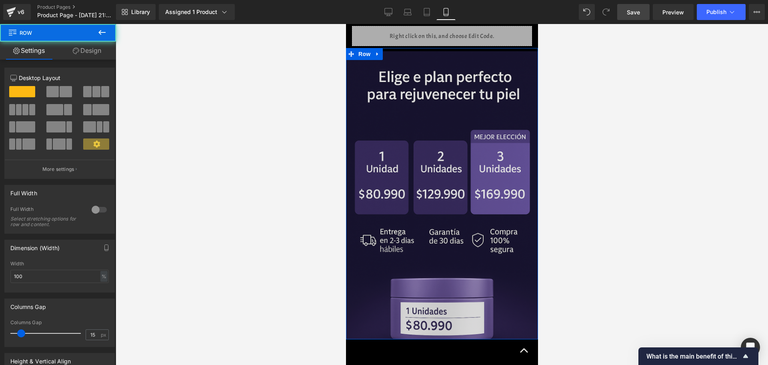
drag, startPoint x: 425, startPoint y: 319, endPoint x: 903, endPoint y: 321, distance: 477.4
click at [424, 315] on div "Image Row" at bounding box center [441, 193] width 192 height 291
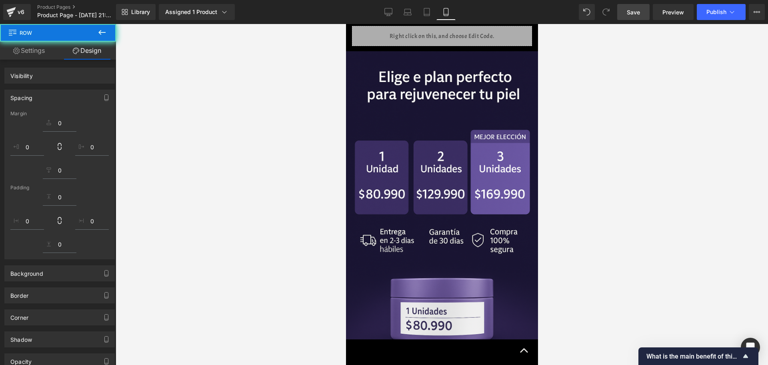
click at [585, 286] on div at bounding box center [442, 194] width 652 height 341
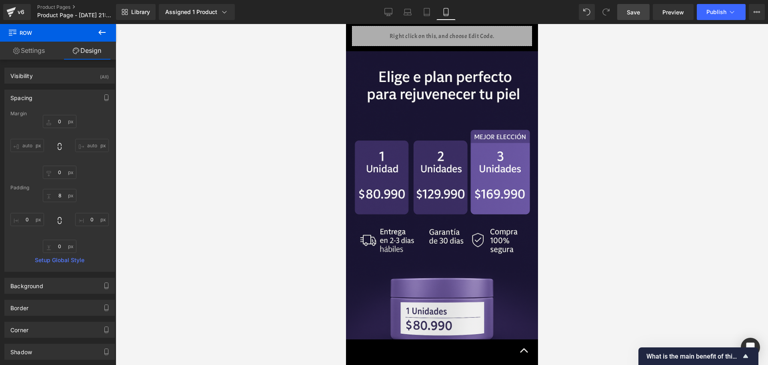
click at [106, 39] on button at bounding box center [102, 33] width 28 height 18
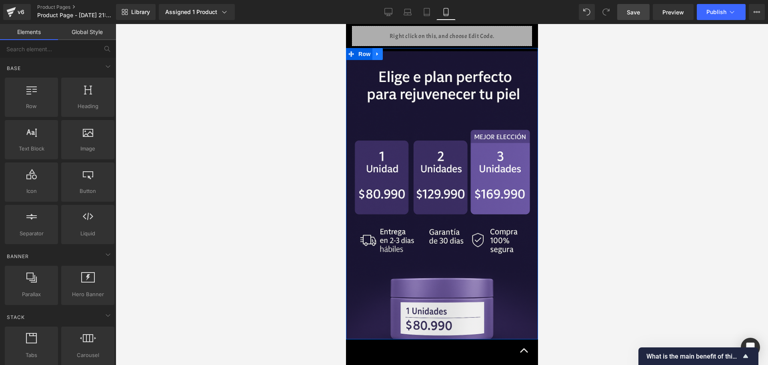
click at [376, 52] on icon at bounding box center [377, 54] width 2 height 4
click at [385, 51] on icon at bounding box center [388, 54] width 6 height 6
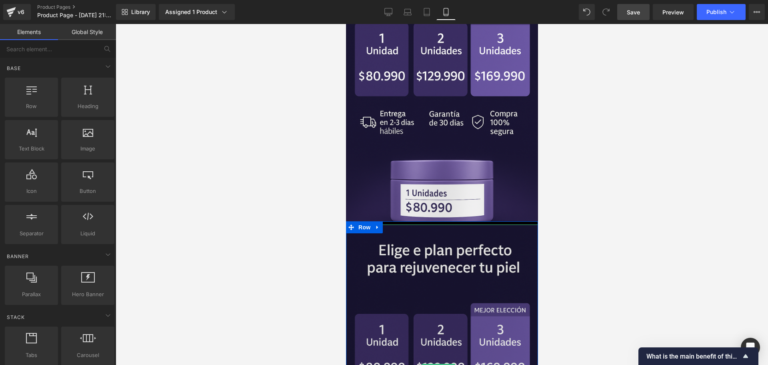
scroll to position [510, 0]
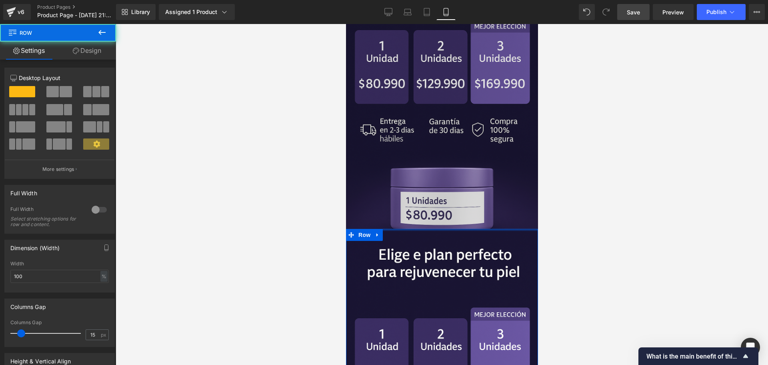
drag, startPoint x: 467, startPoint y: 206, endPoint x: 466, endPoint y: 201, distance: 5.4
click at [466, 201] on div "Image Liquid Row Row [MEDICAL_DATA] (P) Title $161,680.99 $80,990.99 50% OFF (P…" at bounding box center [441, 87] width 192 height 1115
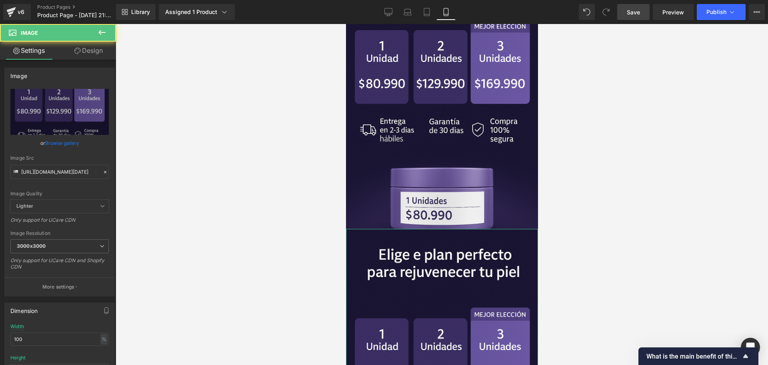
click at [100, 44] on link "Design" at bounding box center [89, 51] width 58 height 18
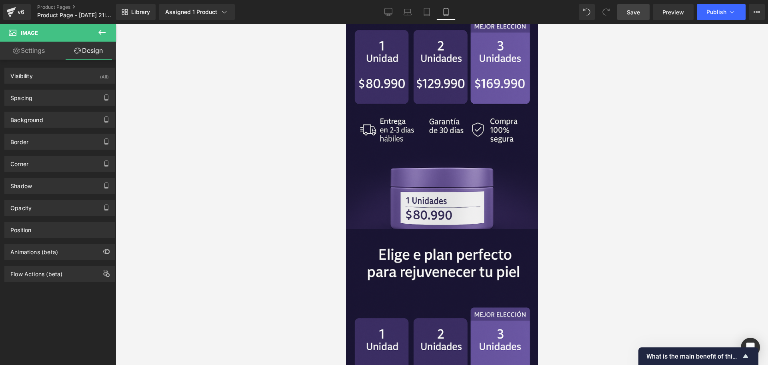
click at [107, 32] on button at bounding box center [102, 33] width 28 height 18
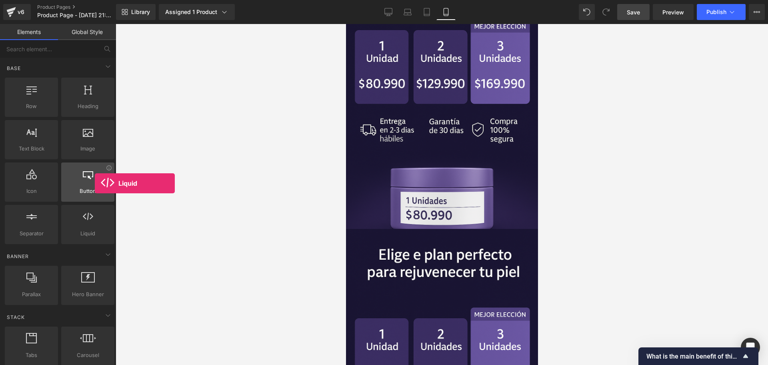
drag, startPoint x: 88, startPoint y: 224, endPoint x: 90, endPoint y: 182, distance: 42.4
click at [90, 182] on div "Row rows, columns, layouts, div Heading headings, titles, h1,h2,h3,h4,h5,h6 Tex…" at bounding box center [59, 161] width 113 height 170
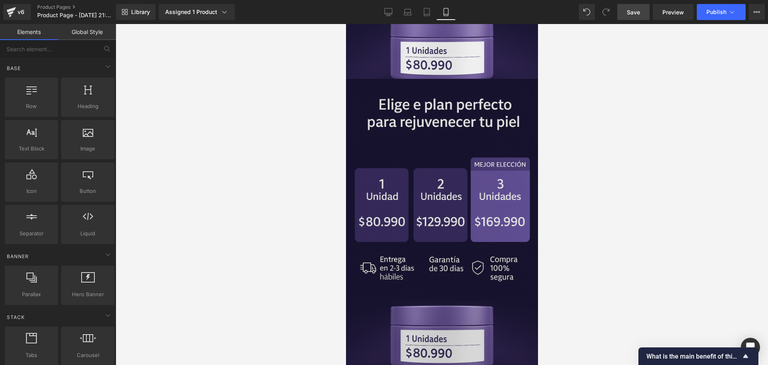
click at [452, 264] on img at bounding box center [441, 223] width 192 height 288
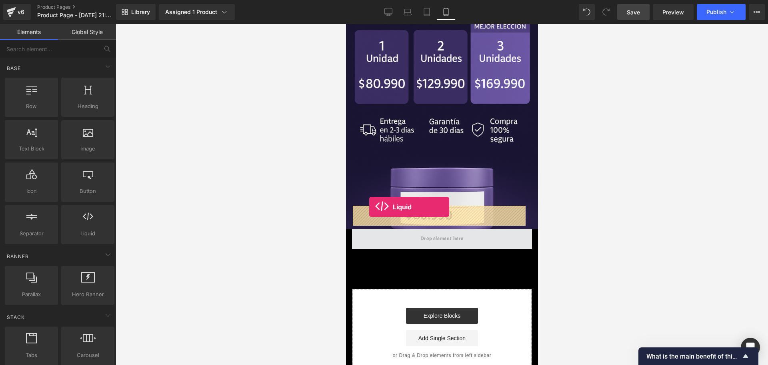
drag, startPoint x: 434, startPoint y: 246, endPoint x: 369, endPoint y: 207, distance: 76.1
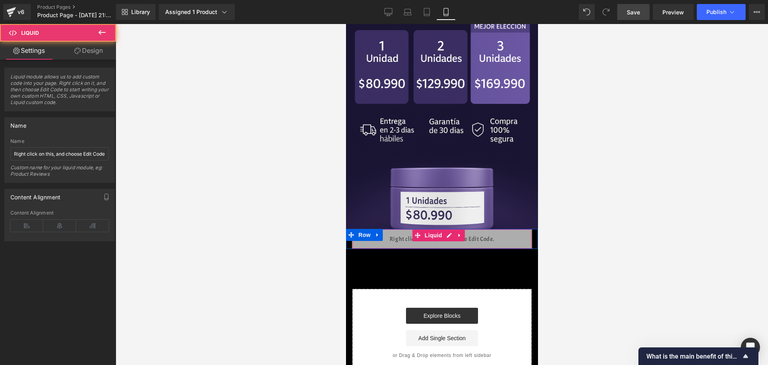
click at [431, 229] on div "Liquid" at bounding box center [441, 239] width 180 height 20
click at [446, 229] on div "Liquid" at bounding box center [441, 239] width 180 height 20
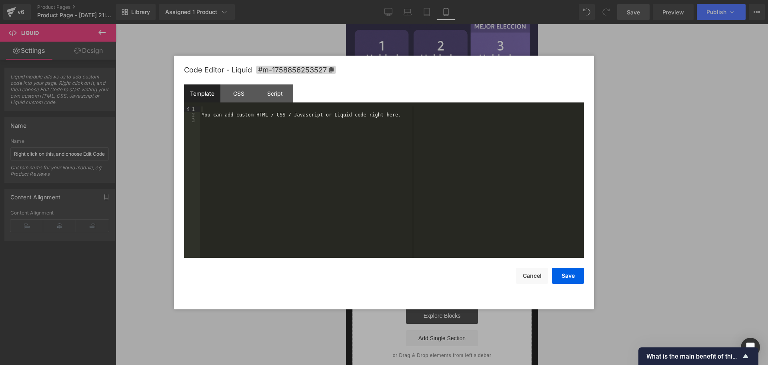
click at [255, 105] on div "Template CSS Script Data" at bounding box center [384, 95] width 400 height 22
click at [258, 109] on div "You can add custom HTML / CSS / Javascript or Liquid code right here." at bounding box center [392, 187] width 384 height 162
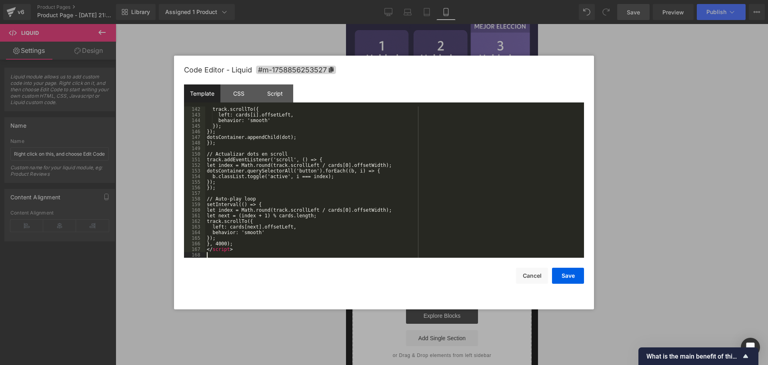
scroll to position [801, 0]
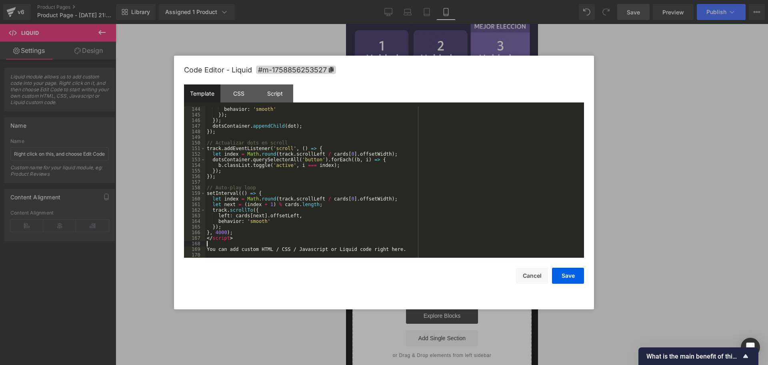
click at [295, 252] on div "behavior : 'smooth' }) ; }) ; dotsContainer . appendChild ( dot ) ; }) ; // Act…" at bounding box center [392, 187] width 375 height 162
click at [292, 247] on div "behavior : 'smooth' }) ; }) ; dotsContainer . appendChild ( dot ) ; }) ; // Act…" at bounding box center [392, 187] width 375 height 162
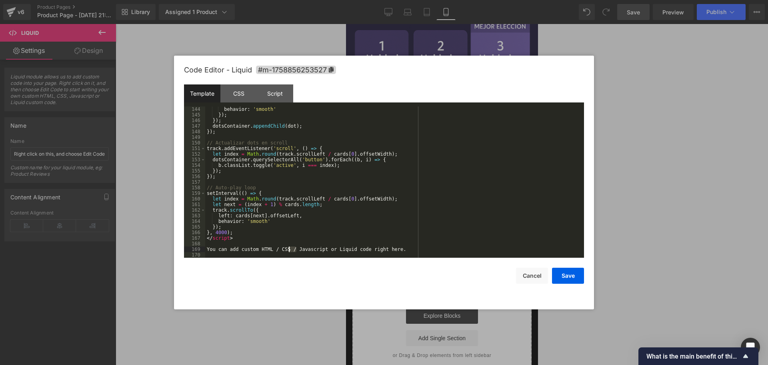
click at [292, 247] on div "behavior : 'smooth' }) ; }) ; dotsContainer . appendChild ( dot ) ; }) ; // Act…" at bounding box center [392, 187] width 375 height 162
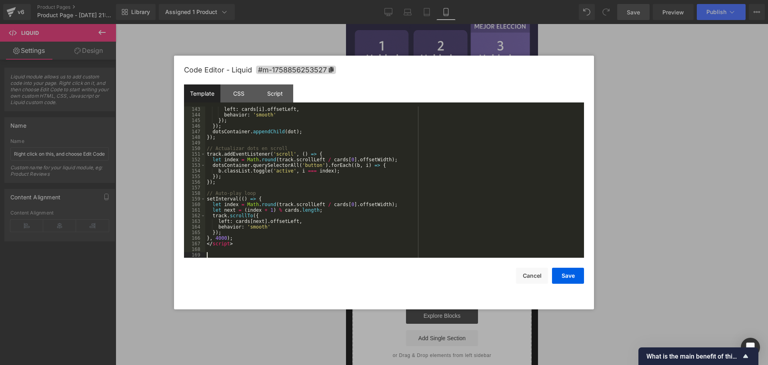
scroll to position [795, 0]
click at [573, 282] on button "Save" at bounding box center [568, 276] width 32 height 16
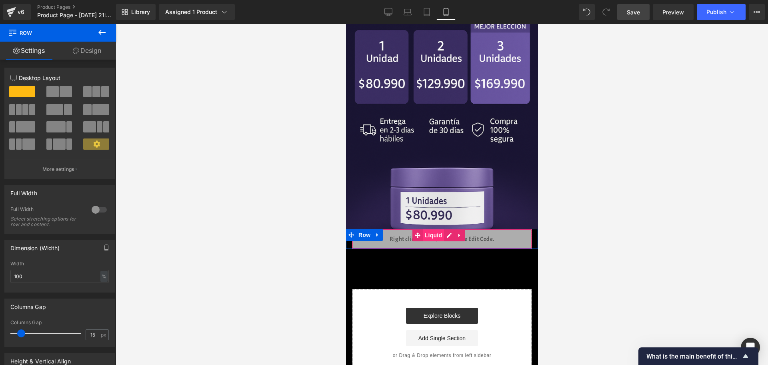
drag, startPoint x: 431, startPoint y: 206, endPoint x: 428, endPoint y: 212, distance: 6.8
click at [428, 229] on div "Liquid Row" at bounding box center [441, 239] width 192 height 20
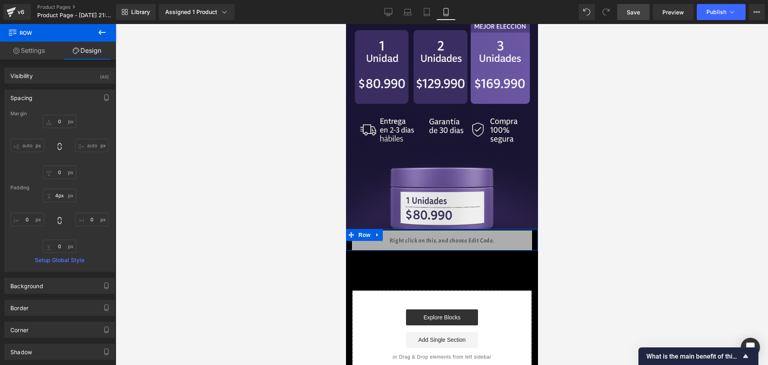
click at [424, 229] on div "Liquid Row" at bounding box center [441, 240] width 192 height 22
click at [544, 222] on div at bounding box center [442, 194] width 652 height 341
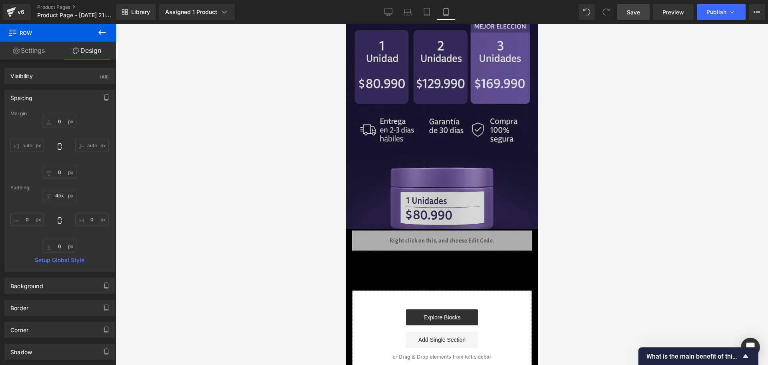
click at [512, 146] on img at bounding box center [441, 85] width 192 height 288
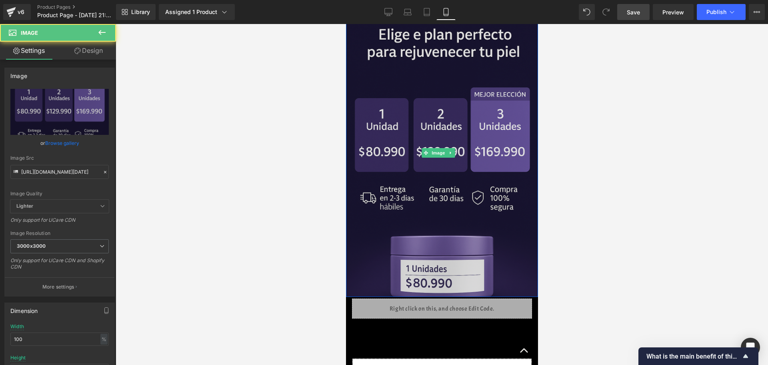
scroll to position [360, 0]
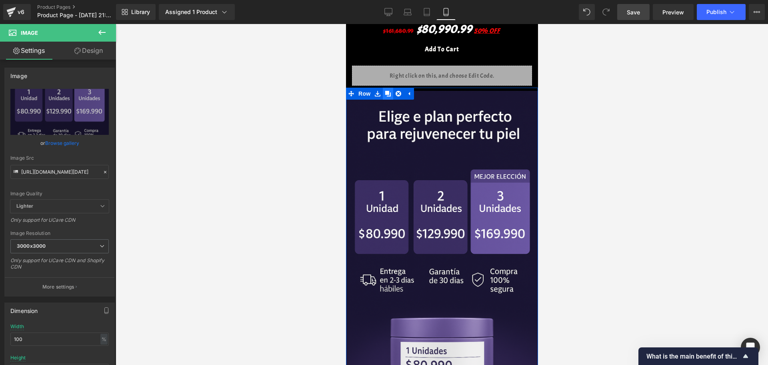
click at [385, 90] on icon at bounding box center [388, 93] width 6 height 6
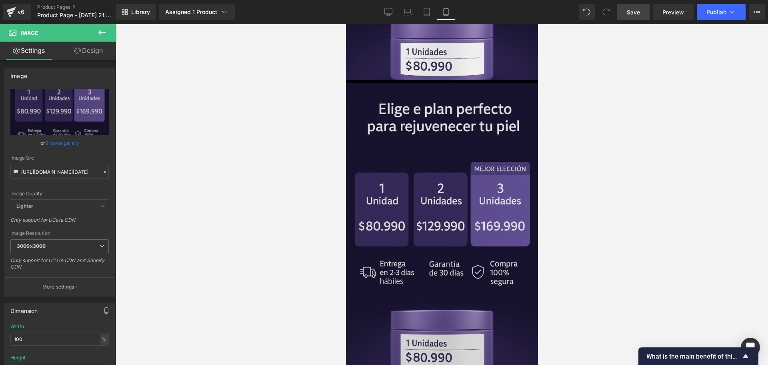
scroll to position [660, 0]
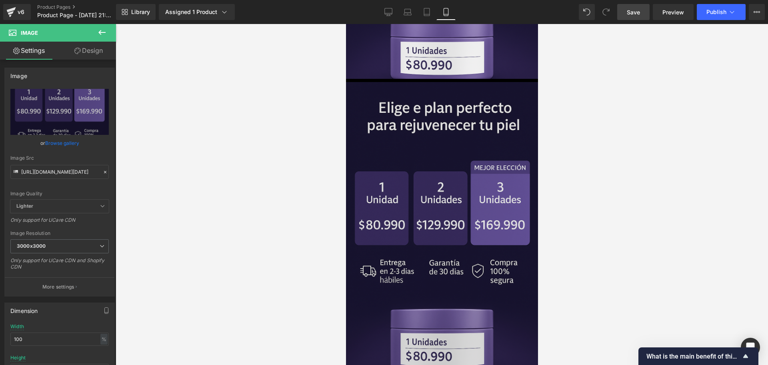
click at [361, 82] on img at bounding box center [441, 226] width 192 height 288
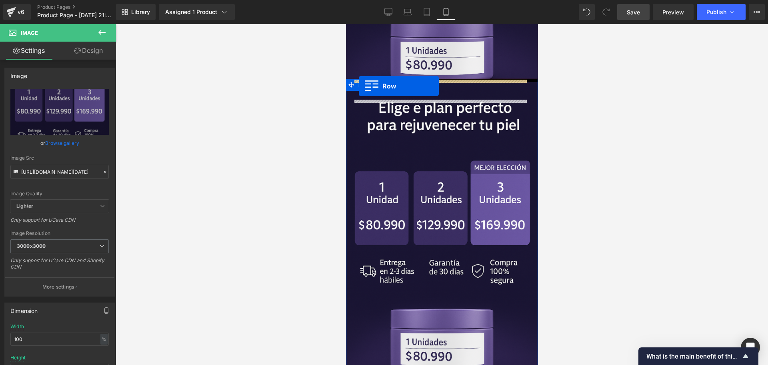
scroll to position [658, 0]
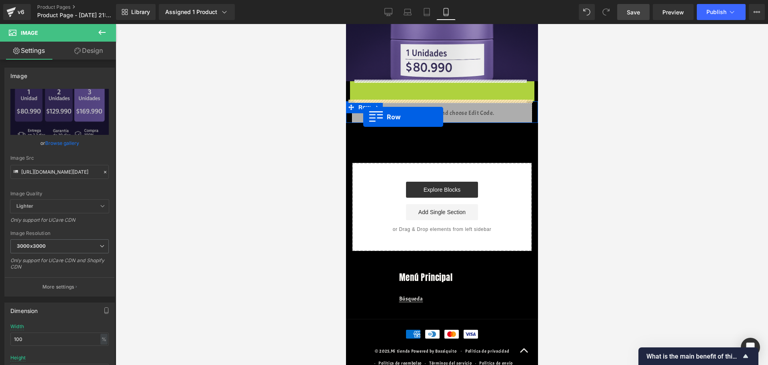
drag, startPoint x: 349, startPoint y: 64, endPoint x: 363, endPoint y: 117, distance: 54.6
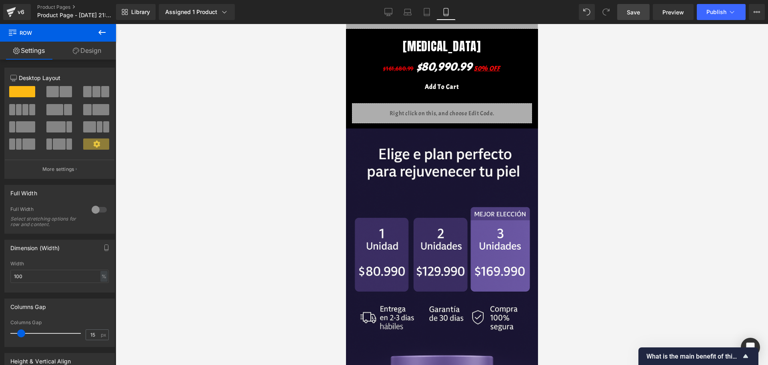
scroll to position [310, 0]
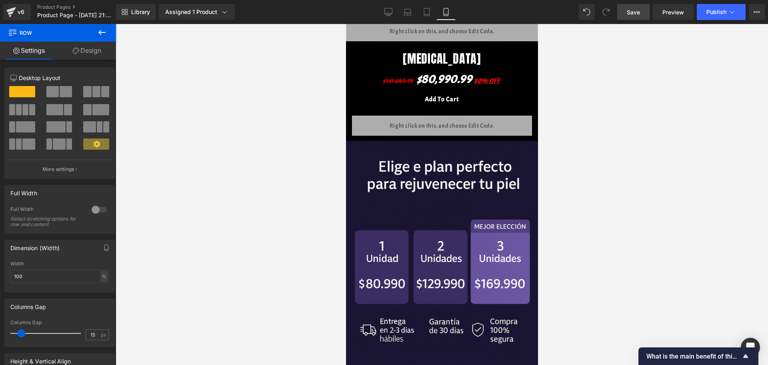
click at [639, 17] on link "Save" at bounding box center [633, 12] width 32 height 16
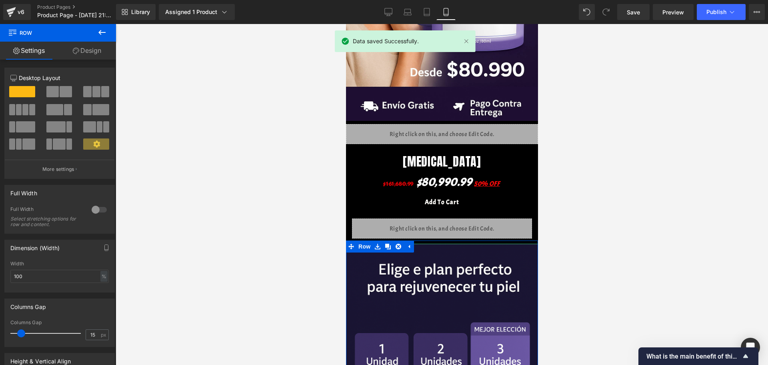
scroll to position [110, 0]
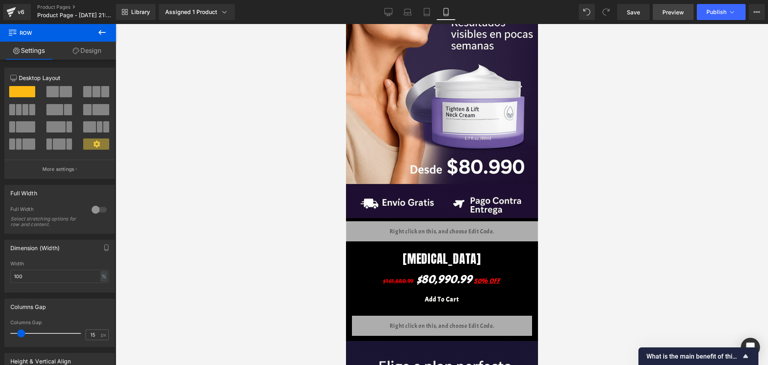
click at [669, 12] on span "Preview" at bounding box center [673, 12] width 22 height 8
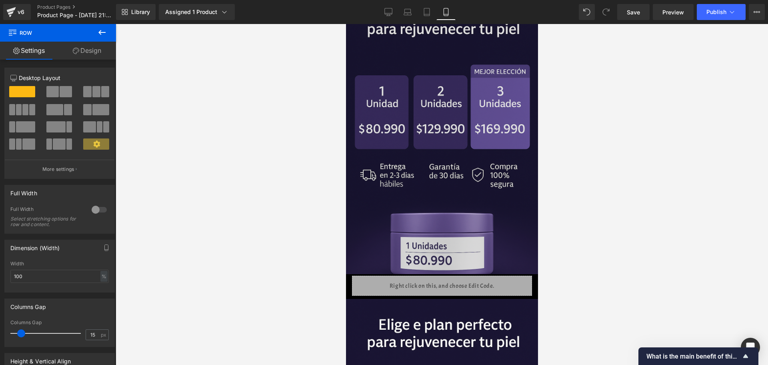
scroll to position [560, 0]
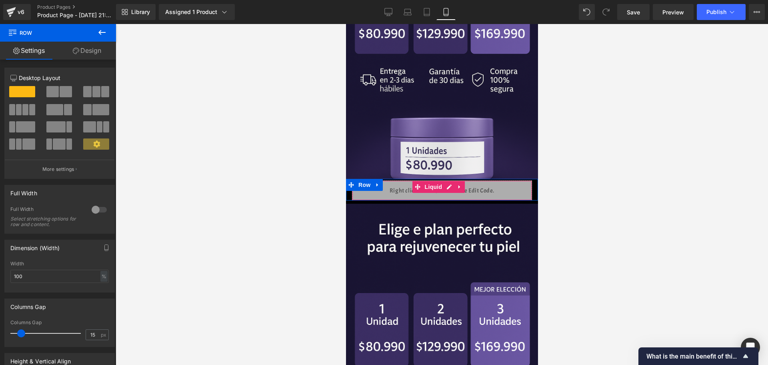
click at [449, 180] on div "Liquid" at bounding box center [441, 190] width 180 height 20
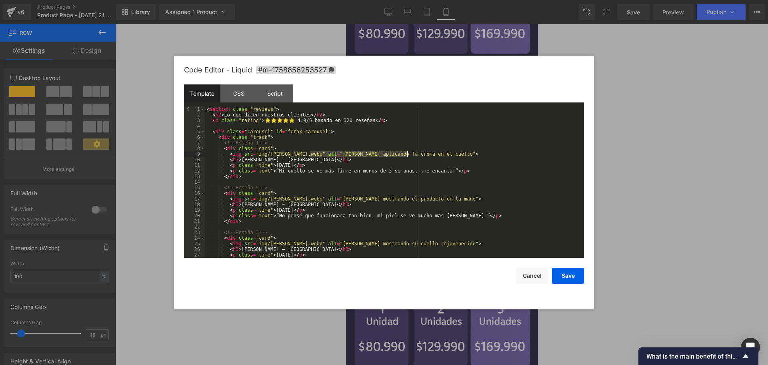
drag, startPoint x: 309, startPoint y: 154, endPoint x: 408, endPoint y: 151, distance: 98.4
click at [408, 151] on div "< section class = "reviews" > < h2 > Lo que dicen nuestros clientes </ h2 > < p…" at bounding box center [392, 187] width 375 height 162
drag, startPoint x: 313, startPoint y: 155, endPoint x: 309, endPoint y: 156, distance: 4.2
click at [309, 156] on div "< section class = "reviews" > < h2 > Lo que dicen nuestros clientes </ h2 > < p…" at bounding box center [392, 187] width 375 height 162
drag, startPoint x: 299, startPoint y: 200, endPoint x: 421, endPoint y: 201, distance: 122.0
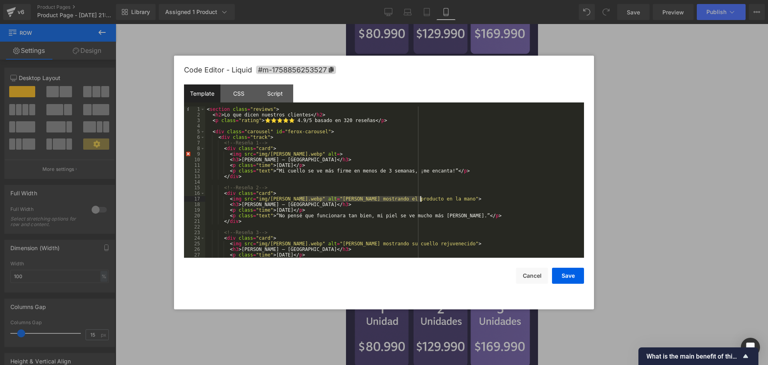
click at [421, 201] on div "< section class = "reviews" > < h2 > Lo que dicen nuestros clientes </ h2 > < p…" at bounding box center [392, 187] width 375 height 162
drag, startPoint x: 298, startPoint y: 244, endPoint x: 303, endPoint y: 243, distance: 4.9
click at [303, 243] on div "< section class = "reviews" > < h2 > Lo que dicen nuestros clientes </ h2 > < p…" at bounding box center [392, 187] width 375 height 162
drag, startPoint x: 297, startPoint y: 244, endPoint x: 418, endPoint y: 241, distance: 121.2
click at [418, 241] on div "< section class = "reviews" > < h2 > Lo que dicen nuestros clientes </ h2 > < p…" at bounding box center [392, 187] width 375 height 162
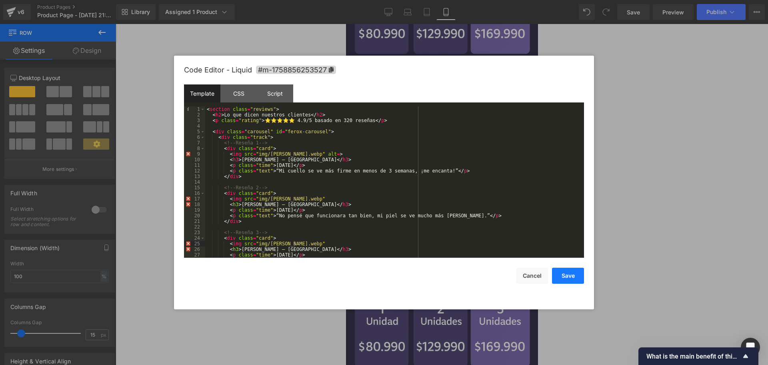
click at [577, 280] on button "Save" at bounding box center [568, 276] width 32 height 16
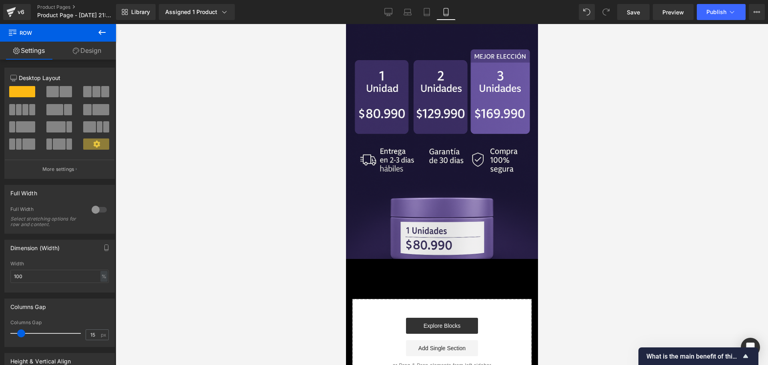
scroll to position [717, 0]
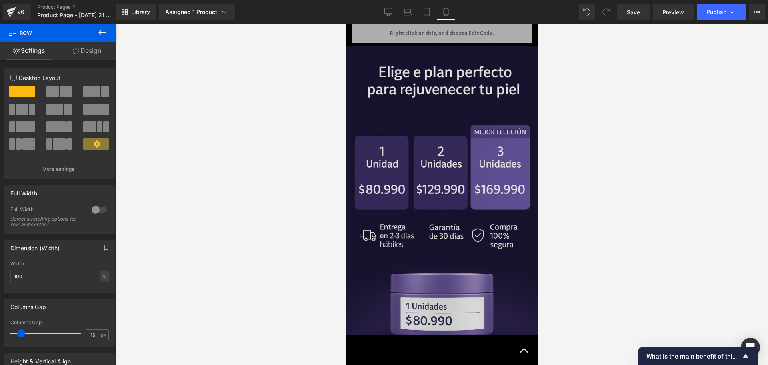
click at [411, 235] on img at bounding box center [441, 190] width 192 height 288
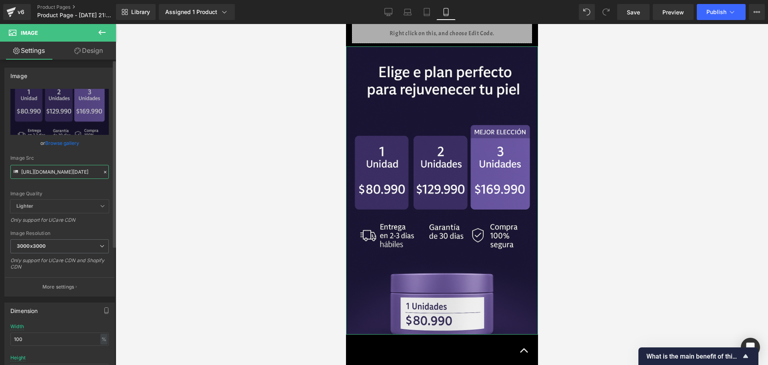
click at [56, 166] on input "[URL][DOMAIN_NAME][DATE]" at bounding box center [59, 172] width 98 height 14
paste input "[DOMAIN_NAME]/a/gempages?preview=1758855105&product=[MEDICAL_DATA]&type=templat…"
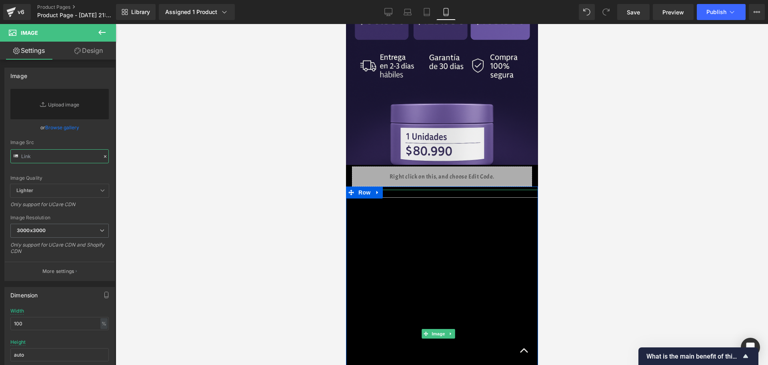
scroll to position [567, 0]
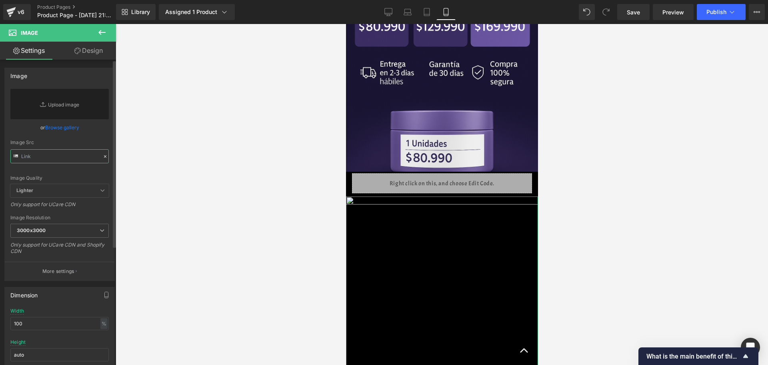
click at [45, 156] on input "text" at bounding box center [59, 156] width 98 height 14
paste input "[URL][DOMAIN_NAME][DATE]"
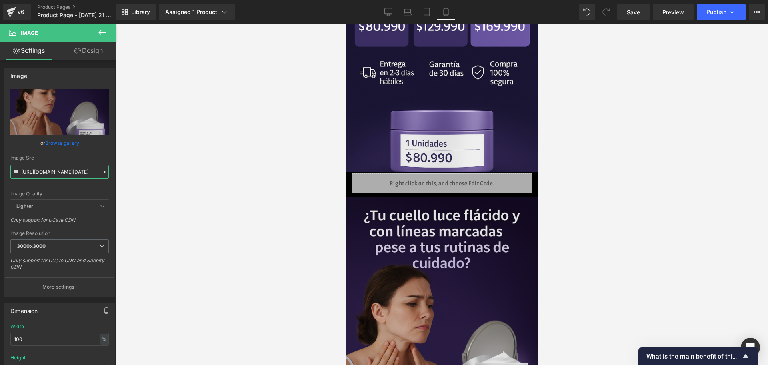
scroll to position [767, 0]
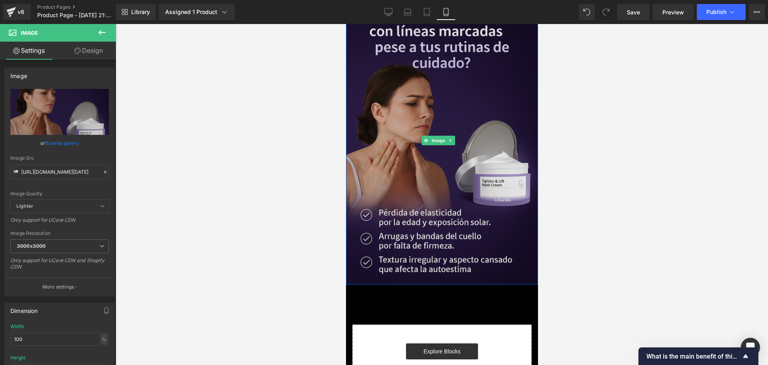
click at [443, 211] on img at bounding box center [441, 140] width 192 height 288
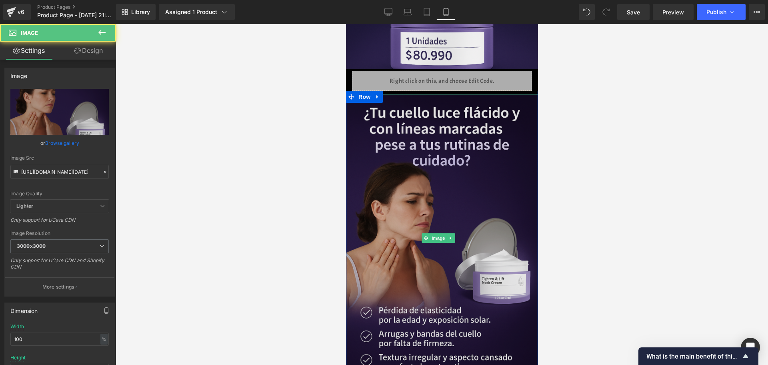
scroll to position [667, 0]
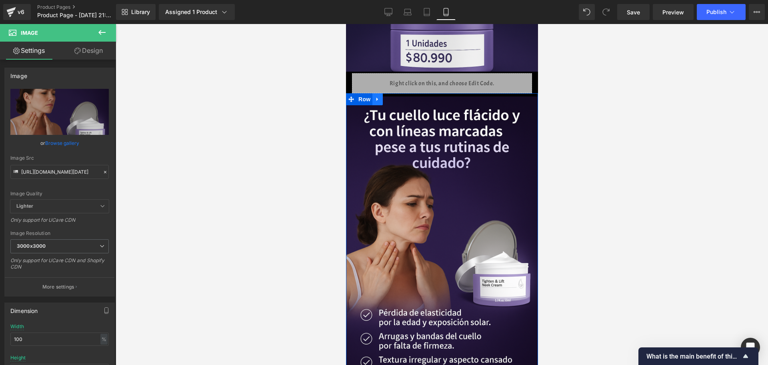
click at [380, 93] on link at bounding box center [377, 99] width 10 height 12
click at [389, 93] on link at bounding box center [387, 99] width 10 height 12
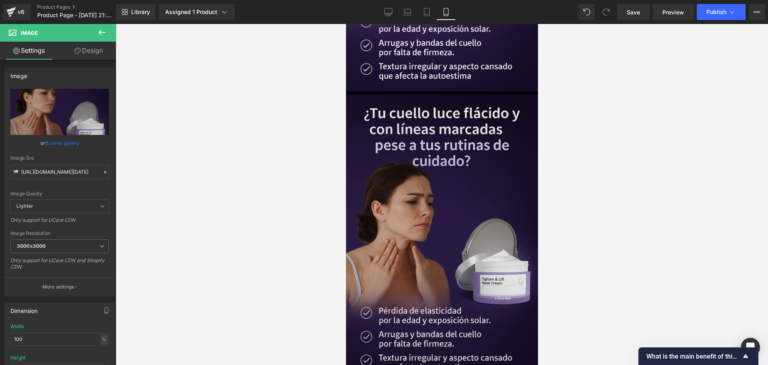
scroll to position [961, 0]
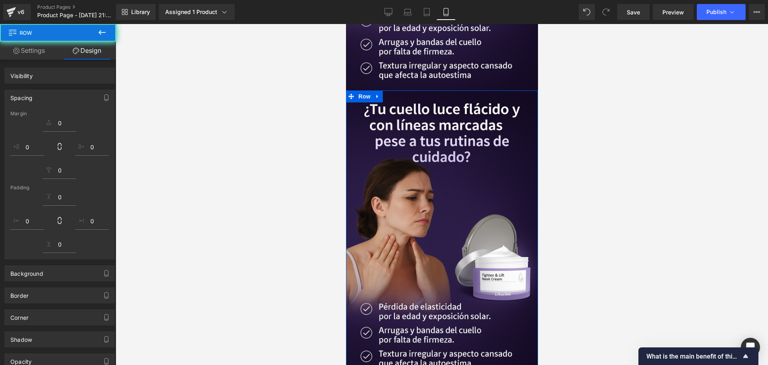
click at [551, 157] on div at bounding box center [442, 194] width 652 height 341
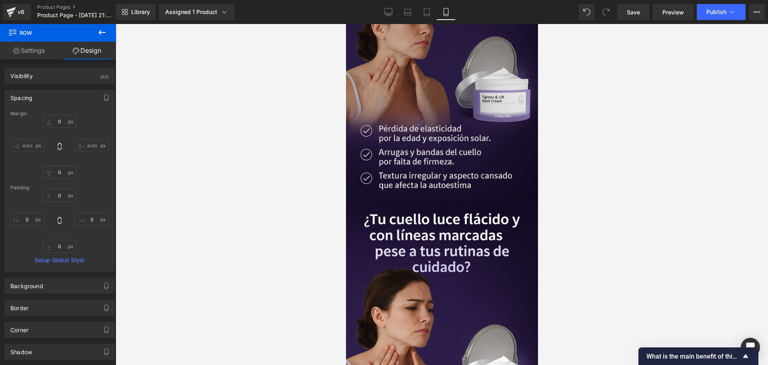
scroll to position [1011, 0]
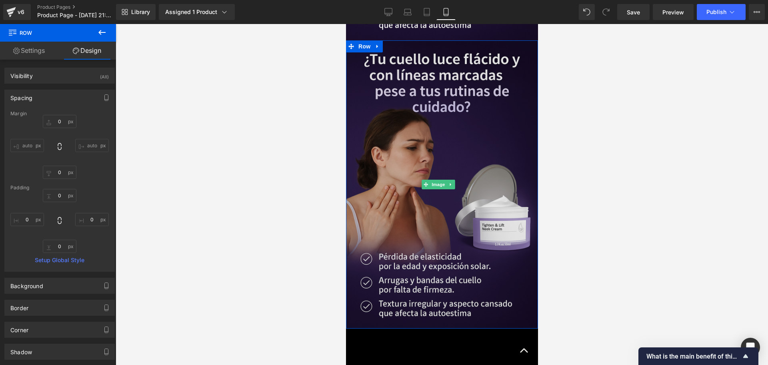
click at [416, 192] on img at bounding box center [441, 184] width 192 height 288
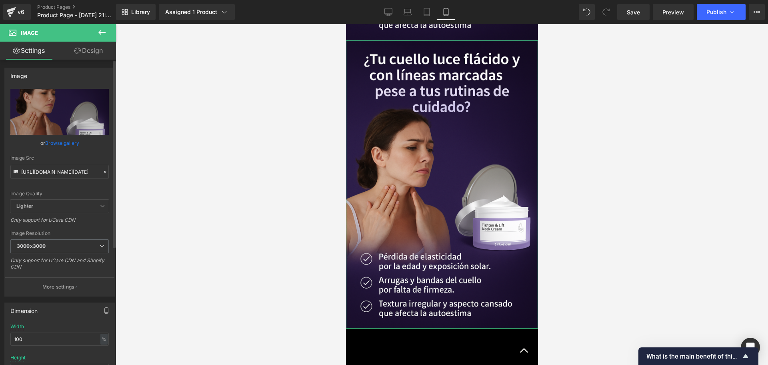
click at [39, 163] on div "Image Src [URL][DOMAIN_NAME][DATE]" at bounding box center [59, 167] width 98 height 24
click at [43, 171] on input "[URL][DOMAIN_NAME][DATE]" at bounding box center [59, 172] width 98 height 14
paste input "xK4C5Ydp/Chat-GPT-Image-[DATE]-10-19-15"
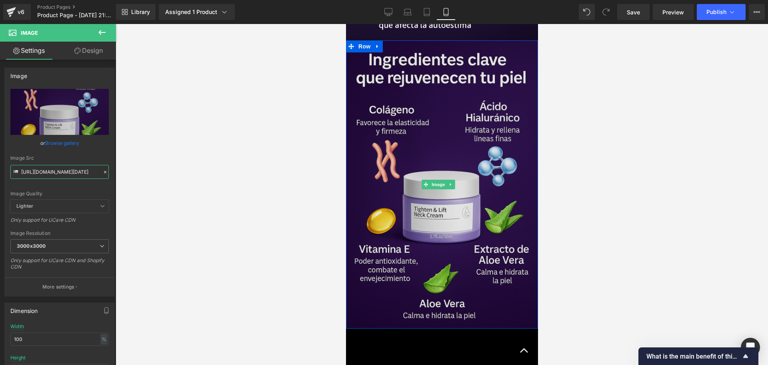
scroll to position [911, 0]
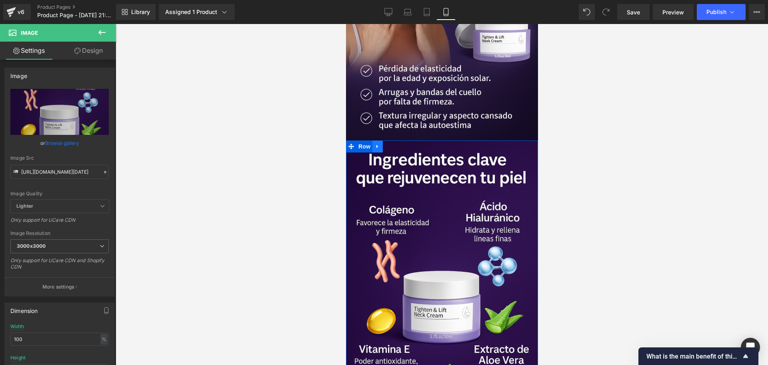
click at [381, 140] on link at bounding box center [377, 146] width 10 height 12
click at [389, 144] on icon at bounding box center [388, 147] width 6 height 6
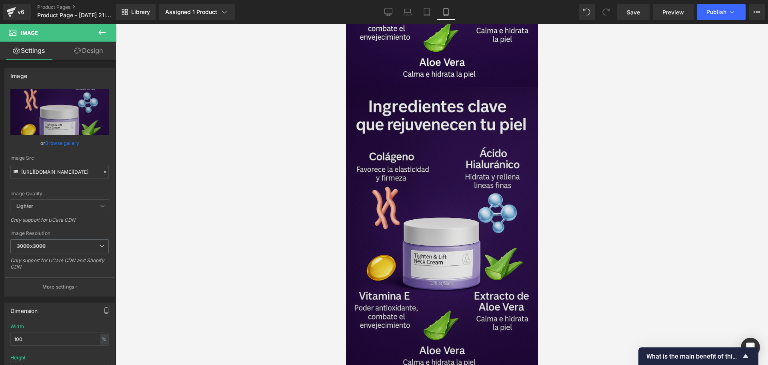
scroll to position [1288, 0]
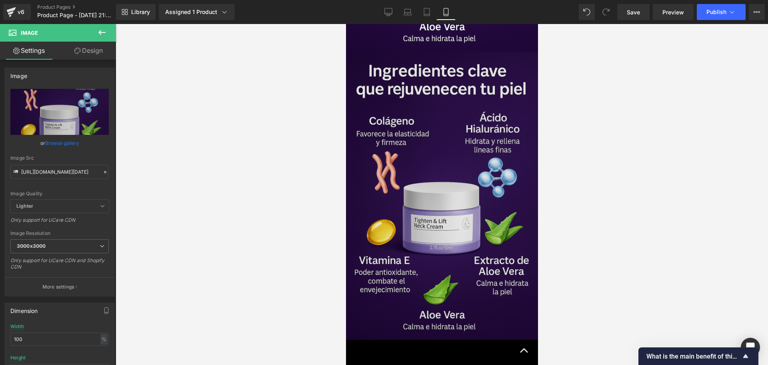
click at [430, 209] on img at bounding box center [441, 196] width 192 height 288
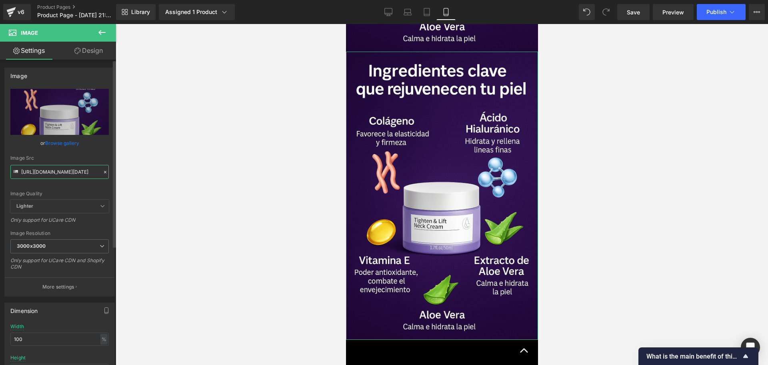
click at [26, 174] on input "[URL][DOMAIN_NAME][DATE]" at bounding box center [59, 172] width 98 height 14
click at [26, 173] on input "[URL][DOMAIN_NAME][DATE]" at bounding box center [59, 172] width 98 height 14
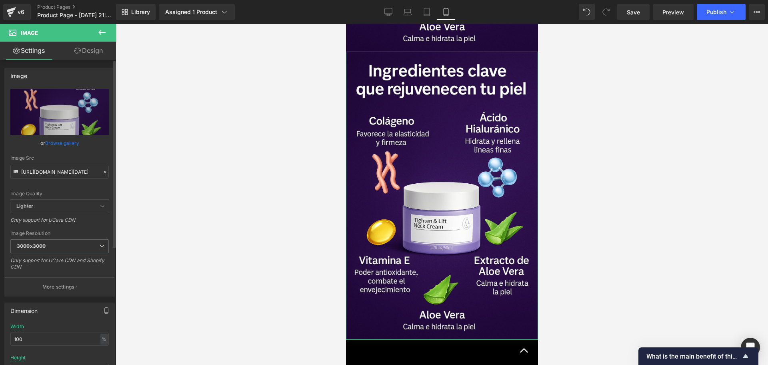
click at [34, 179] on div "Image Quality Lighter Lightest Lighter Lighter Lightest Only support for UCare …" at bounding box center [59, 144] width 98 height 111
click at [34, 174] on input "[URL][DOMAIN_NAME][DATE]" at bounding box center [59, 172] width 98 height 14
paste input "Q7P7d5tv/Chat-GPT-Image-[DATE]-10-21-54"
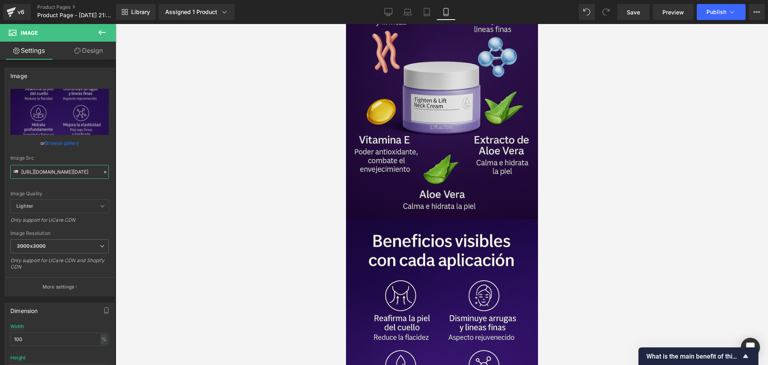
scroll to position [1138, 0]
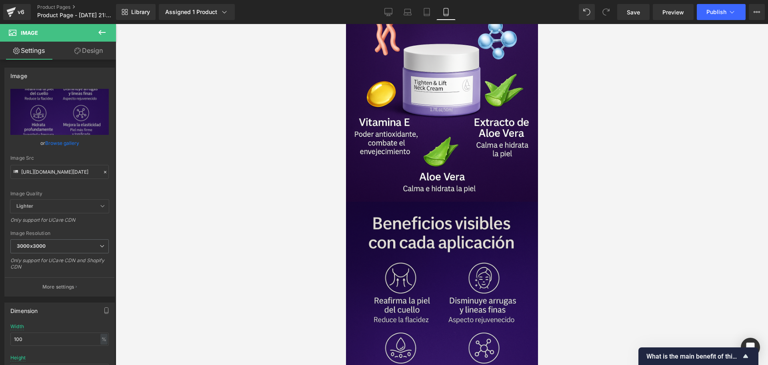
click at [385, 202] on img at bounding box center [441, 346] width 192 height 288
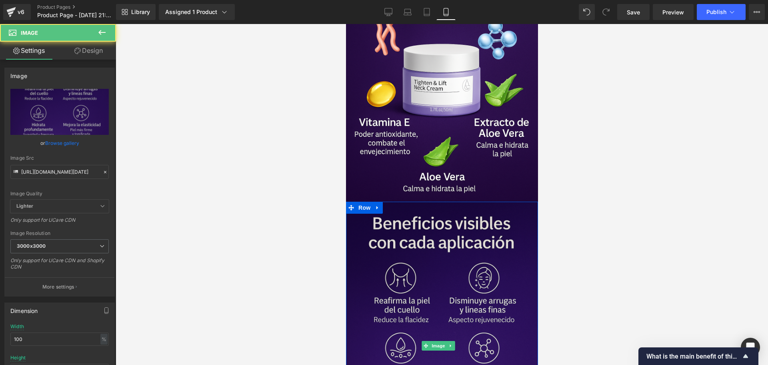
scroll to position [0, 0]
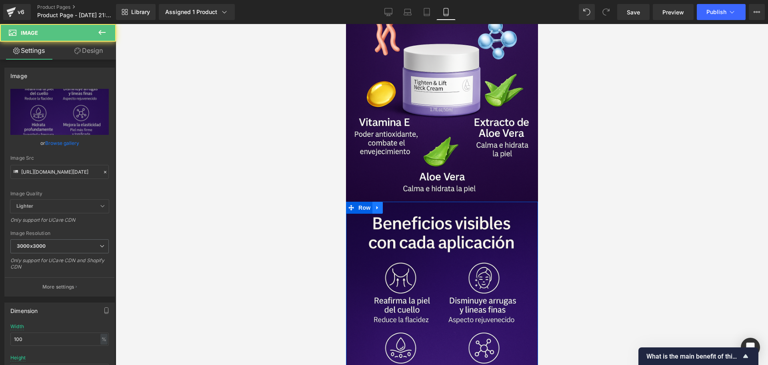
click at [378, 204] on icon at bounding box center [377, 207] width 6 height 6
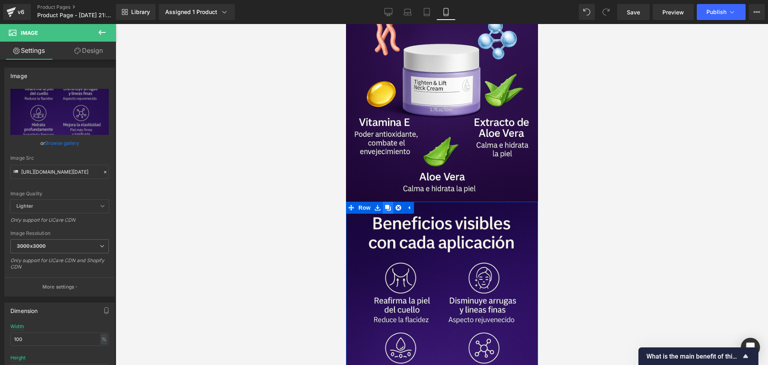
click at [385, 205] on icon at bounding box center [388, 208] width 6 height 6
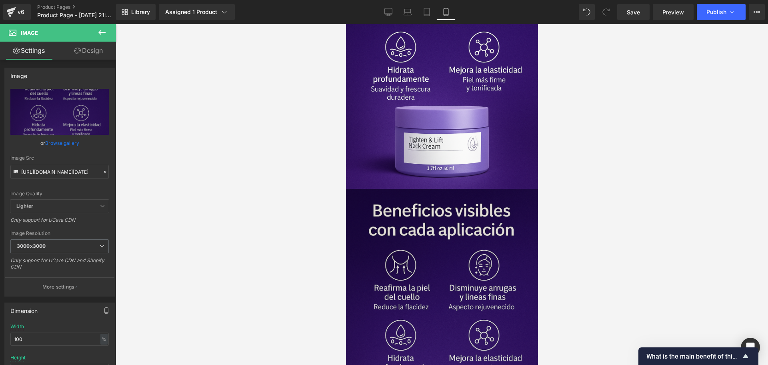
scroll to position [1464, 0]
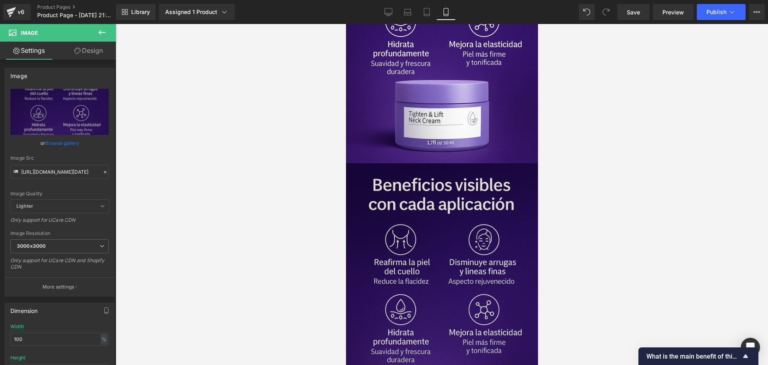
click at [466, 183] on img at bounding box center [441, 307] width 192 height 288
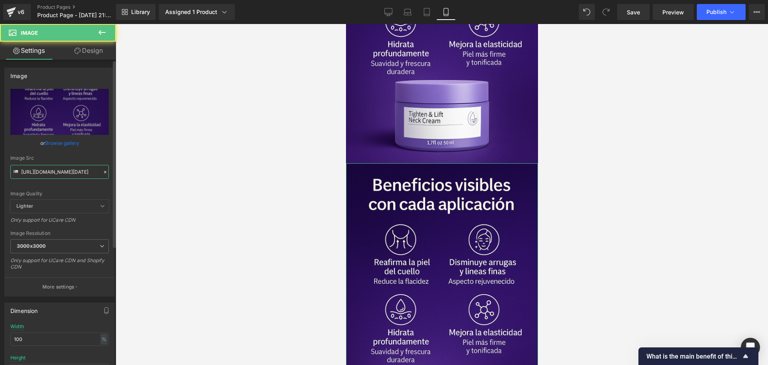
click at [36, 176] on input "[URL][DOMAIN_NAME][DATE]" at bounding box center [59, 172] width 98 height 14
paste input "xtLL1x01/Chat-GPT-Image-[DATE]-10-24-23"
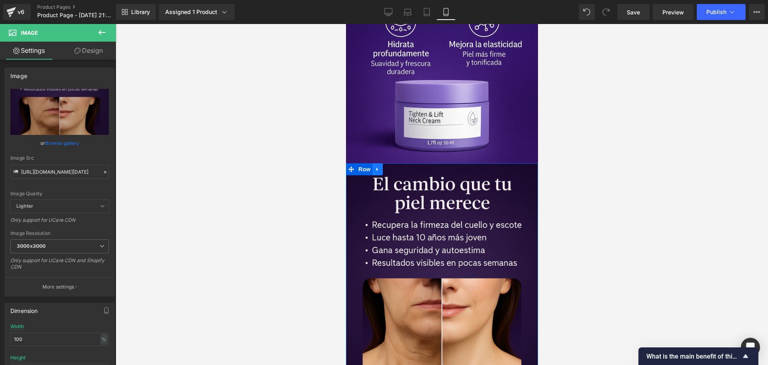
click at [374, 166] on icon at bounding box center [377, 169] width 6 height 6
click at [388, 163] on link at bounding box center [387, 169] width 10 height 12
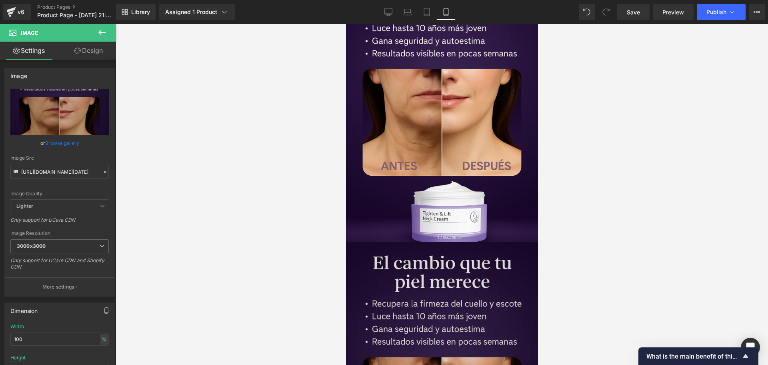
scroll to position [1691, 0]
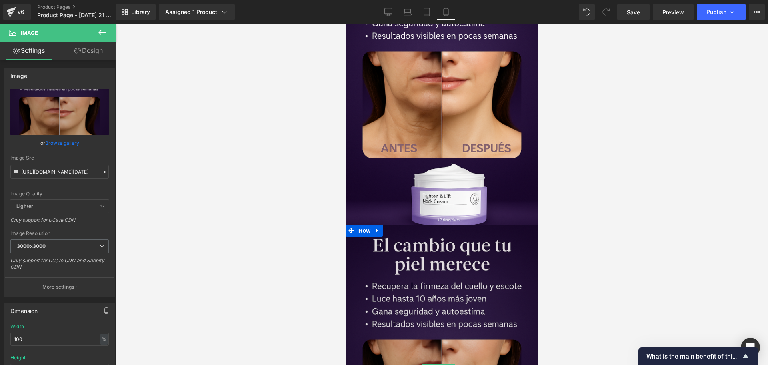
click at [473, 249] on img at bounding box center [441, 368] width 192 height 288
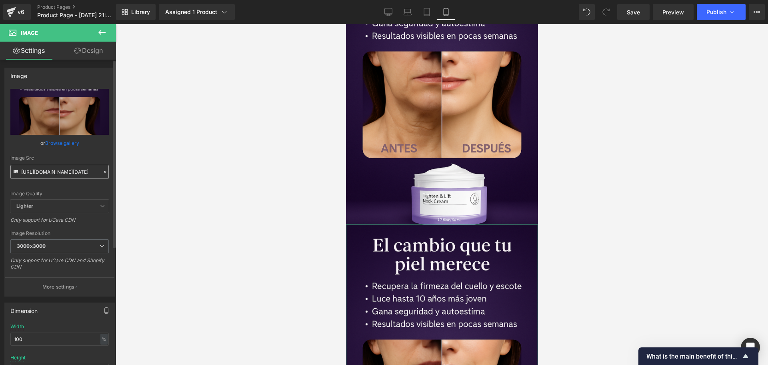
click at [76, 169] on input "[URL][DOMAIN_NAME][DATE]" at bounding box center [59, 172] width 98 height 14
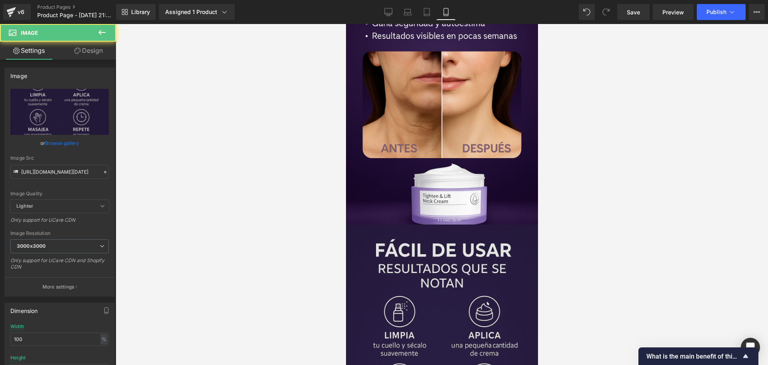
click at [449, 224] on img at bounding box center [441, 368] width 192 height 288
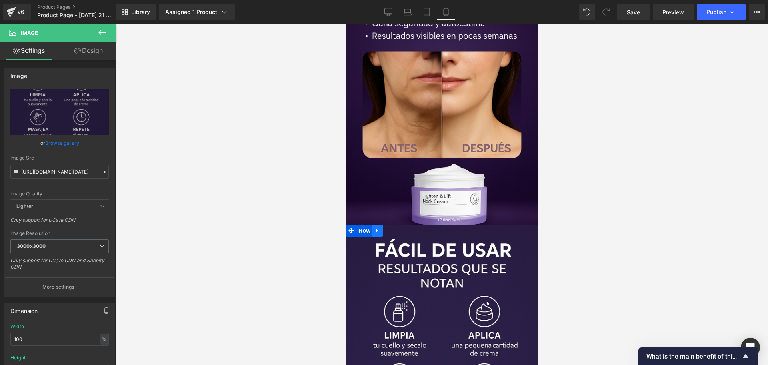
click at [379, 227] on icon at bounding box center [377, 230] width 6 height 6
click at [386, 228] on icon at bounding box center [388, 231] width 6 height 6
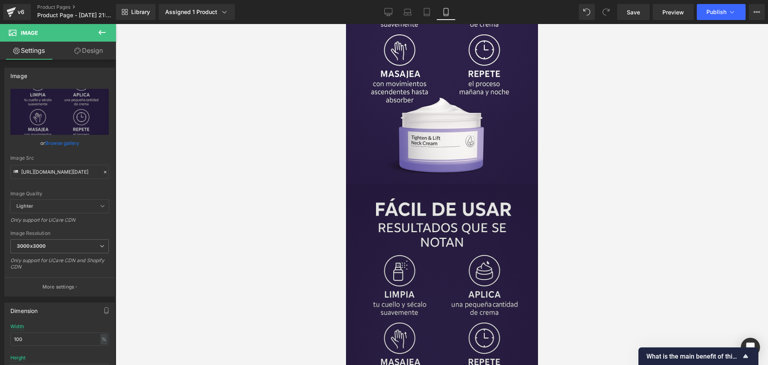
scroll to position [2067, 0]
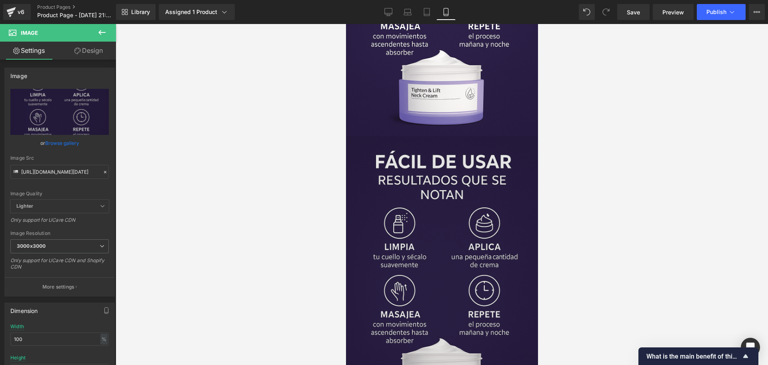
click at [506, 266] on img at bounding box center [441, 280] width 192 height 288
click at [399, 259] on img at bounding box center [441, 280] width 192 height 288
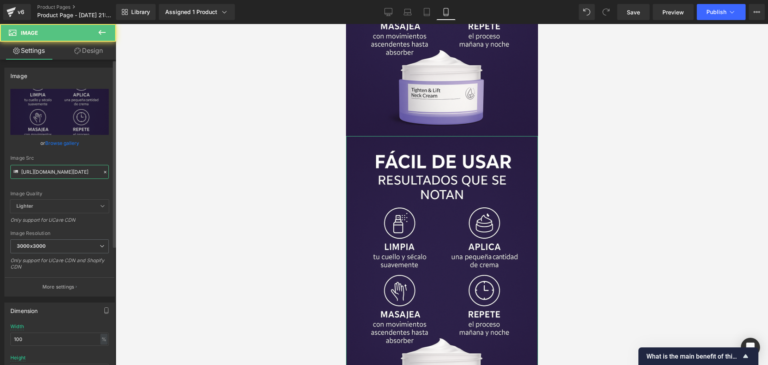
click at [57, 169] on input "[URL][DOMAIN_NAME][DATE]" at bounding box center [59, 172] width 98 height 14
click at [57, 168] on input "[URL][DOMAIN_NAME][DATE]" at bounding box center [59, 172] width 98 height 14
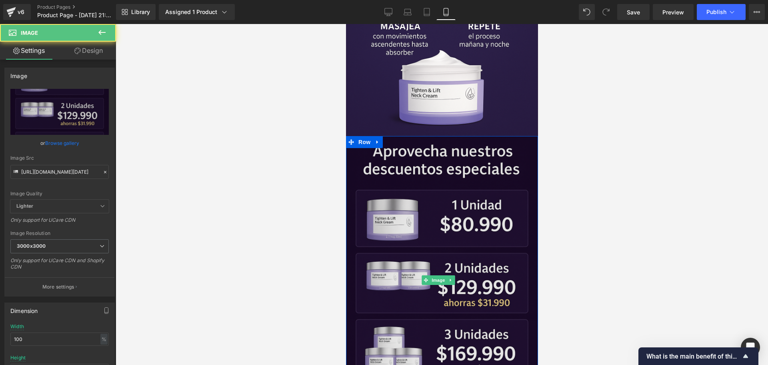
click at [383, 136] on img at bounding box center [441, 280] width 192 height 288
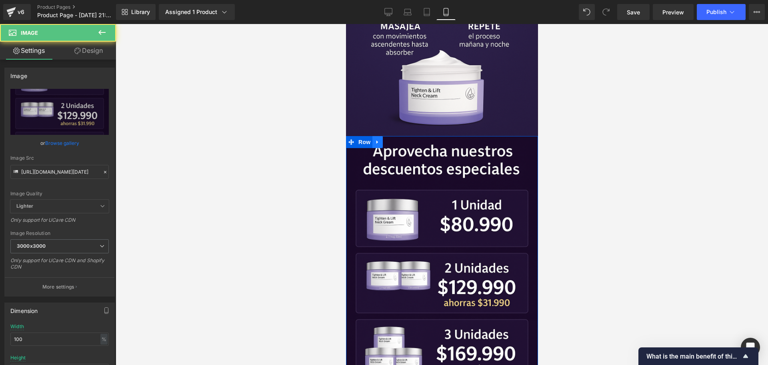
click at [379, 139] on icon at bounding box center [377, 142] width 6 height 6
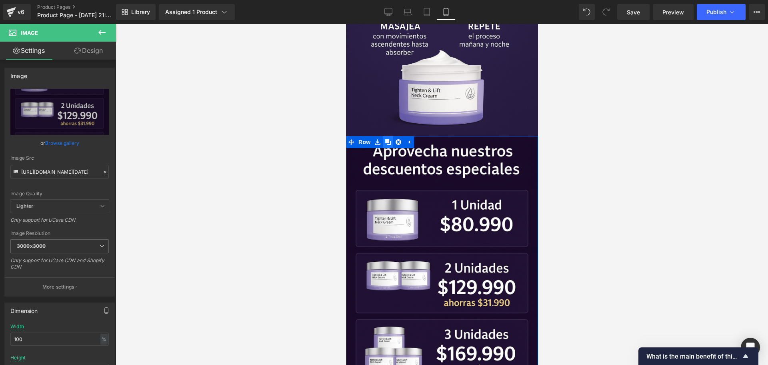
click at [388, 139] on icon at bounding box center [388, 142] width 6 height 6
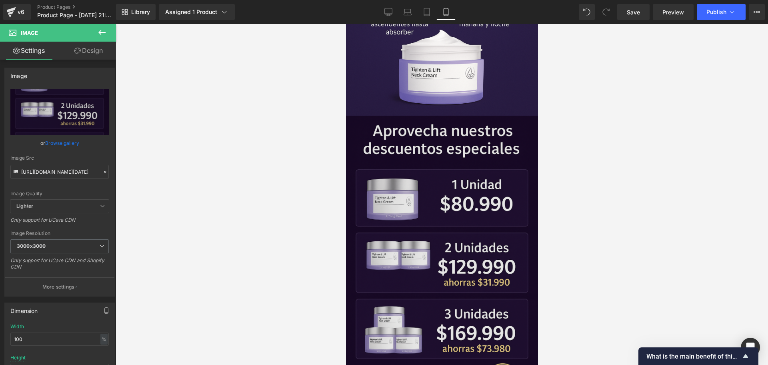
scroll to position [2094, 0]
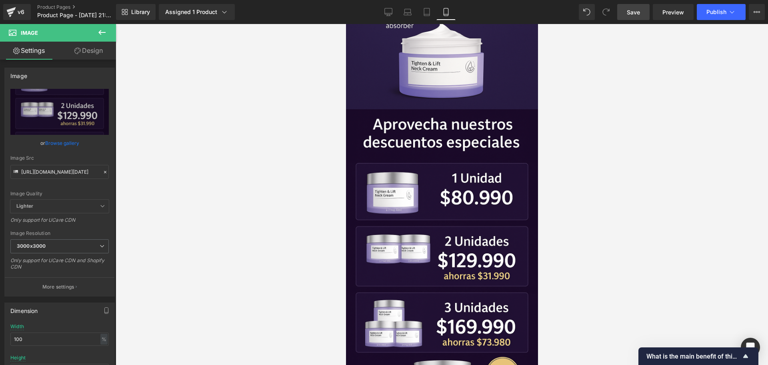
click at [630, 18] on link "Save" at bounding box center [633, 12] width 32 height 16
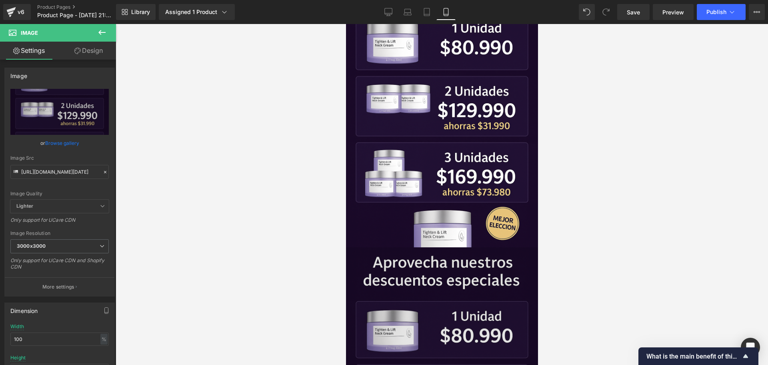
scroll to position [2444, 0]
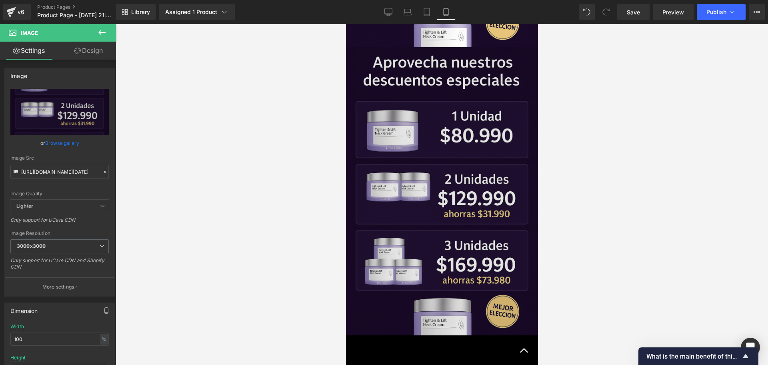
click at [472, 195] on img at bounding box center [441, 191] width 192 height 288
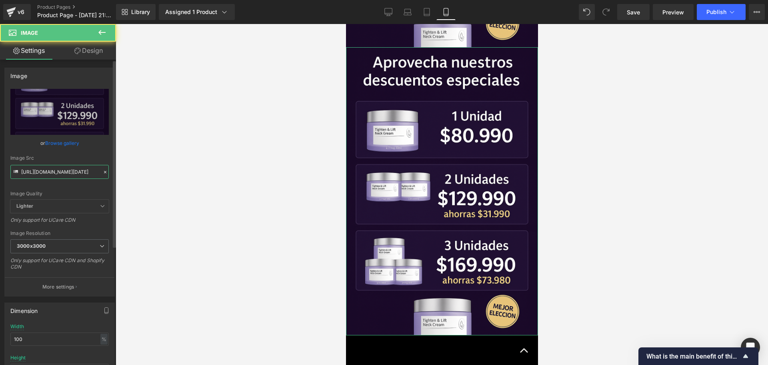
click at [26, 168] on input "[URL][DOMAIN_NAME][DATE]" at bounding box center [59, 172] width 98 height 14
click at [28, 167] on input "[URL][DOMAIN_NAME][DATE]" at bounding box center [59, 172] width 98 height 14
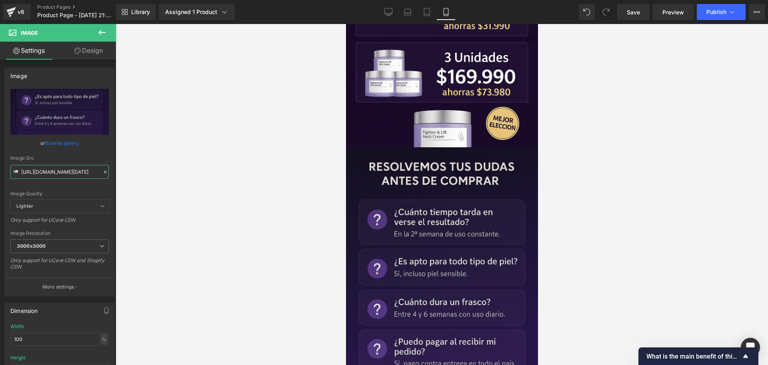
scroll to position [2294, 0]
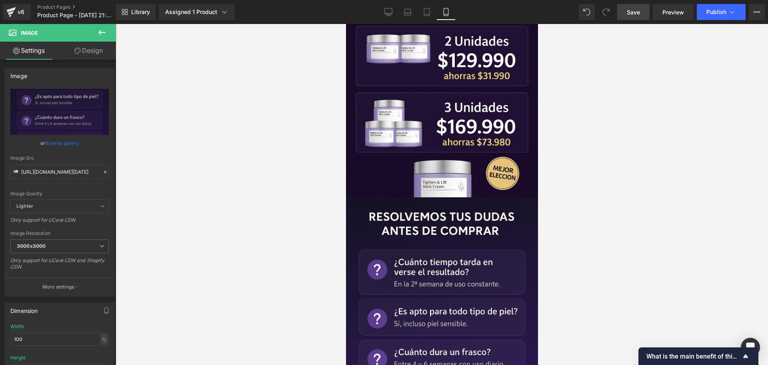
click at [636, 14] on span "Save" at bounding box center [633, 12] width 13 height 8
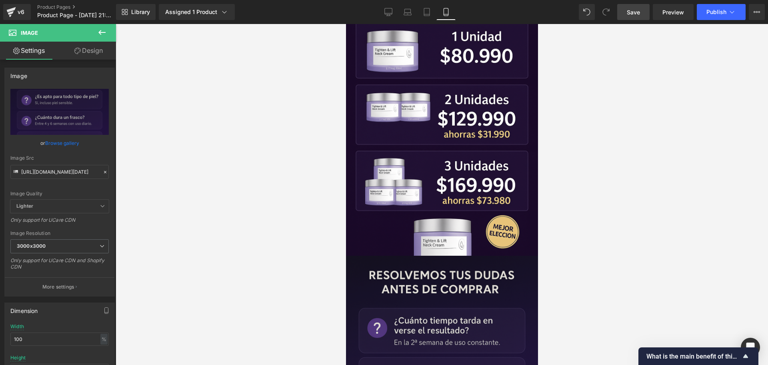
scroll to position [2344, 0]
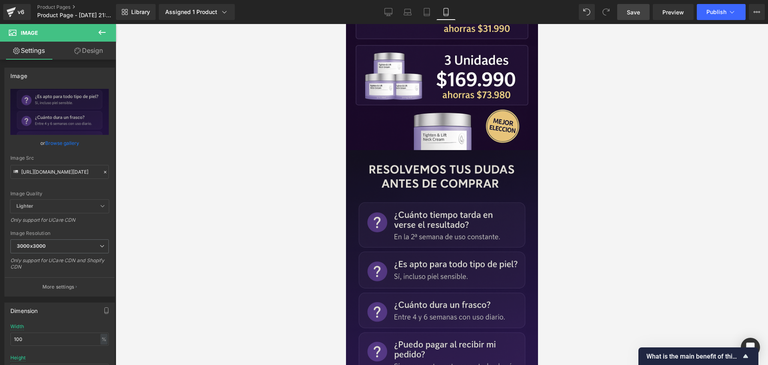
click at [492, 212] on img at bounding box center [441, 294] width 192 height 288
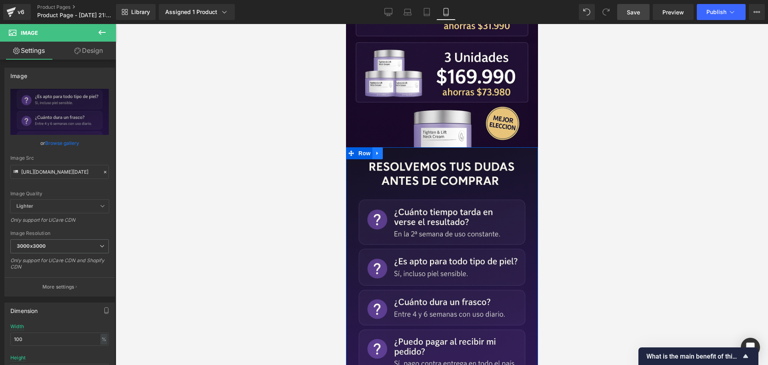
click at [375, 147] on link at bounding box center [377, 153] width 10 height 12
click at [388, 150] on icon at bounding box center [388, 153] width 6 height 6
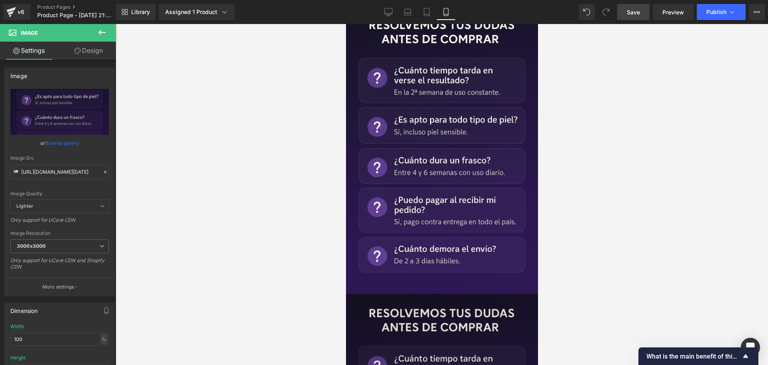
scroll to position [2570, 0]
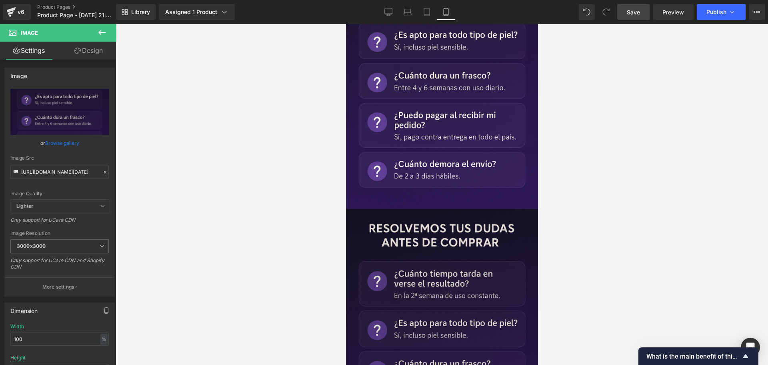
click at [481, 216] on img at bounding box center [441, 353] width 192 height 288
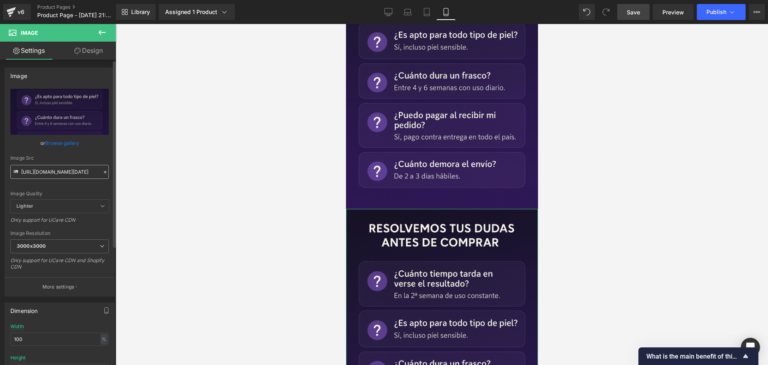
click at [63, 177] on input "[URL][DOMAIN_NAME][DATE]" at bounding box center [59, 172] width 98 height 14
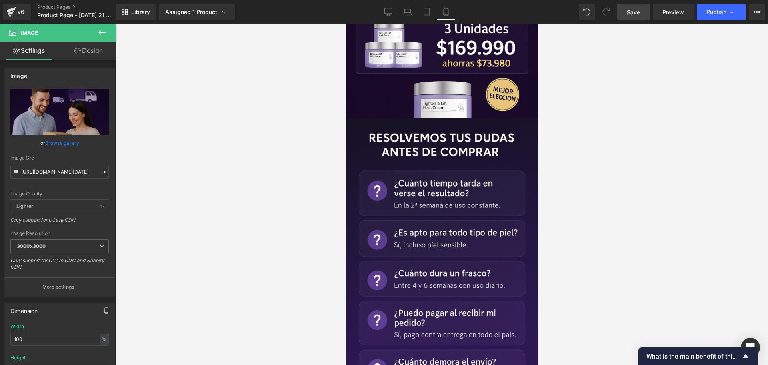
scroll to position [2270, 0]
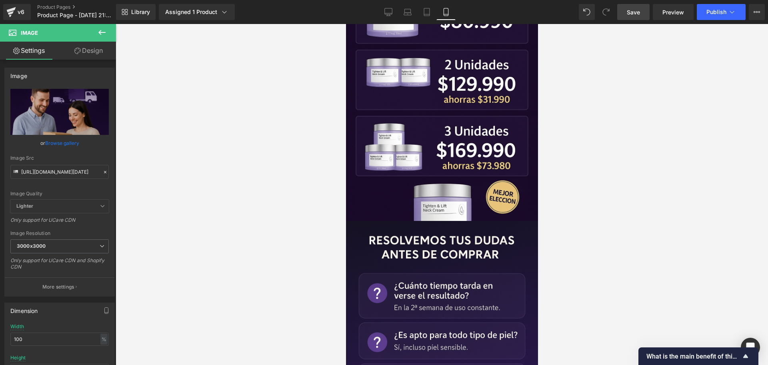
click at [631, 10] on span "Save" at bounding box center [633, 12] width 13 height 8
click at [721, 18] on button "Publish" at bounding box center [721, 12] width 49 height 16
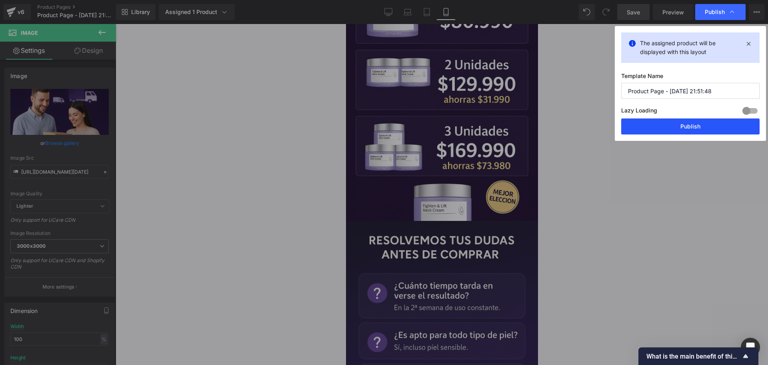
click at [688, 130] on button "Publish" at bounding box center [690, 126] width 138 height 16
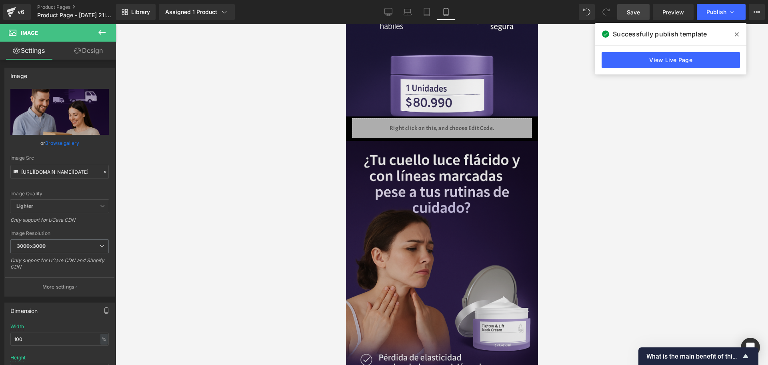
scroll to position [571, 0]
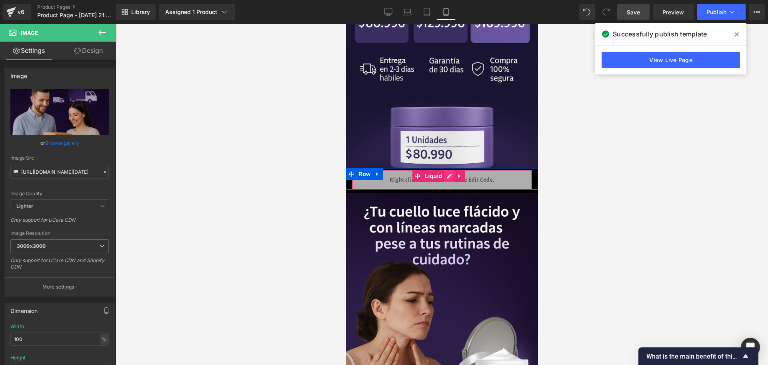
click at [451, 170] on div "Liquid" at bounding box center [441, 180] width 180 height 20
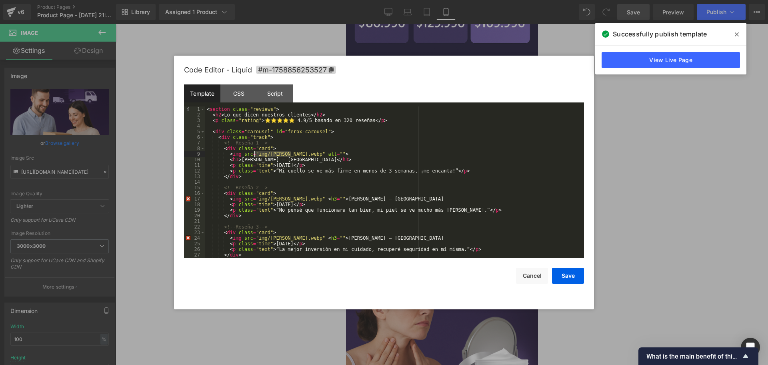
drag, startPoint x: 292, startPoint y: 153, endPoint x: 255, endPoint y: 152, distance: 37.2
click at [255, 152] on div "< section class = "reviews" > < h2 > Lo que dicen nuestros clientes </ h2 > < p…" at bounding box center [392, 187] width 375 height 162
click at [535, 201] on div "< section class = "reviews" > < h2 > Lo que dicen nuestros clientes </ h2 > < p…" at bounding box center [392, 187] width 375 height 162
click at [575, 271] on button "Save" at bounding box center [568, 276] width 32 height 16
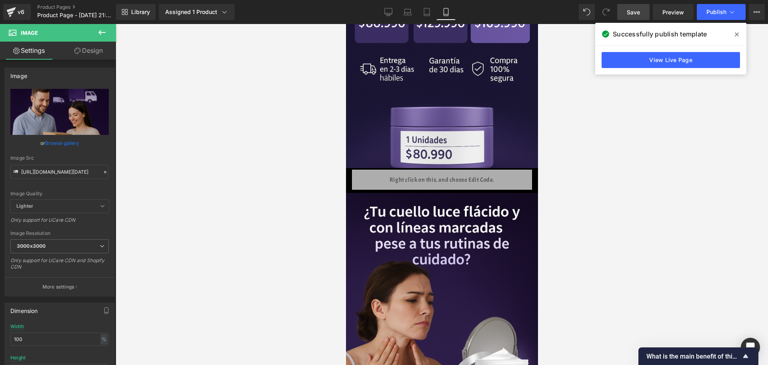
click at [638, 10] on span "Save" at bounding box center [633, 12] width 13 height 8
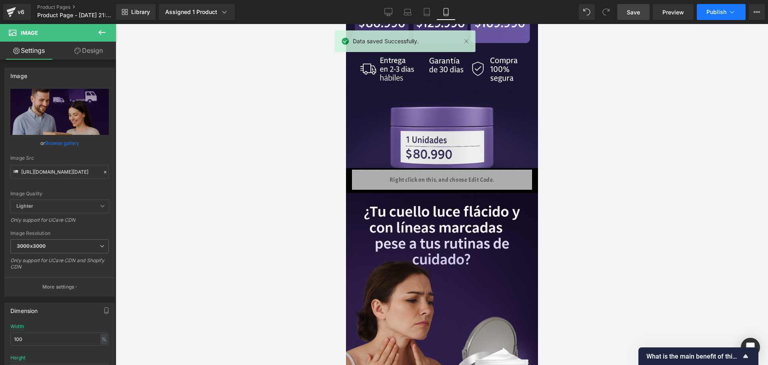
click at [723, 10] on span "Publish" at bounding box center [716, 12] width 20 height 6
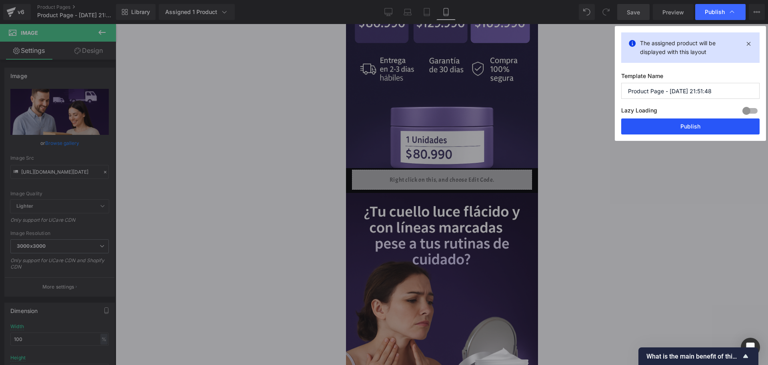
click at [658, 120] on button "Publish" at bounding box center [690, 126] width 138 height 16
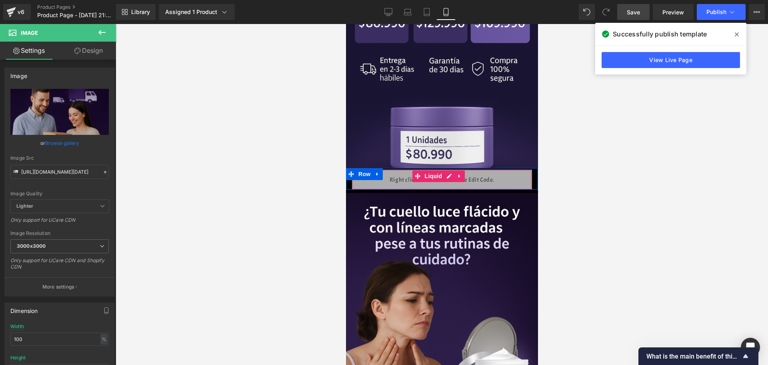
click at [445, 170] on div "Liquid" at bounding box center [441, 180] width 180 height 20
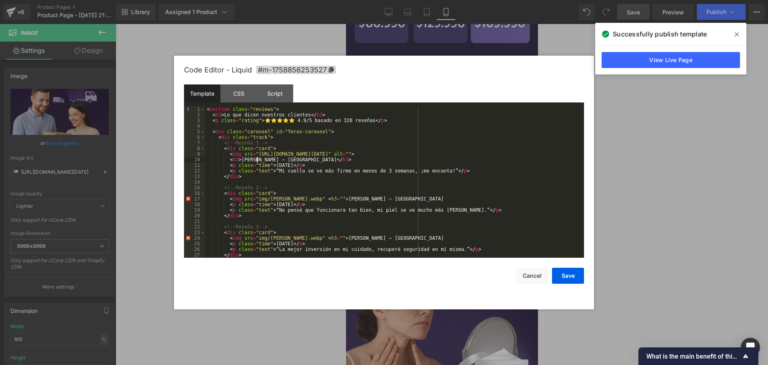
click at [258, 157] on div "< section class = "reviews" > < h2 > Lo que dicen nuestros clientes </ h2 > < p…" at bounding box center [392, 187] width 375 height 162
drag, startPoint x: 254, startPoint y: 156, endPoint x: 438, endPoint y: 155, distance: 183.9
click at [438, 155] on div "< section class = "reviews" > < h2 > Lo que dicen nuestros clientes </ h2 > < p…" at bounding box center [392, 187] width 375 height 162
drag, startPoint x: 461, startPoint y: 154, endPoint x: 444, endPoint y: 153, distance: 17.2
click at [444, 153] on div "< section class = "reviews" > < h2 > Lo que dicen nuestros clientes </ h2 > < p…" at bounding box center [392, 187] width 375 height 162
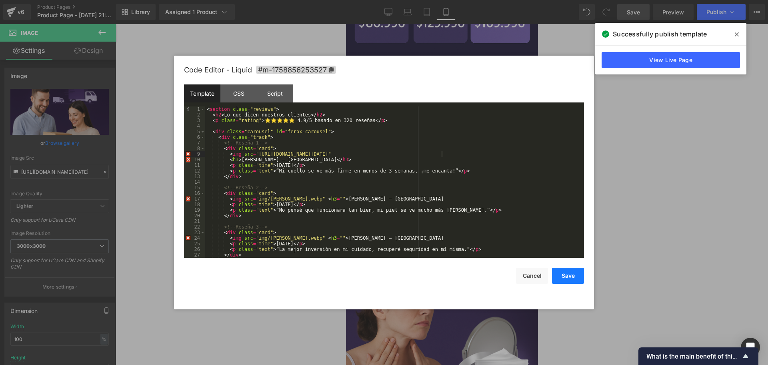
click at [578, 283] on button "Save" at bounding box center [568, 276] width 32 height 16
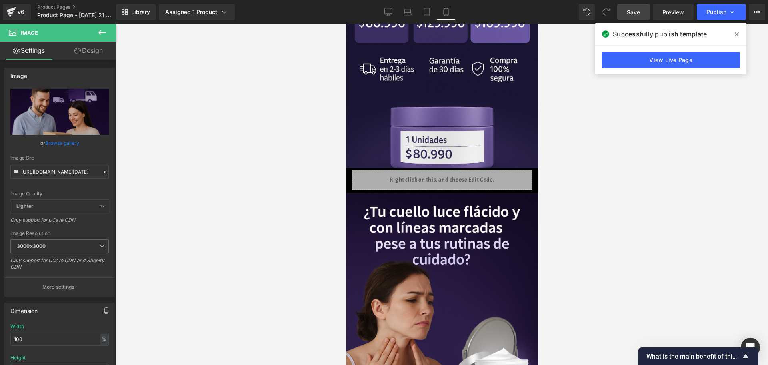
click at [631, 8] on span "Save" at bounding box center [633, 12] width 13 height 8
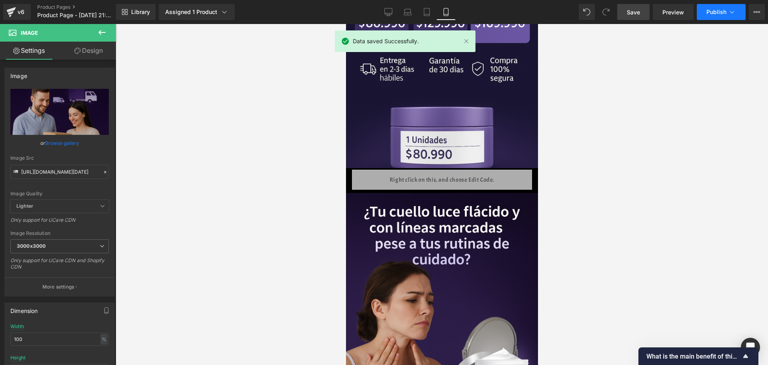
click at [714, 7] on button "Publish" at bounding box center [721, 12] width 49 height 16
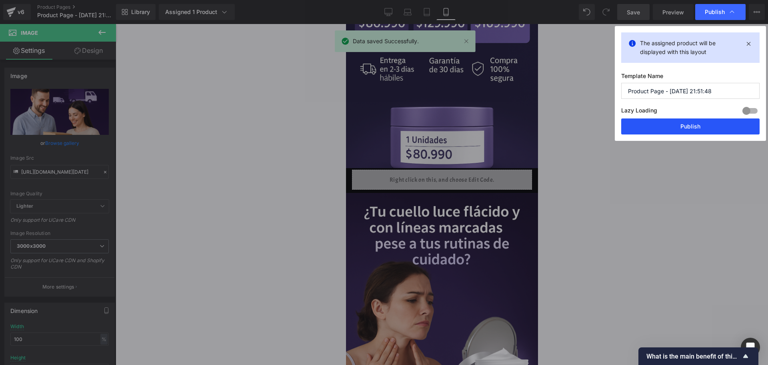
click at [688, 123] on button "Publish" at bounding box center [690, 126] width 138 height 16
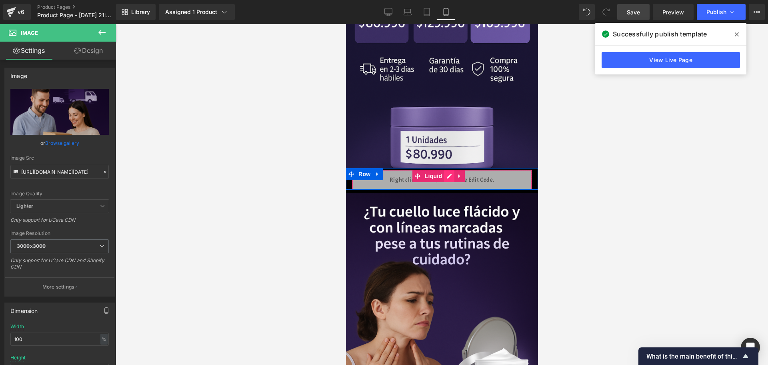
click at [449, 170] on div "Liquid" at bounding box center [441, 180] width 180 height 20
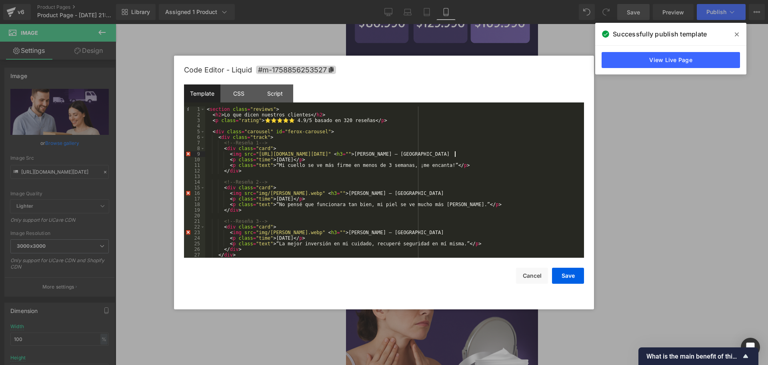
click at [453, 153] on div "< section class = "reviews" > < h2 > Lo que dicen nuestros clientes </ h2 > < p…" at bounding box center [392, 187] width 375 height 162
drag, startPoint x: 445, startPoint y: 154, endPoint x: 252, endPoint y: 154, distance: 193.1
click at [252, 154] on div "< section class = "reviews" > < h2 > Lo que dicen nuestros clientes </ h2 > < p…" at bounding box center [392, 187] width 375 height 162
click at [335, 150] on div "< section class = "reviews" > < h2 > Lo que dicen nuestros clientes </ h2 > < p…" at bounding box center [392, 187] width 375 height 162
click at [264, 195] on div "< section class = "reviews" > < h2 > Lo que dicen nuestros clientes </ h2 > < p…" at bounding box center [392, 187] width 375 height 162
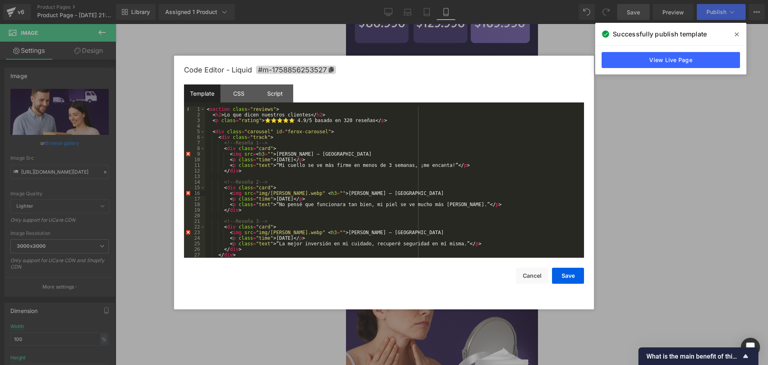
click at [264, 195] on div "< section class = "reviews" > < h2 > Lo que dicen nuestros clientes </ h2 > < p…" at bounding box center [392, 187] width 375 height 162
click at [256, 196] on div "< section class = "reviews" > < h2 > Lo que dicen nuestros clientes </ h2 > < p…" at bounding box center [392, 187] width 375 height 162
drag, startPoint x: 254, startPoint y: 195, endPoint x: 299, endPoint y: 191, distance: 45.3
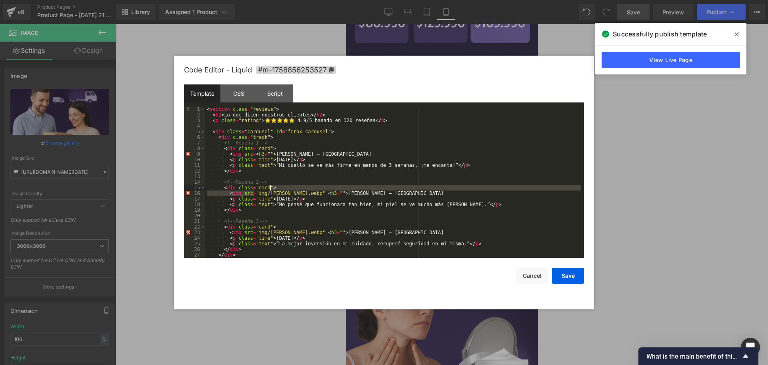
click at [299, 191] on div "< section class = "reviews" > < h2 > Lo que dicen nuestros clientes </ h2 > < p…" at bounding box center [392, 187] width 375 height 162
click at [531, 272] on button "Cancel" at bounding box center [532, 276] width 32 height 16
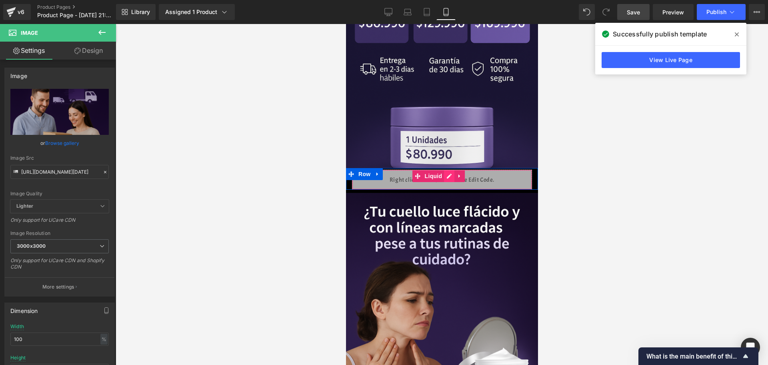
click at [453, 170] on div "Liquid" at bounding box center [441, 180] width 180 height 20
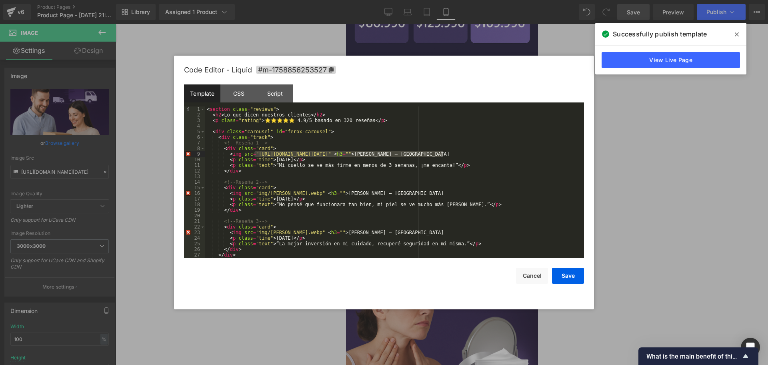
drag, startPoint x: 254, startPoint y: 152, endPoint x: 443, endPoint y: 154, distance: 189.1
click at [443, 154] on div "< section class = "reviews" > < h2 > Lo que dicen nuestros clientes </ h2 > < p…" at bounding box center [392, 187] width 375 height 162
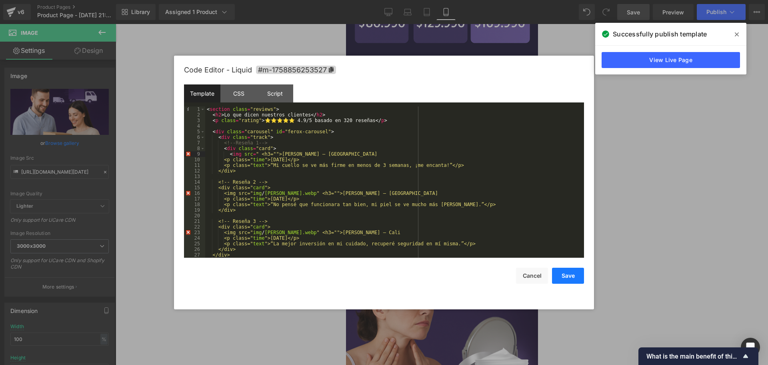
click at [573, 276] on button "Save" at bounding box center [568, 276] width 32 height 16
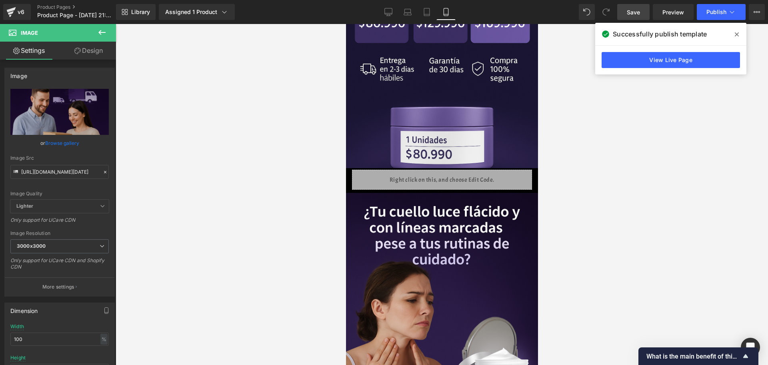
click at [644, 9] on link "Save" at bounding box center [633, 12] width 32 height 16
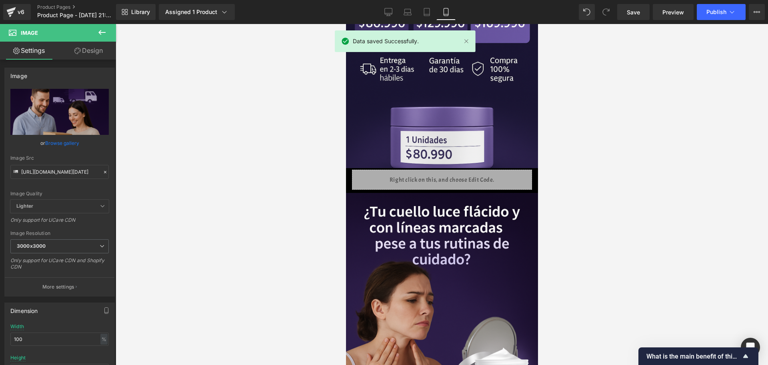
click at [708, 22] on div "Library Assigned 1 Product Product Preview [MEDICAL_DATA] Manage assigned produ…" at bounding box center [442, 12] width 652 height 24
click at [708, 18] on button "Publish" at bounding box center [721, 12] width 49 height 16
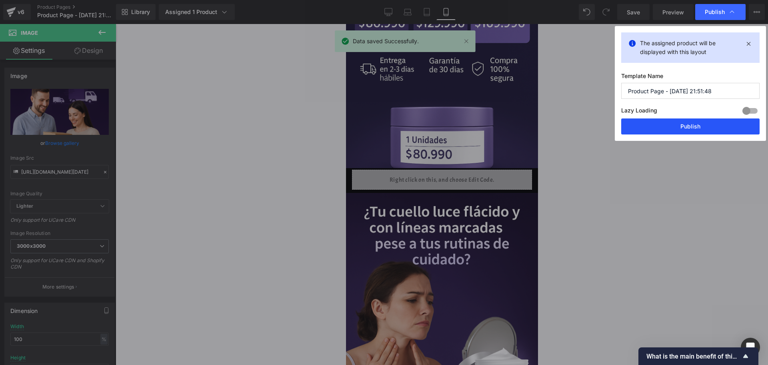
click at [643, 126] on button "Publish" at bounding box center [690, 126] width 138 height 16
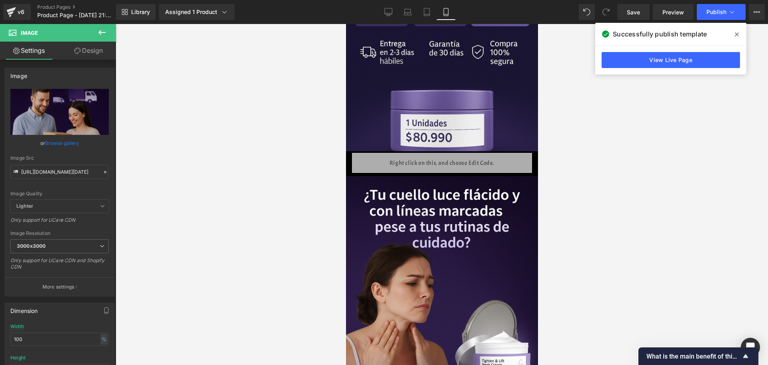
scroll to position [0, 0]
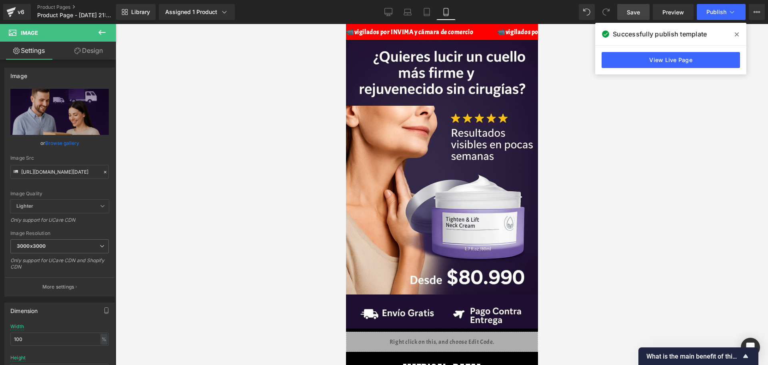
click at [626, 9] on link "Save" at bounding box center [633, 12] width 32 height 16
